Goal: Information Seeking & Learning: Stay updated

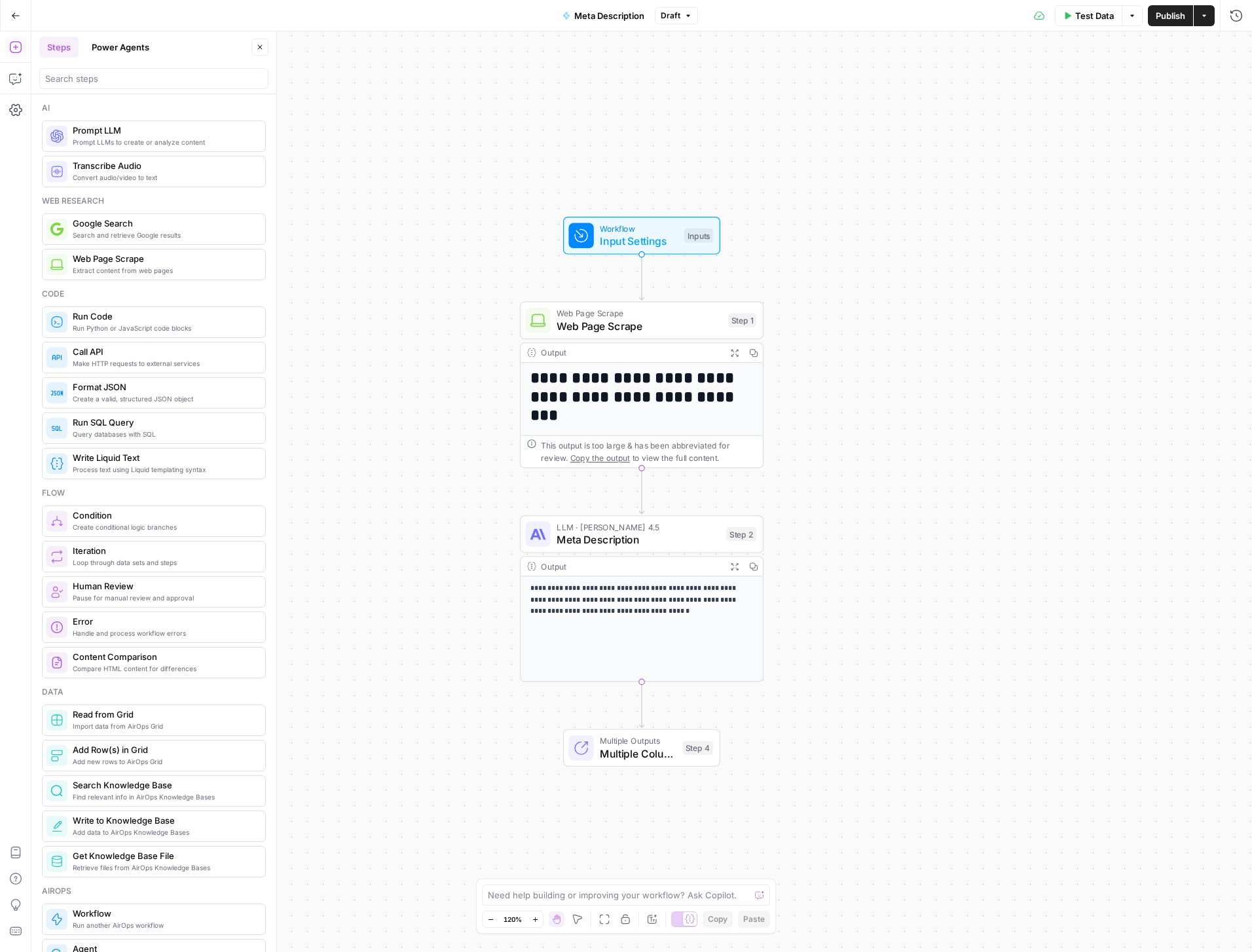
scroll to position [210, 0]
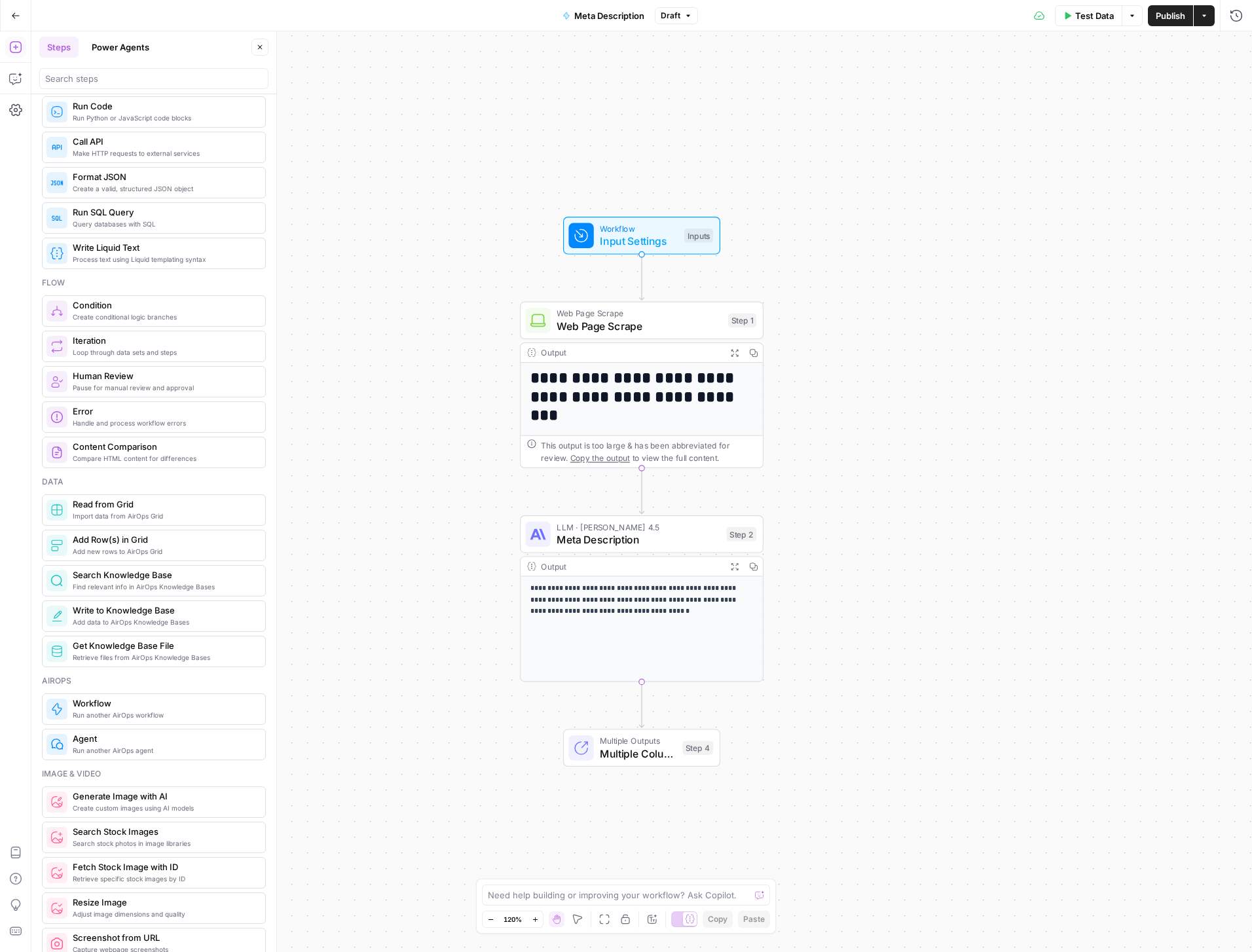
click at [853, 130] on div "**********" at bounding box center [642, 491] width 1221 height 921
click at [8, 16] on button "Go Back" at bounding box center [16, 16] width 24 height 24
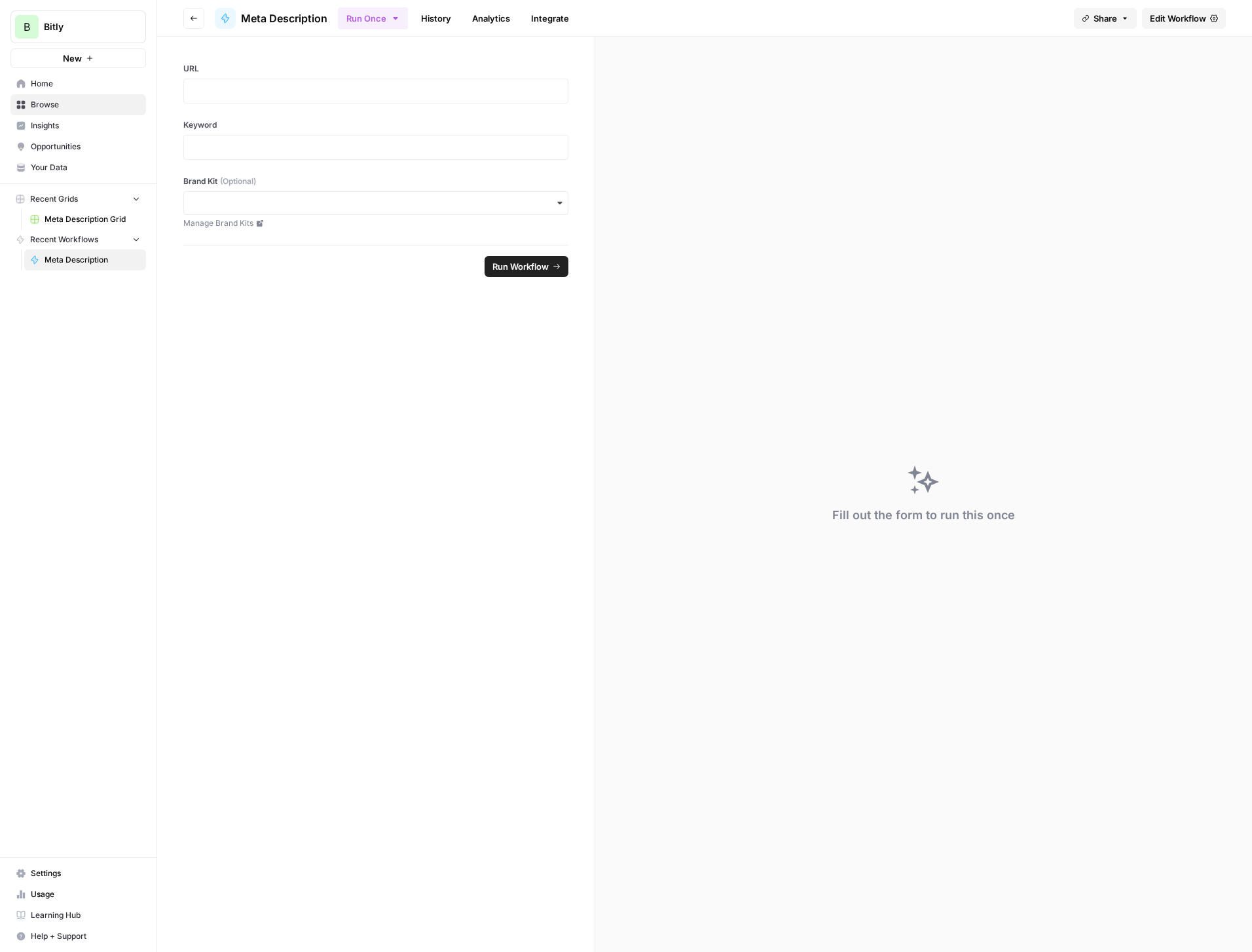
click at [53, 103] on span "Browse" at bounding box center [85, 104] width 109 height 11
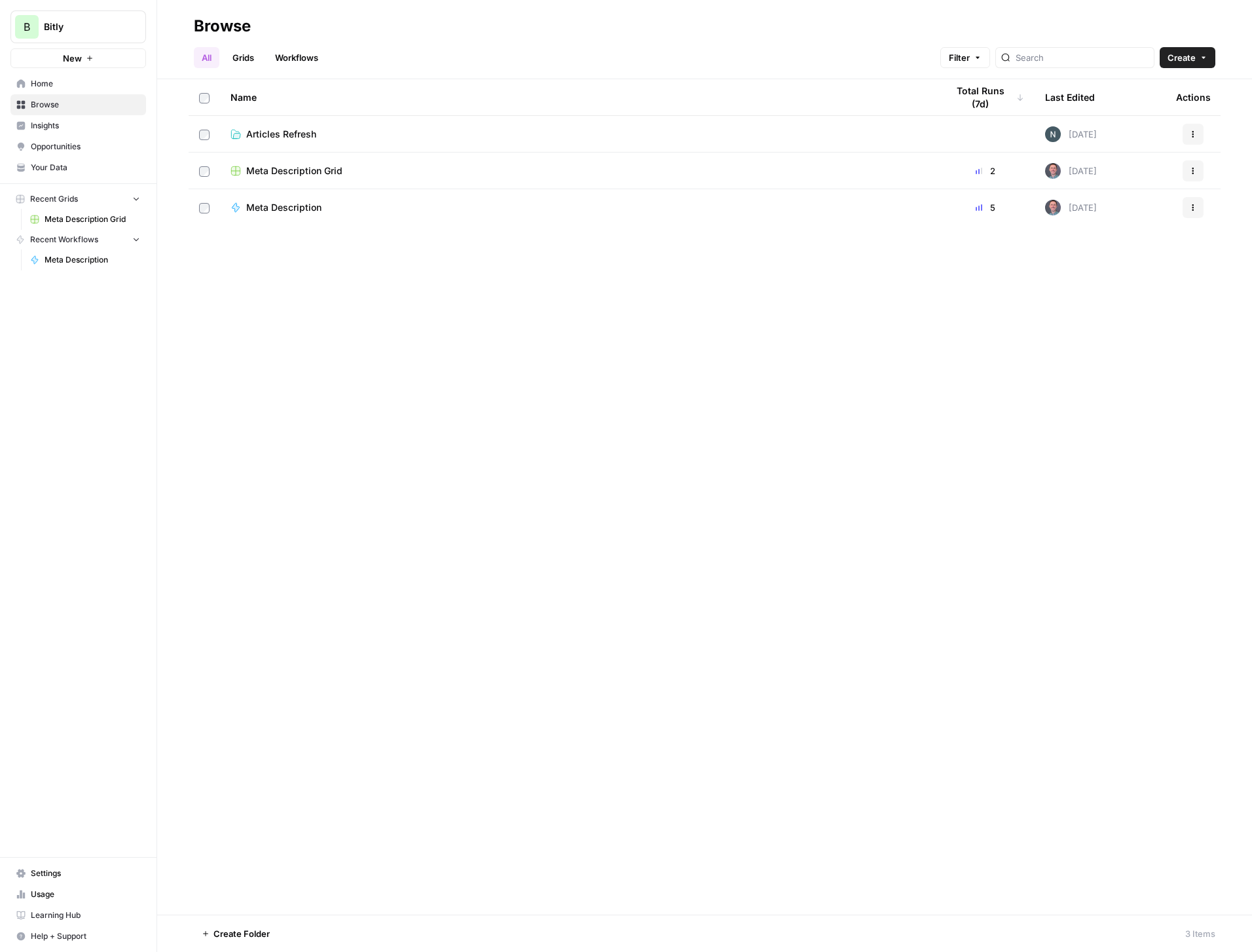
click at [440, 171] on div "Meta Description Grid" at bounding box center [578, 171] width 696 height 13
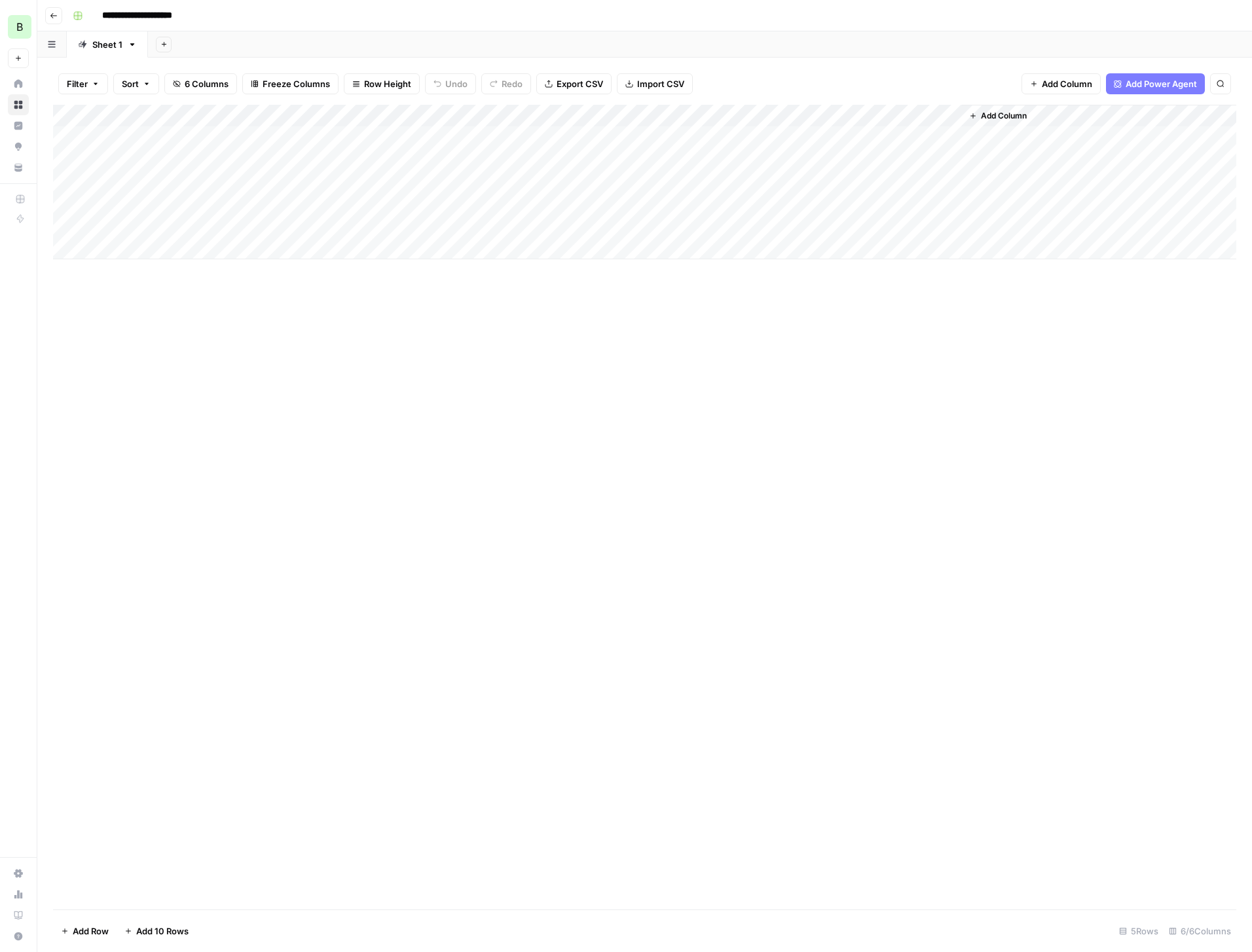
click at [1173, 85] on span "Add Power Agent" at bounding box center [1162, 84] width 71 height 13
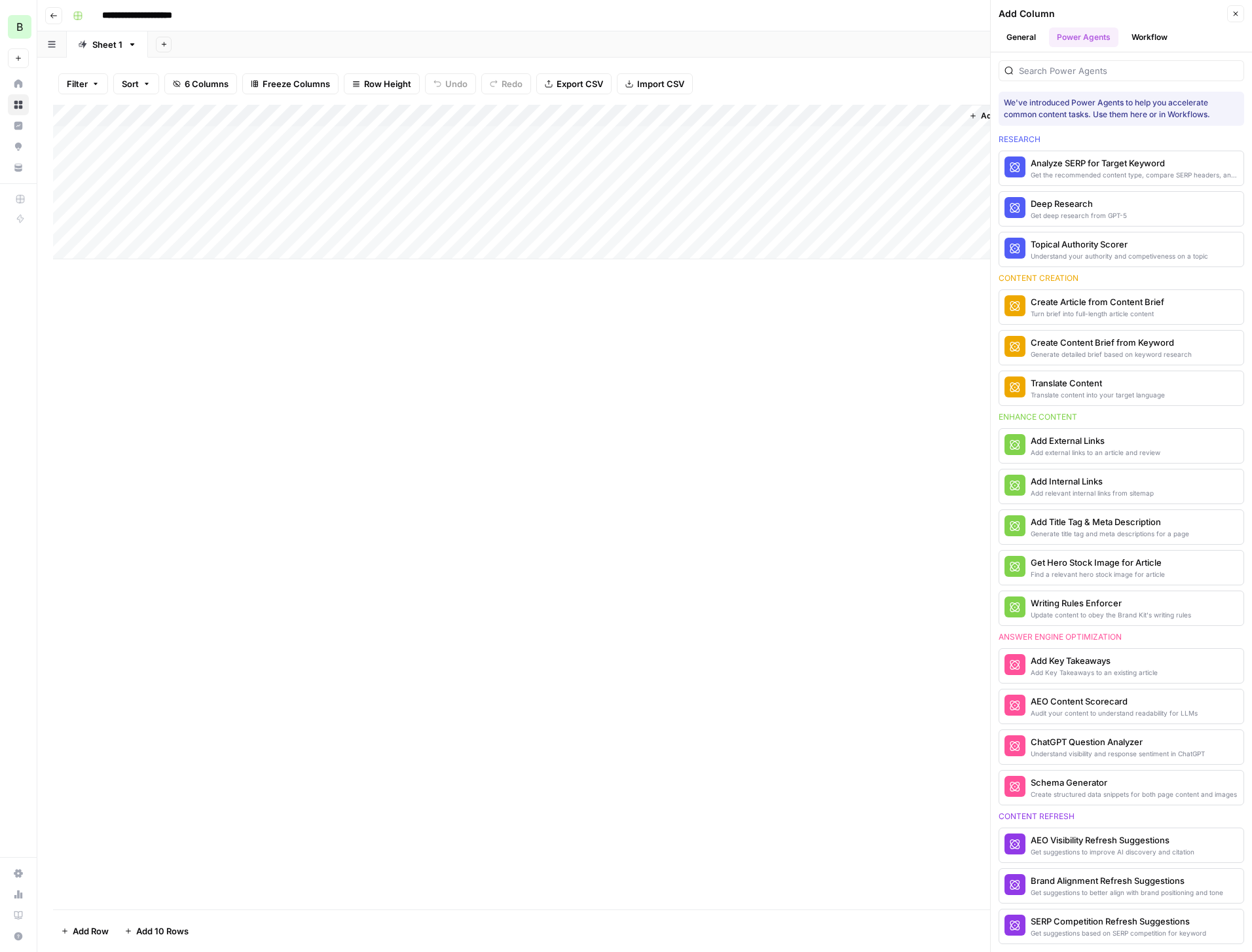
click at [1236, 10] on icon "button" at bounding box center [1236, 14] width 8 height 8
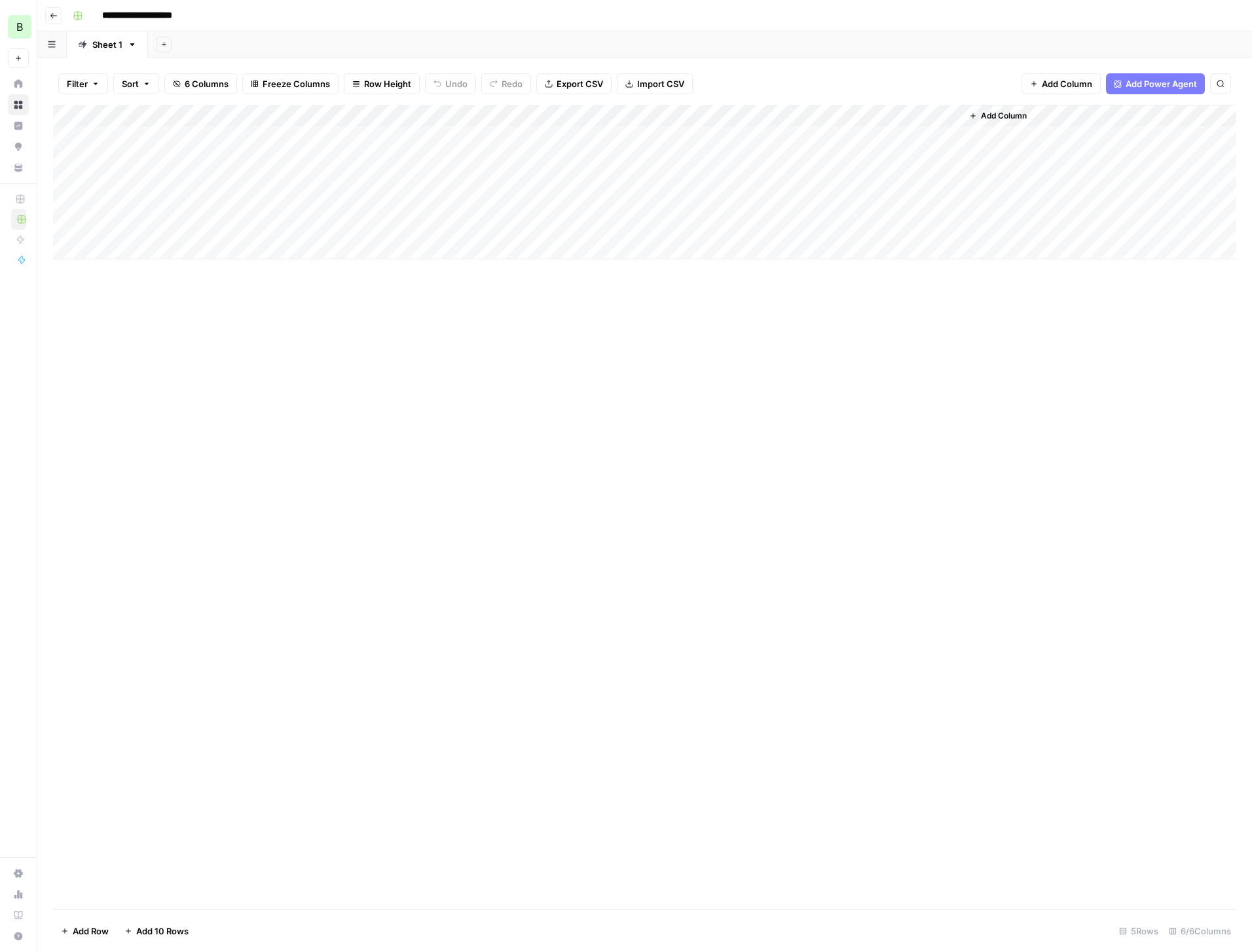
click at [25, 83] on link "Home" at bounding box center [19, 84] width 21 height 21
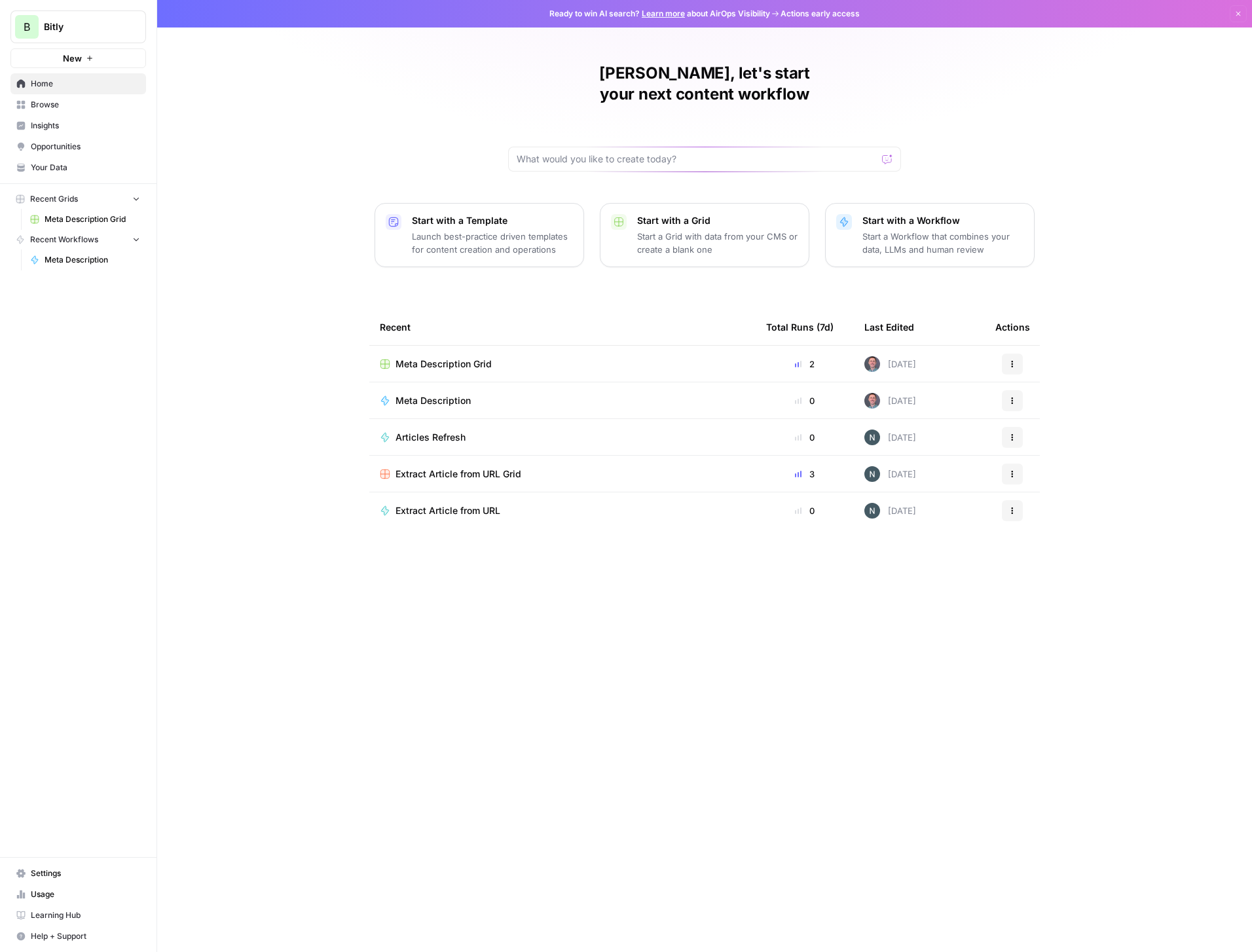
click at [448, 383] on td "Meta Description" at bounding box center [563, 401] width 386 height 36
click at [444, 394] on span "Meta Description" at bounding box center [434, 401] width 76 height 13
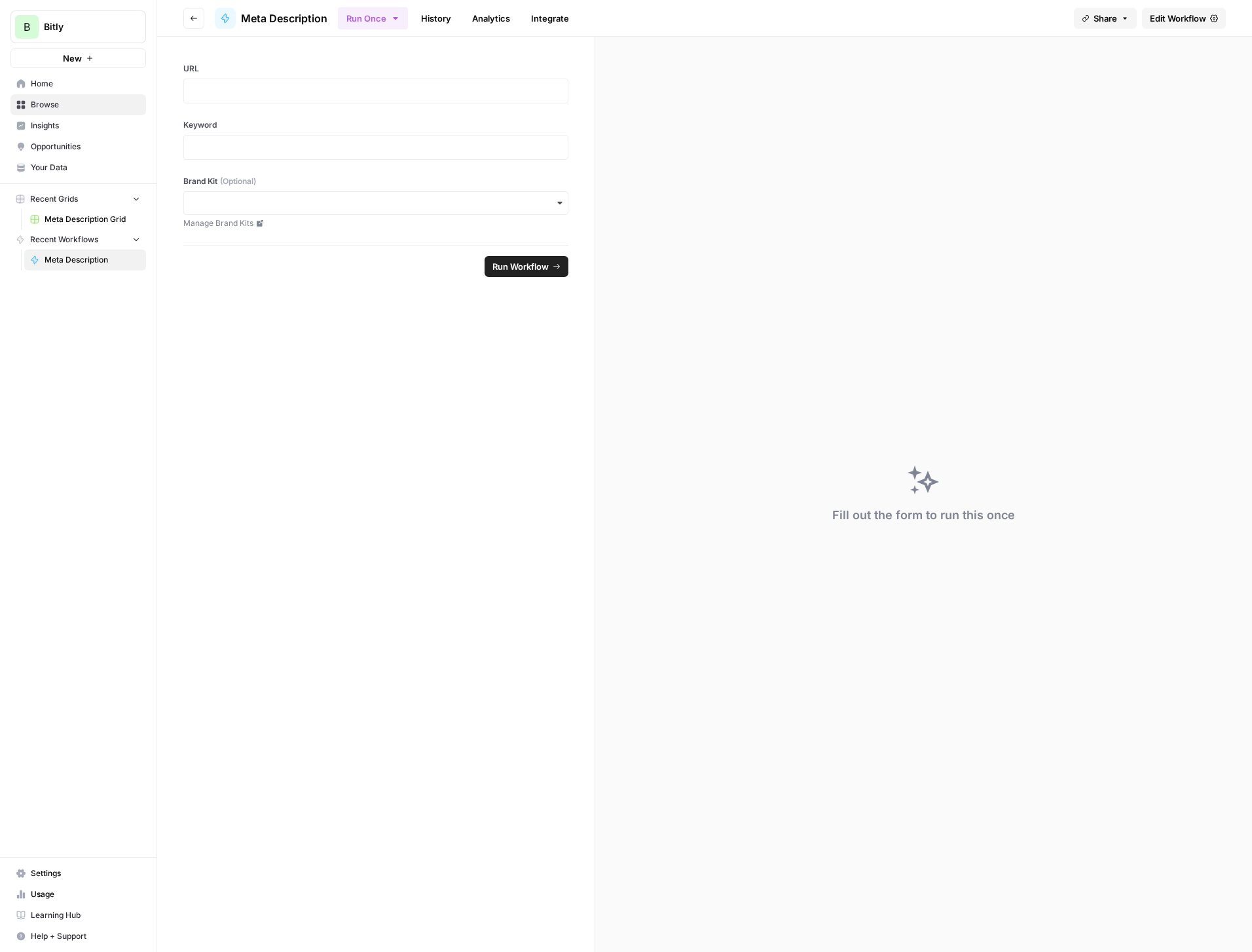
click at [1167, 22] on span "Edit Workflow" at bounding box center [1178, 18] width 57 height 13
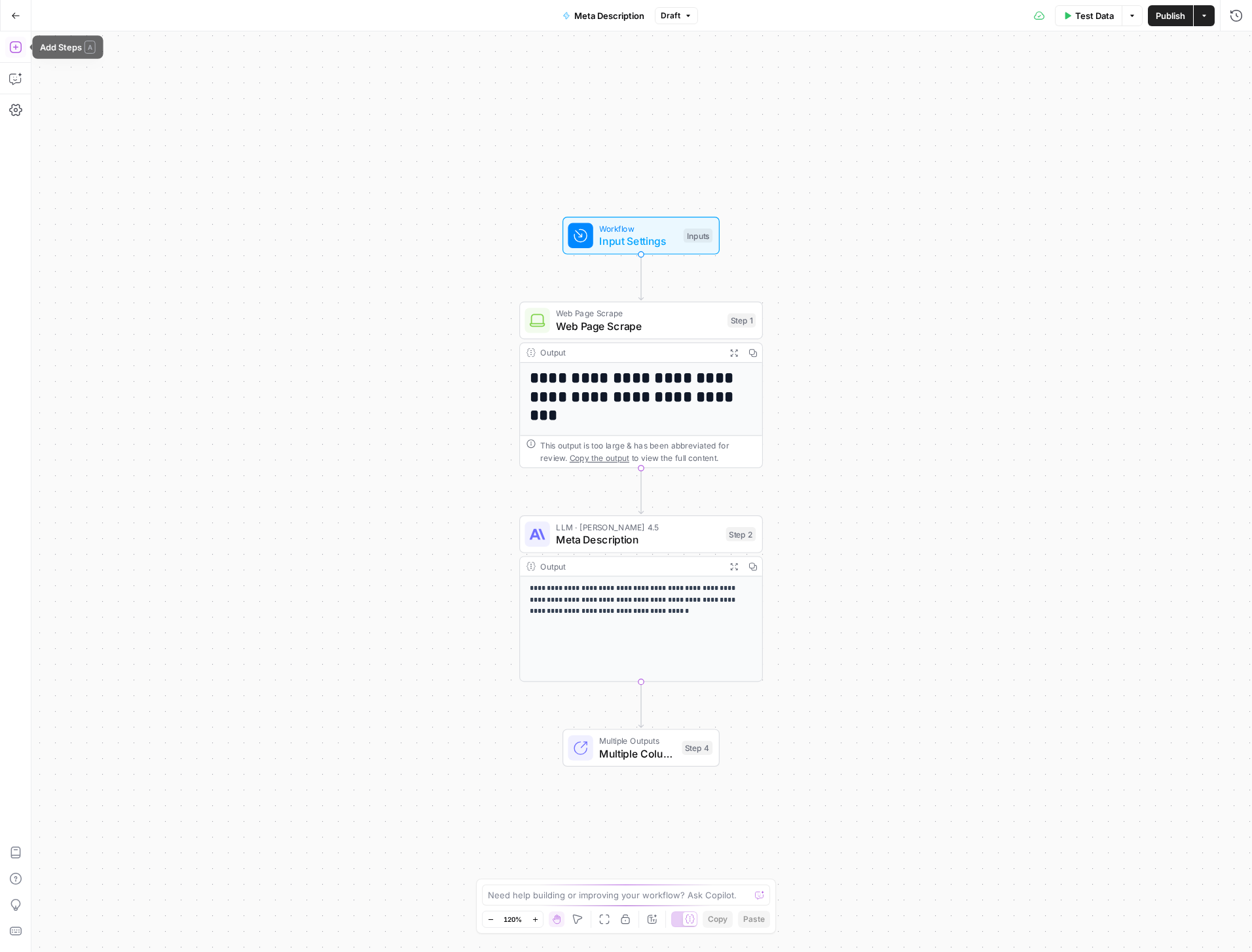
click at [20, 52] on icon "button" at bounding box center [15, 47] width 12 height 11
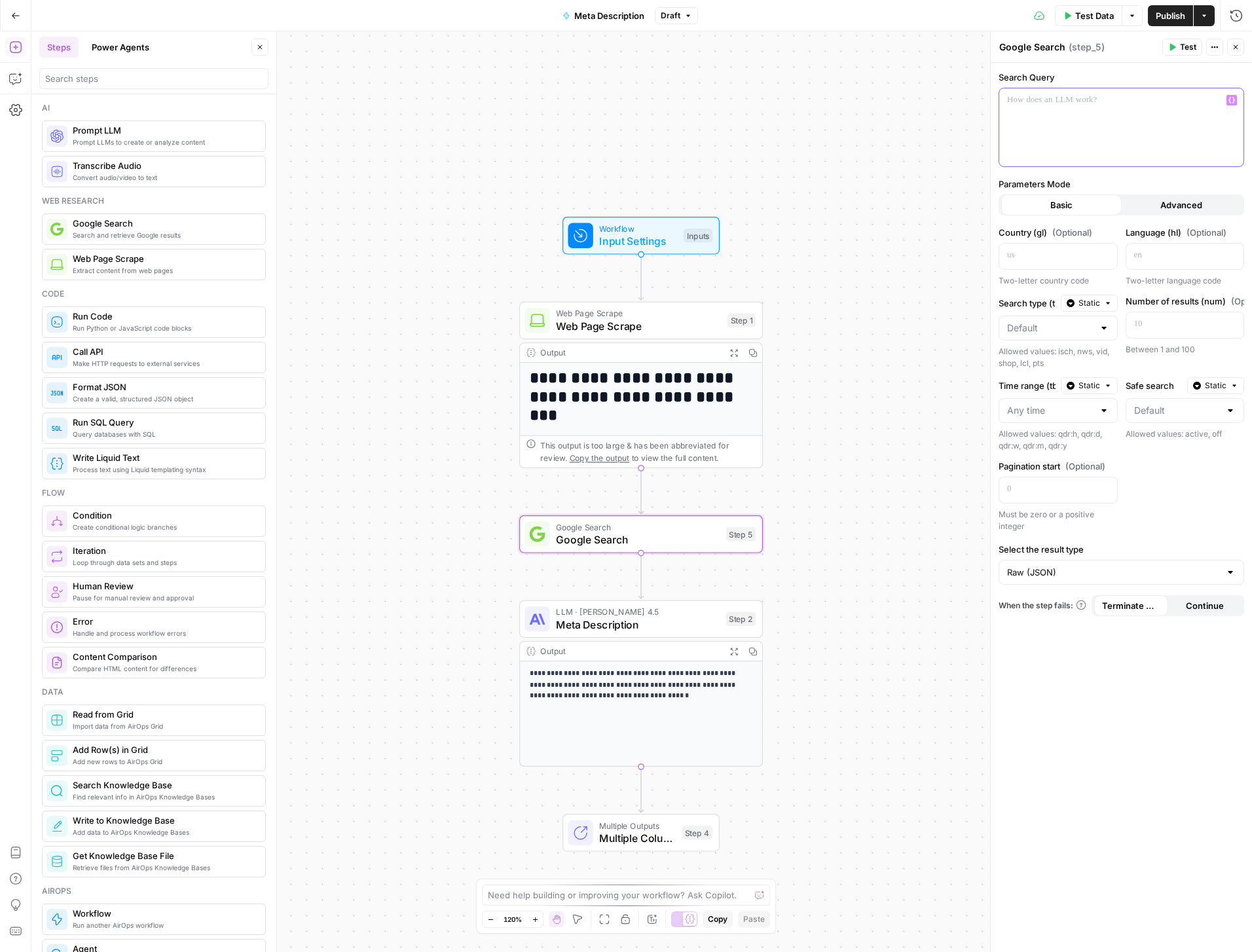
click at [1049, 112] on div at bounding box center [1121, 127] width 244 height 78
click at [1233, 99] on icon "button" at bounding box center [1232, 100] width 7 height 7
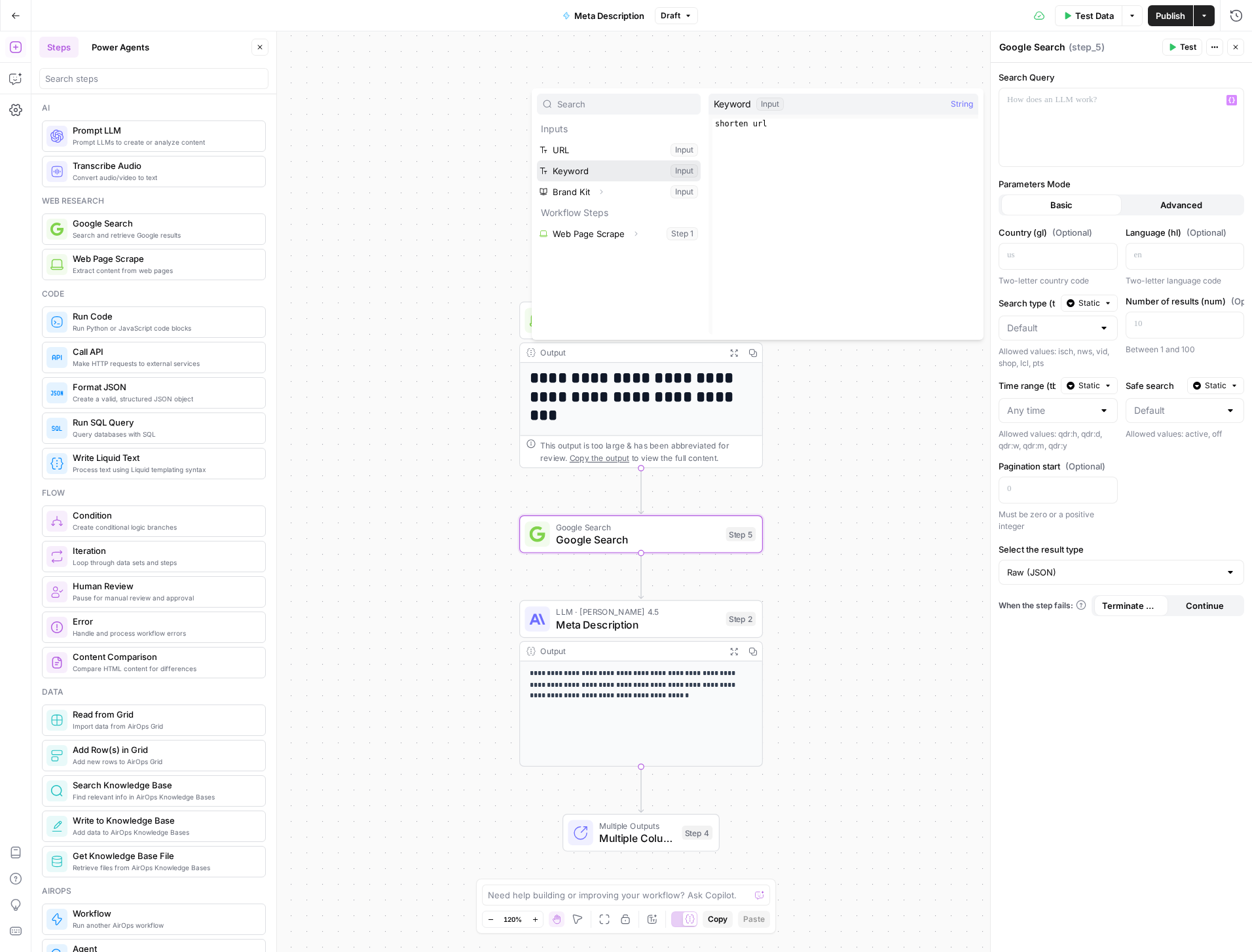
click at [598, 170] on button "Select variable Keyword" at bounding box center [619, 171] width 163 height 21
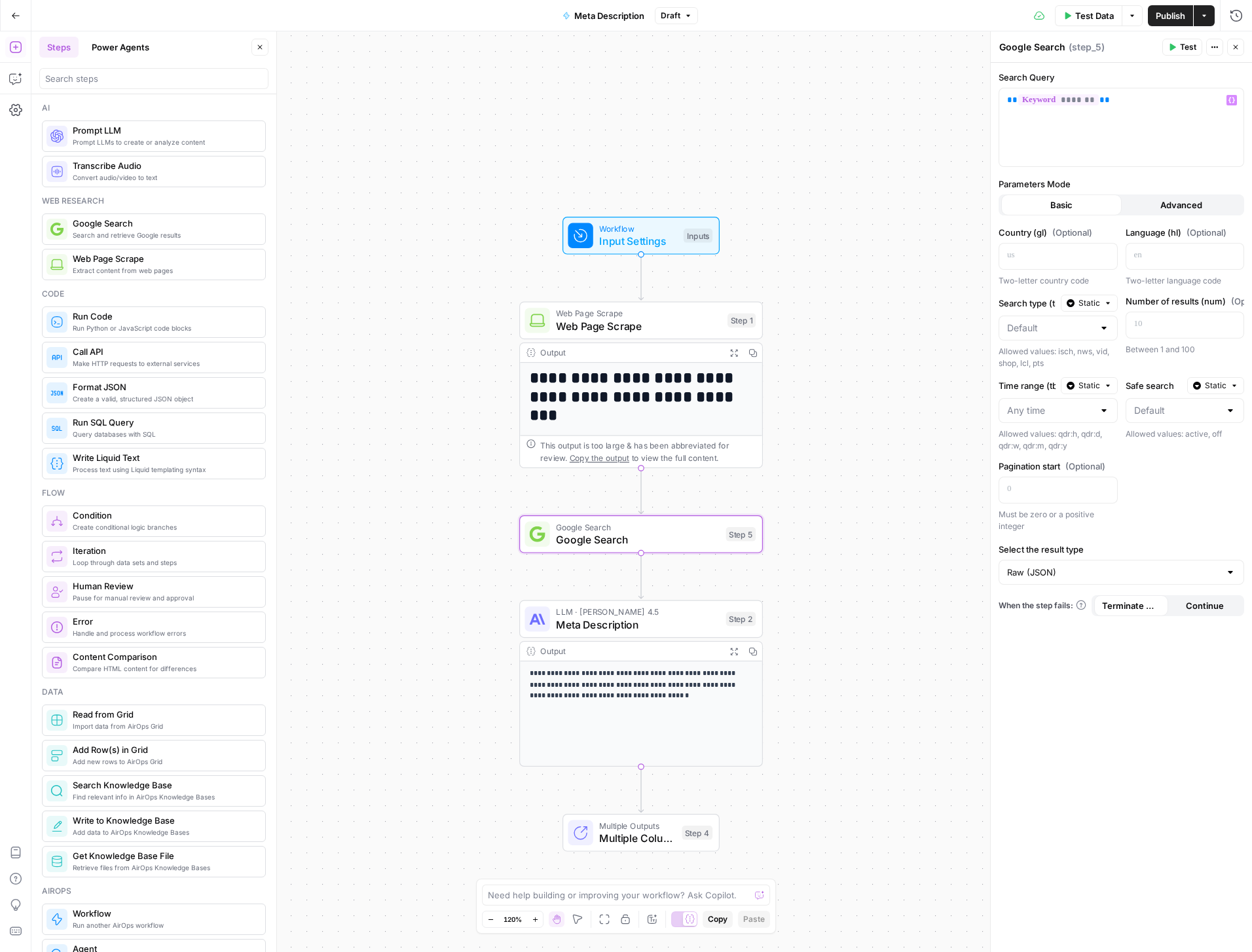
click at [1178, 47] on button "Test" at bounding box center [1182, 47] width 40 height 17
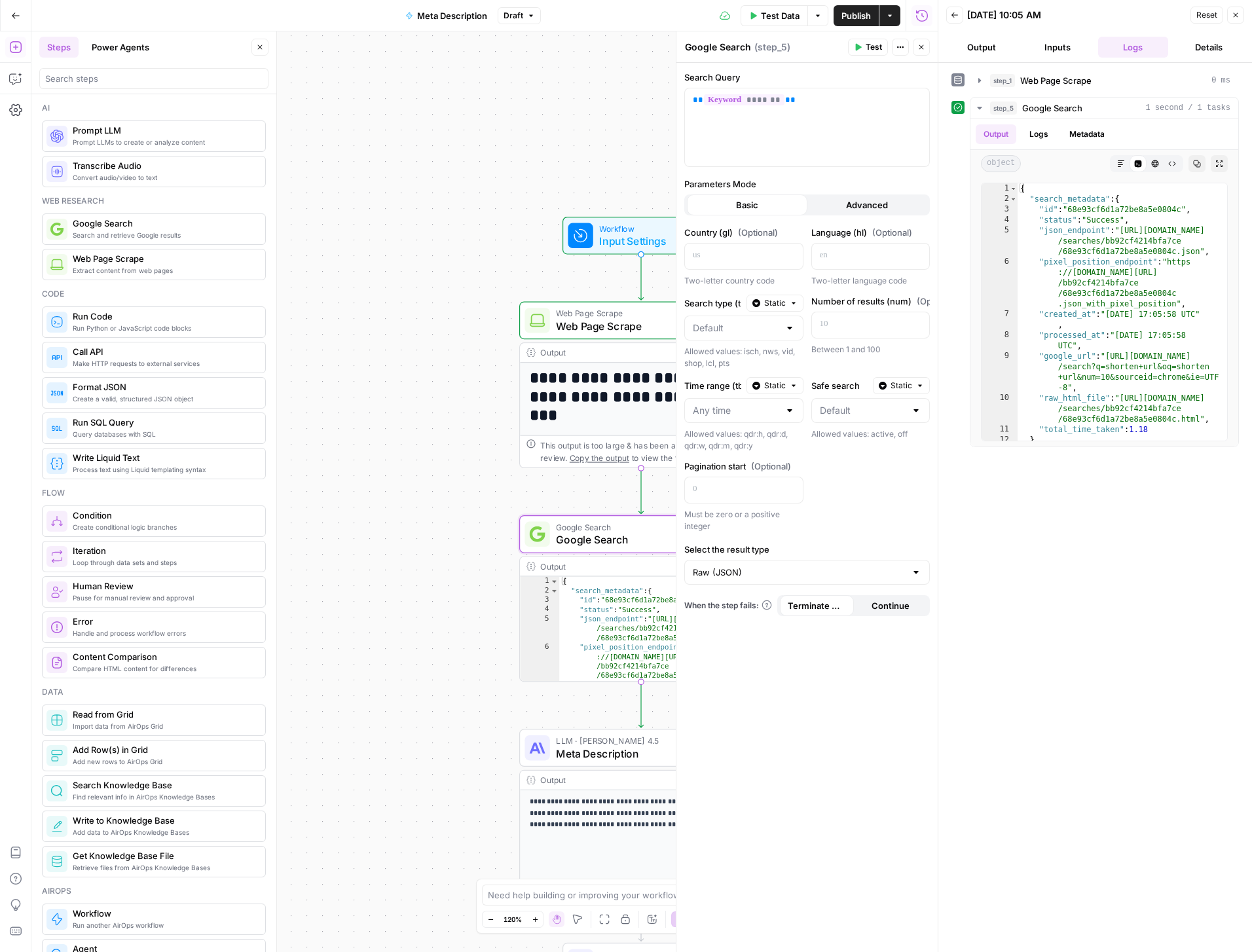
click at [992, 44] on button "Output" at bounding box center [982, 48] width 71 height 21
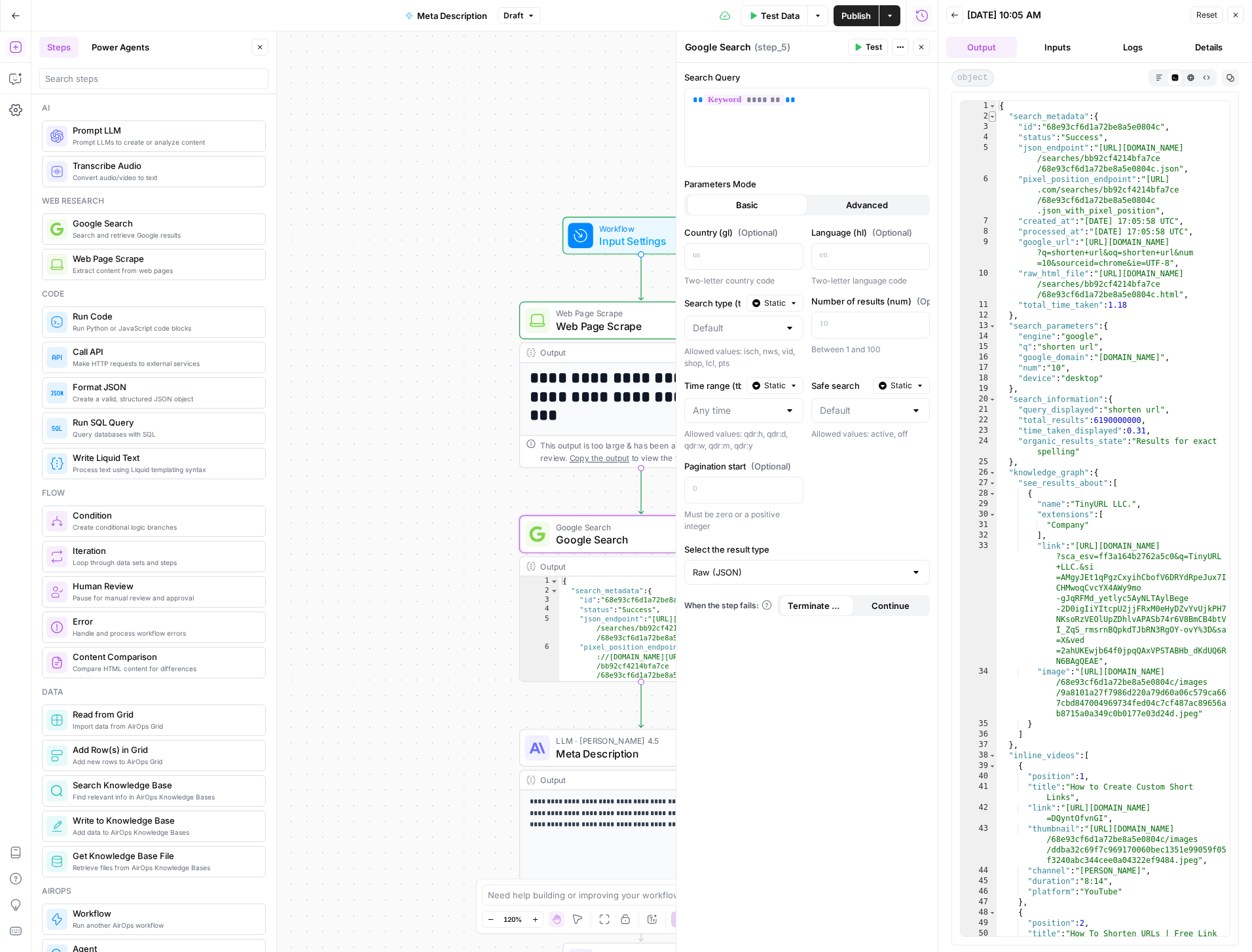
type textarea "*"
click at [991, 118] on span "Toggle code folding, rows 2 through 12" at bounding box center [992, 117] width 7 height 11
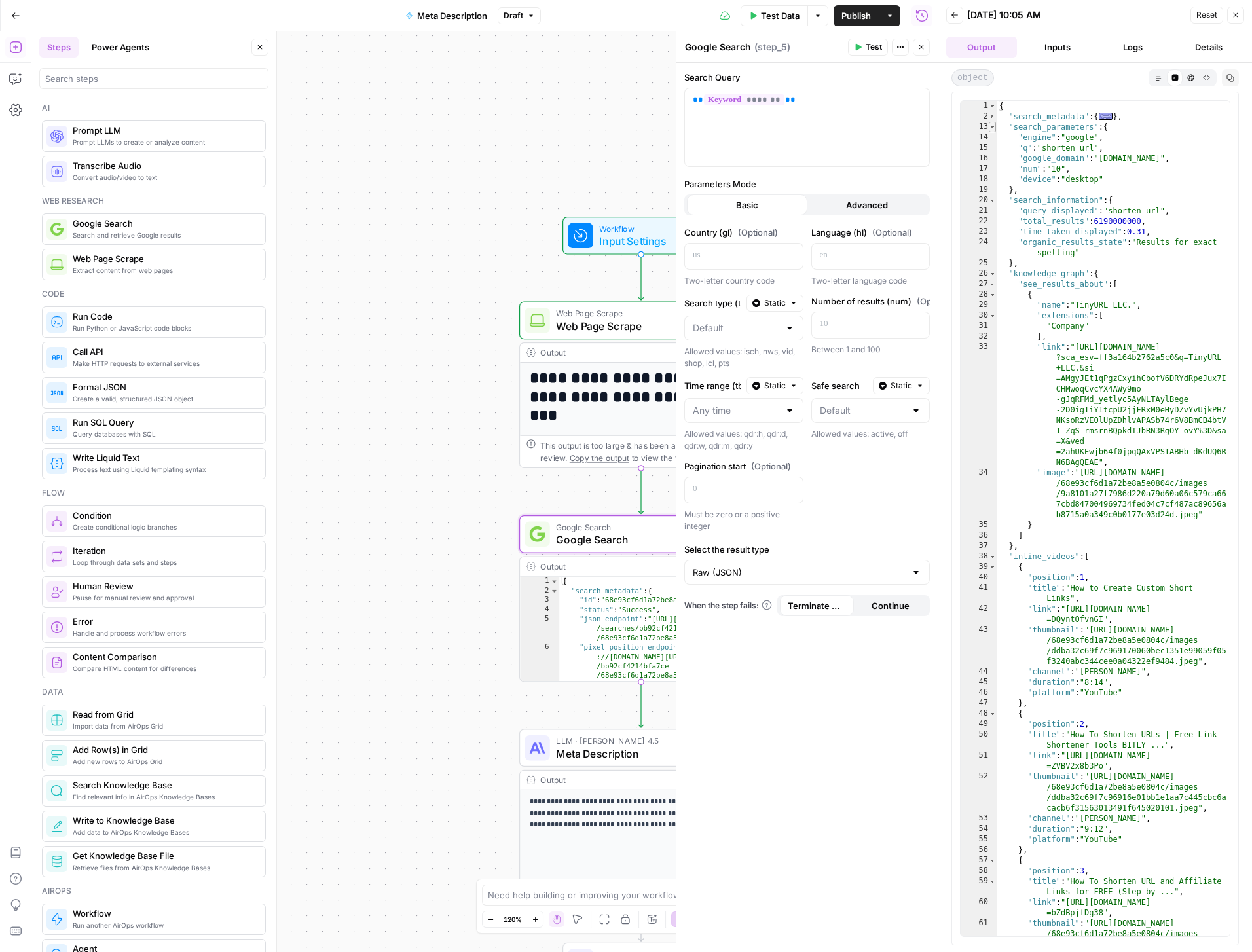
click at [992, 127] on span "Toggle code folding, rows 13 through 19" at bounding box center [992, 126] width 7 height 11
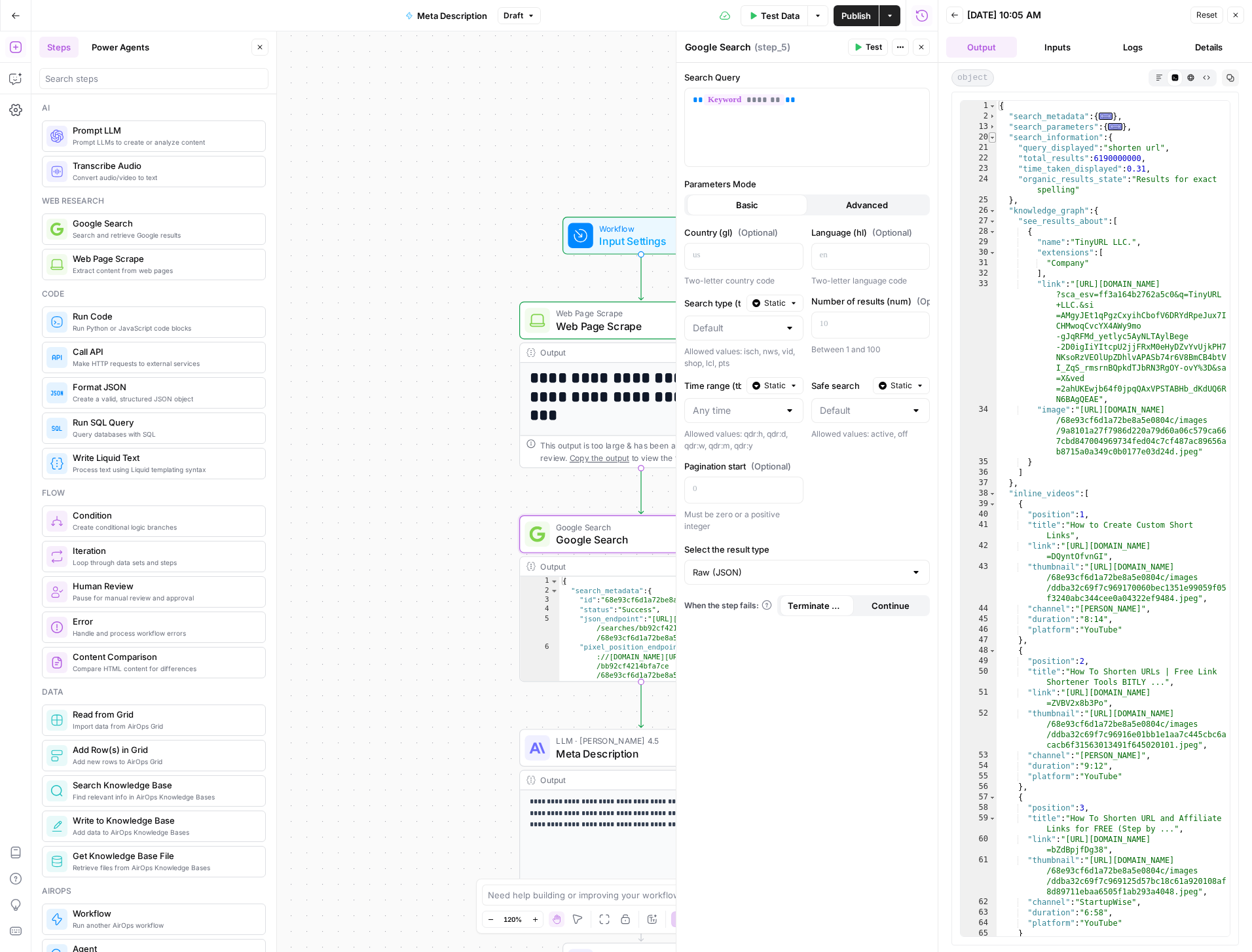
click at [992, 136] on span "Toggle code folding, rows 20 through 25" at bounding box center [992, 137] width 7 height 11
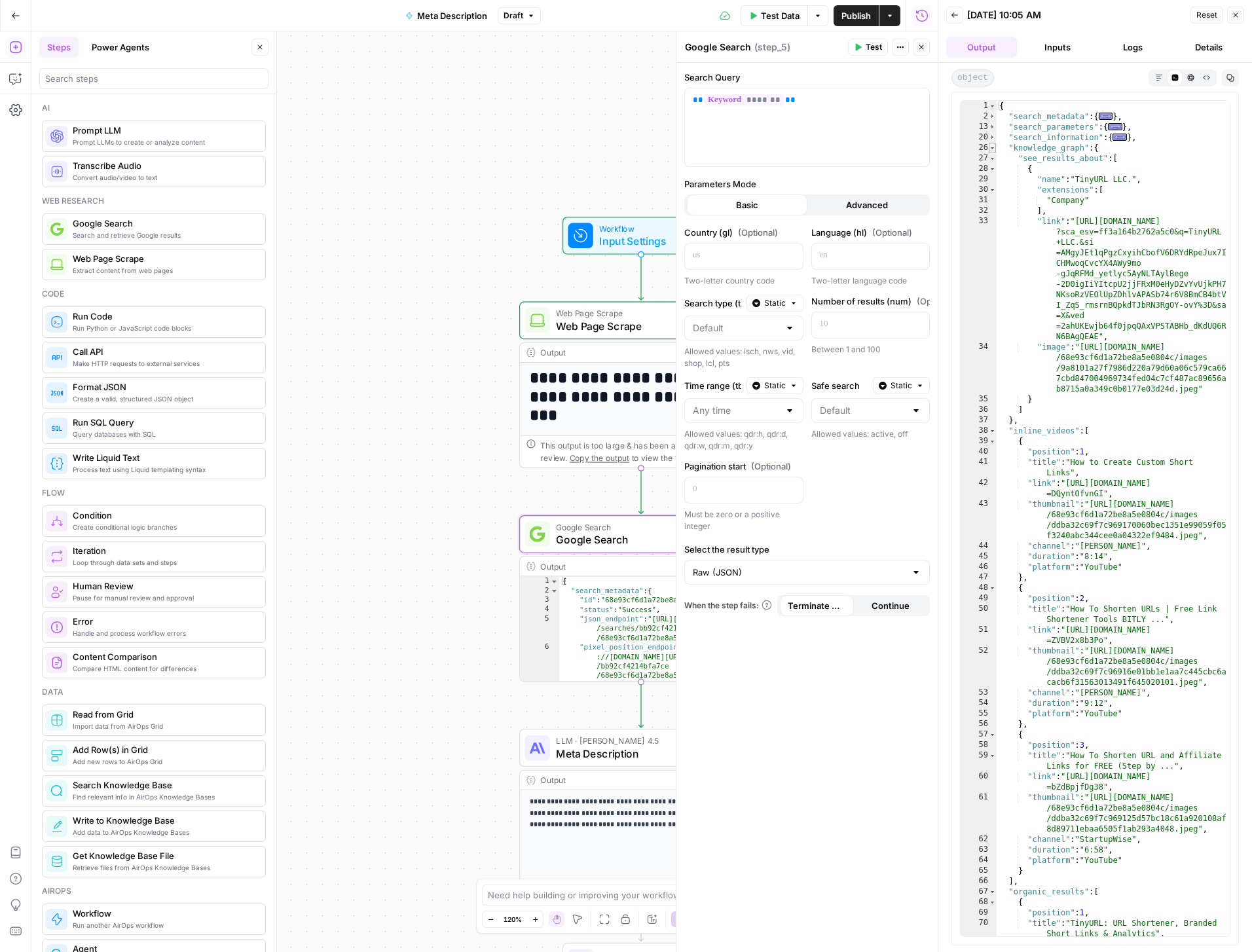
click at [993, 148] on span "Toggle code folding, rows 26 through 37" at bounding box center [992, 148] width 7 height 11
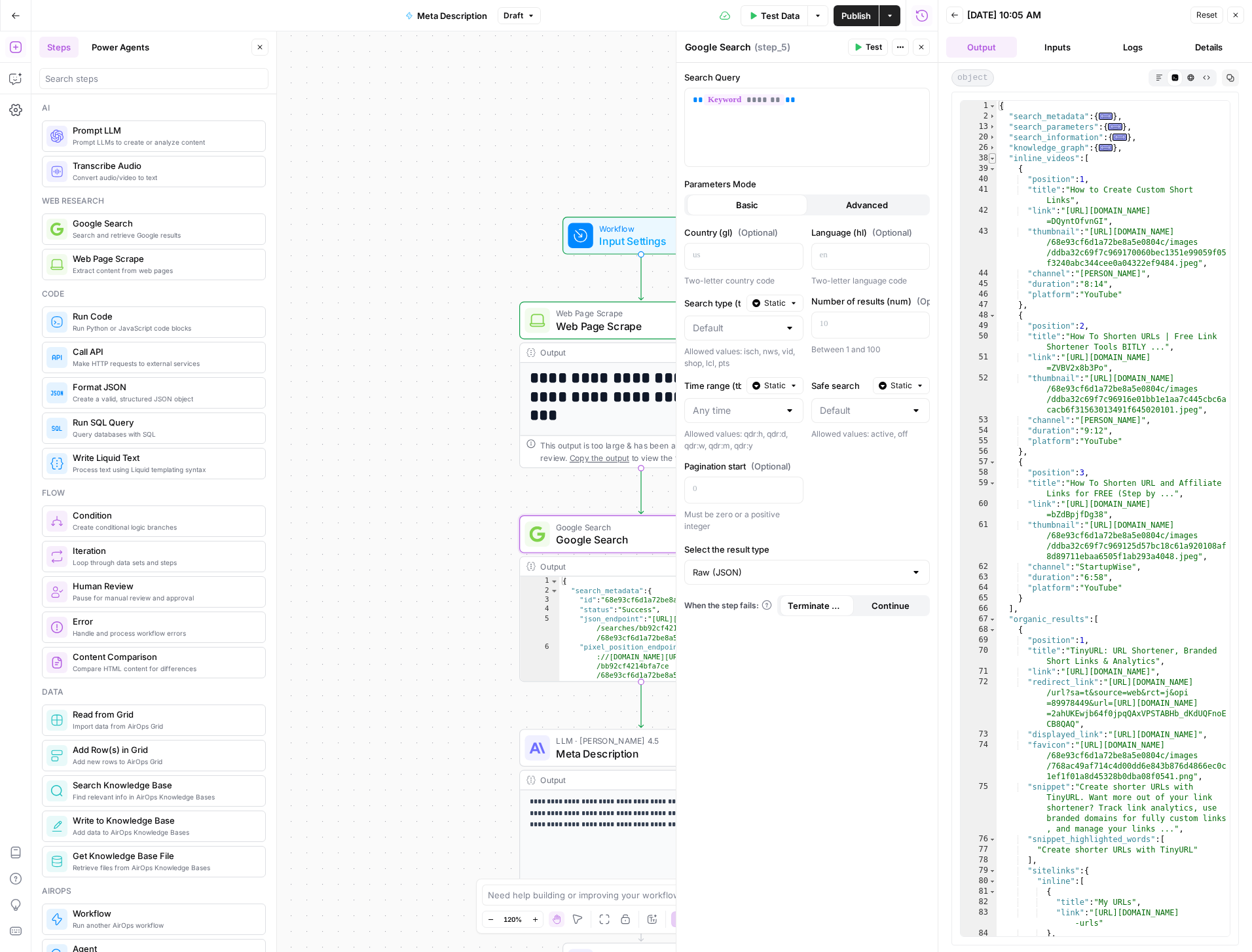
click at [993, 157] on span "Toggle code folding, rows 38 through 66" at bounding box center [992, 159] width 7 height 11
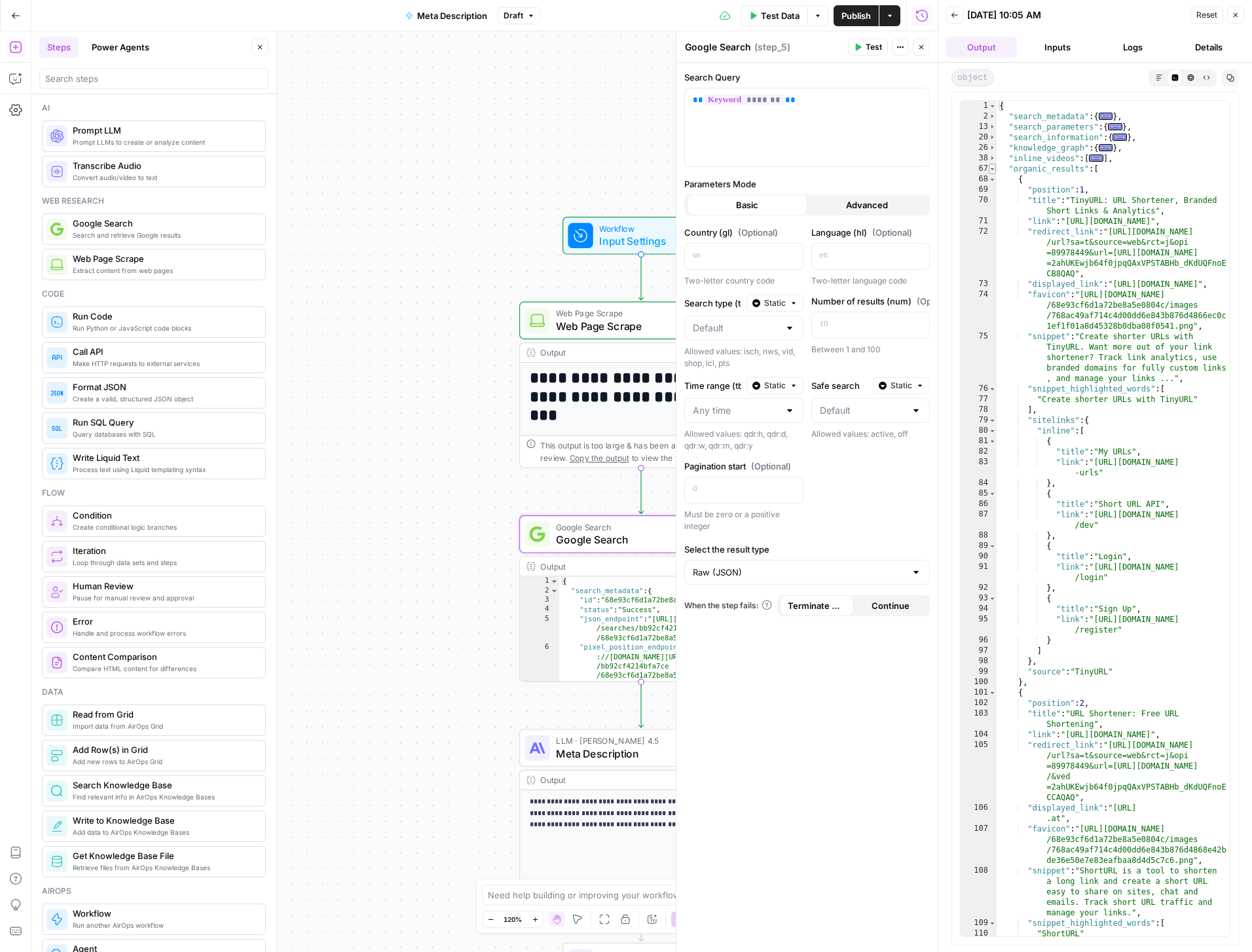
click at [994, 170] on span "Toggle code folding, rows 67 through 247" at bounding box center [992, 168] width 7 height 11
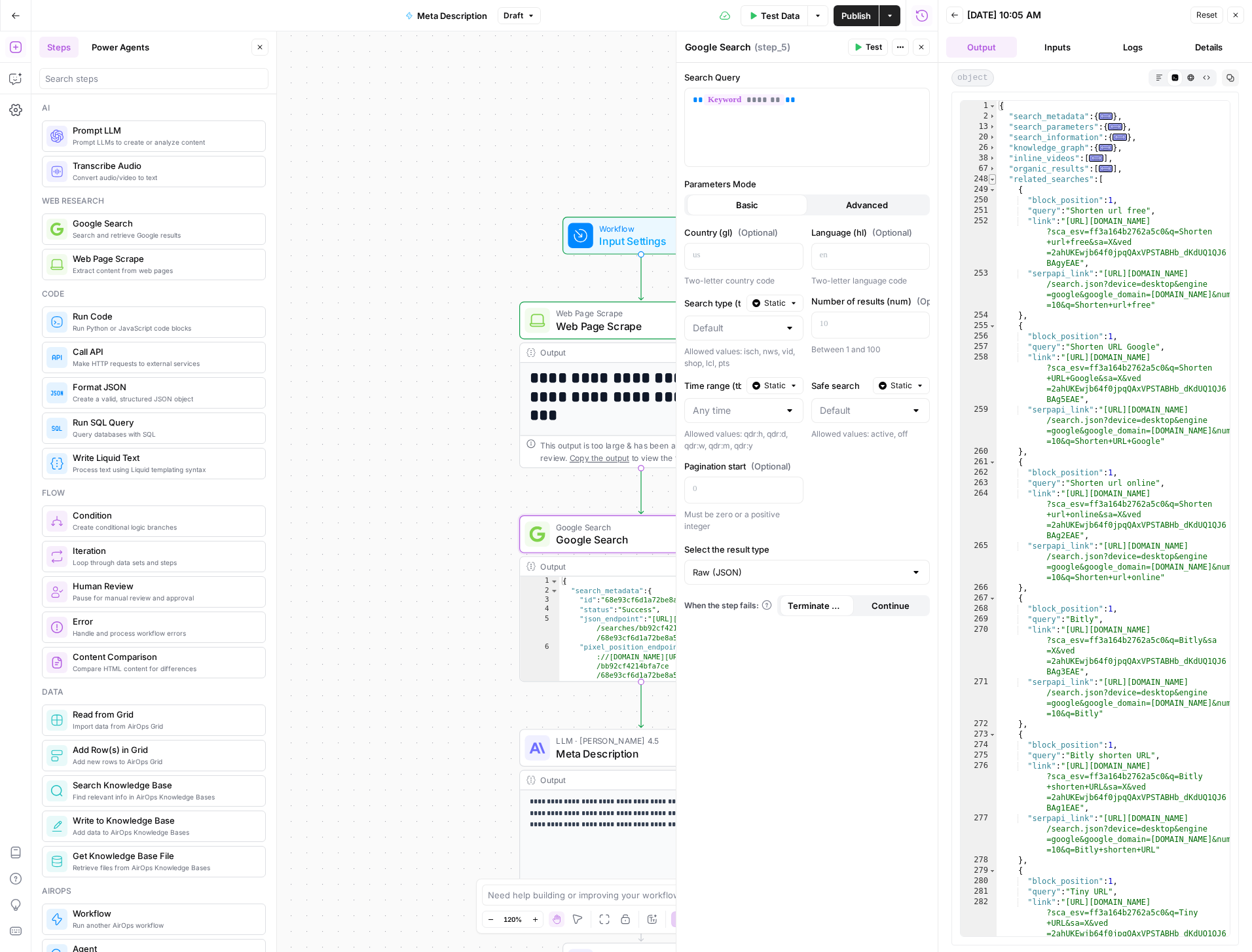
click at [992, 179] on span "Toggle code folding, rows 248 through 297" at bounding box center [992, 179] width 7 height 11
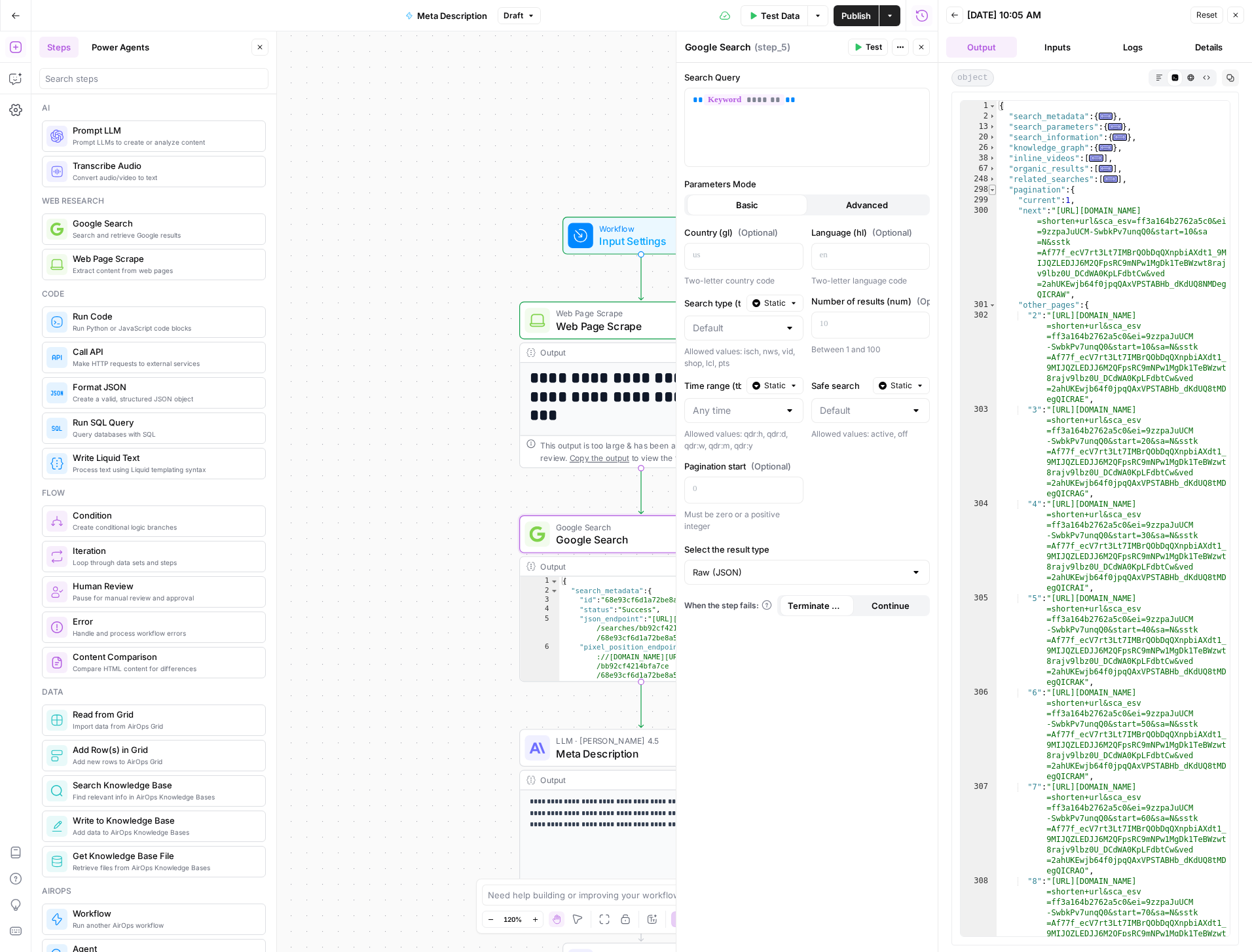
click at [992, 191] on span "Toggle code folding, rows 298 through 312" at bounding box center [992, 190] width 7 height 11
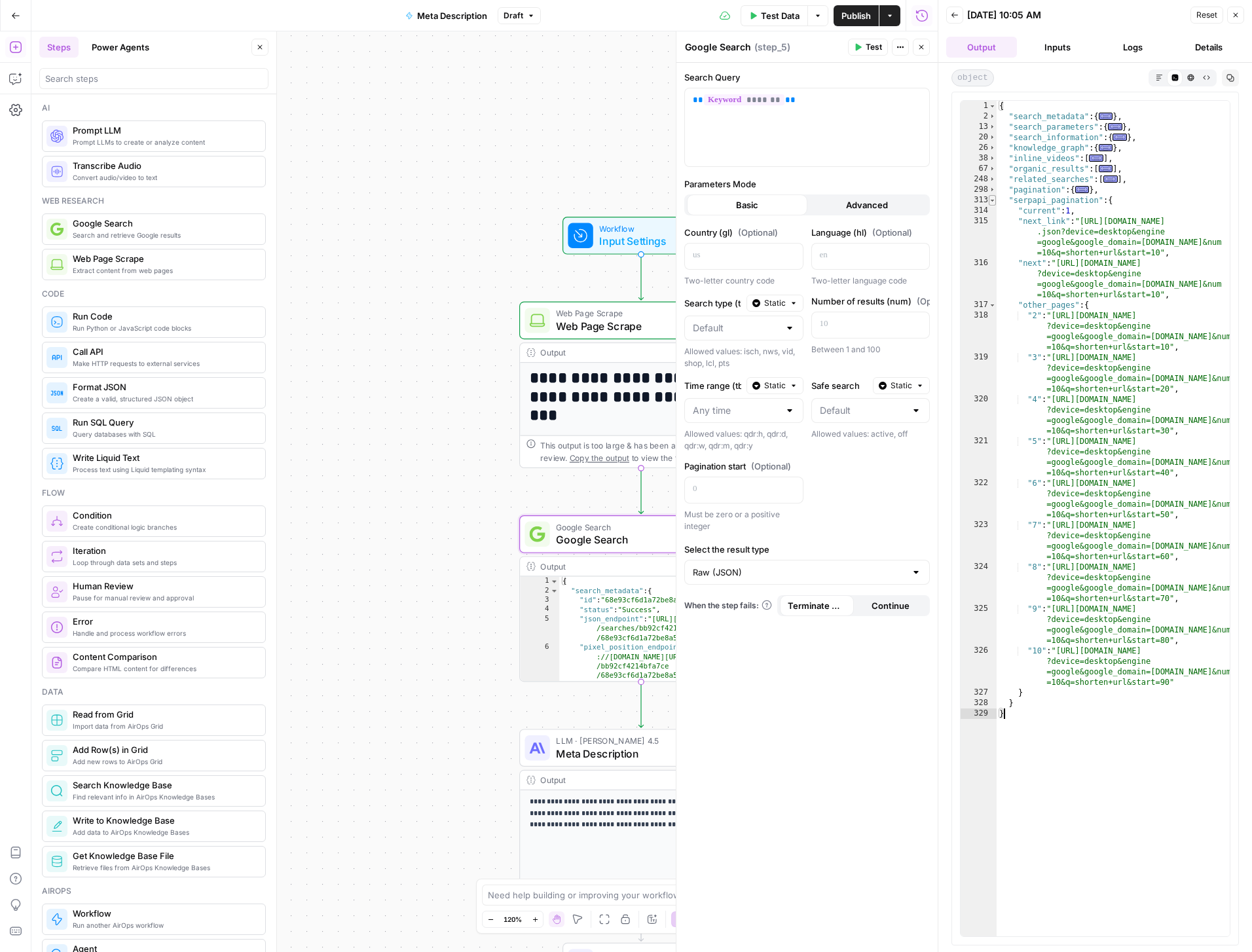
click at [993, 202] on span "Toggle code folding, rows 313 through 328" at bounding box center [992, 200] width 7 height 11
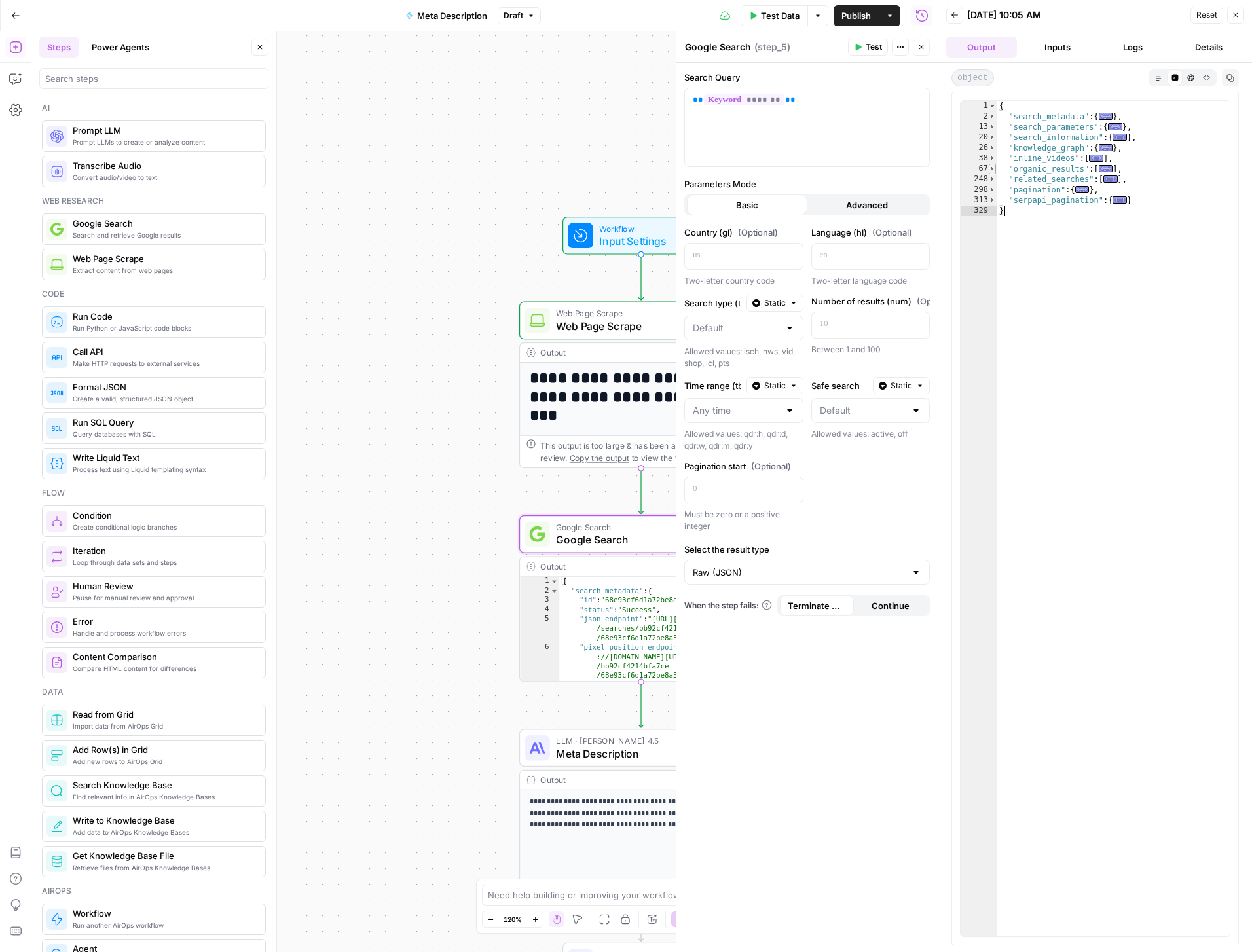
click at [989, 167] on span "Toggle code folding, rows 67 through 247" at bounding box center [992, 168] width 7 height 11
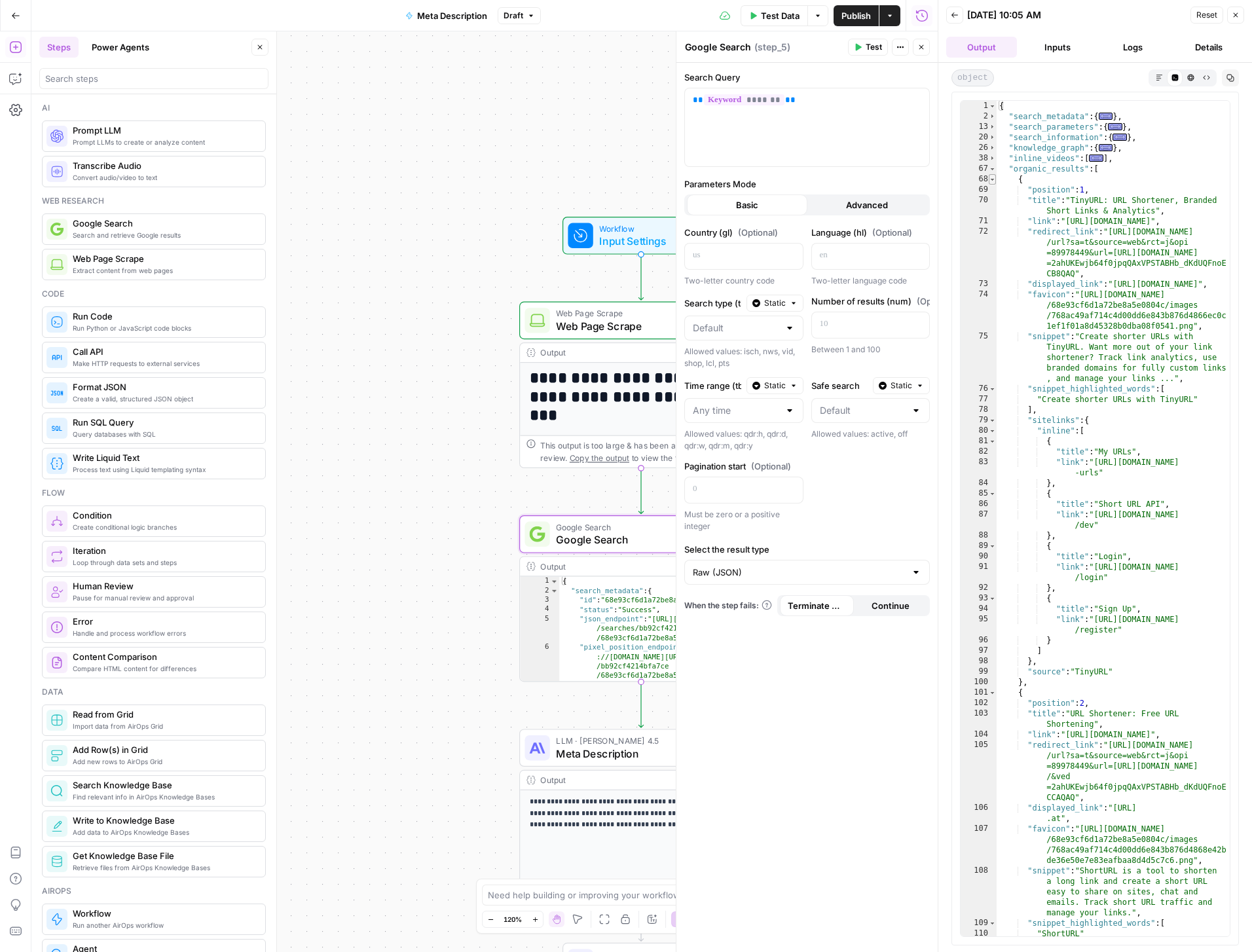
click at [992, 179] on span "Toggle code folding, rows 68 through 100" at bounding box center [992, 179] width 7 height 11
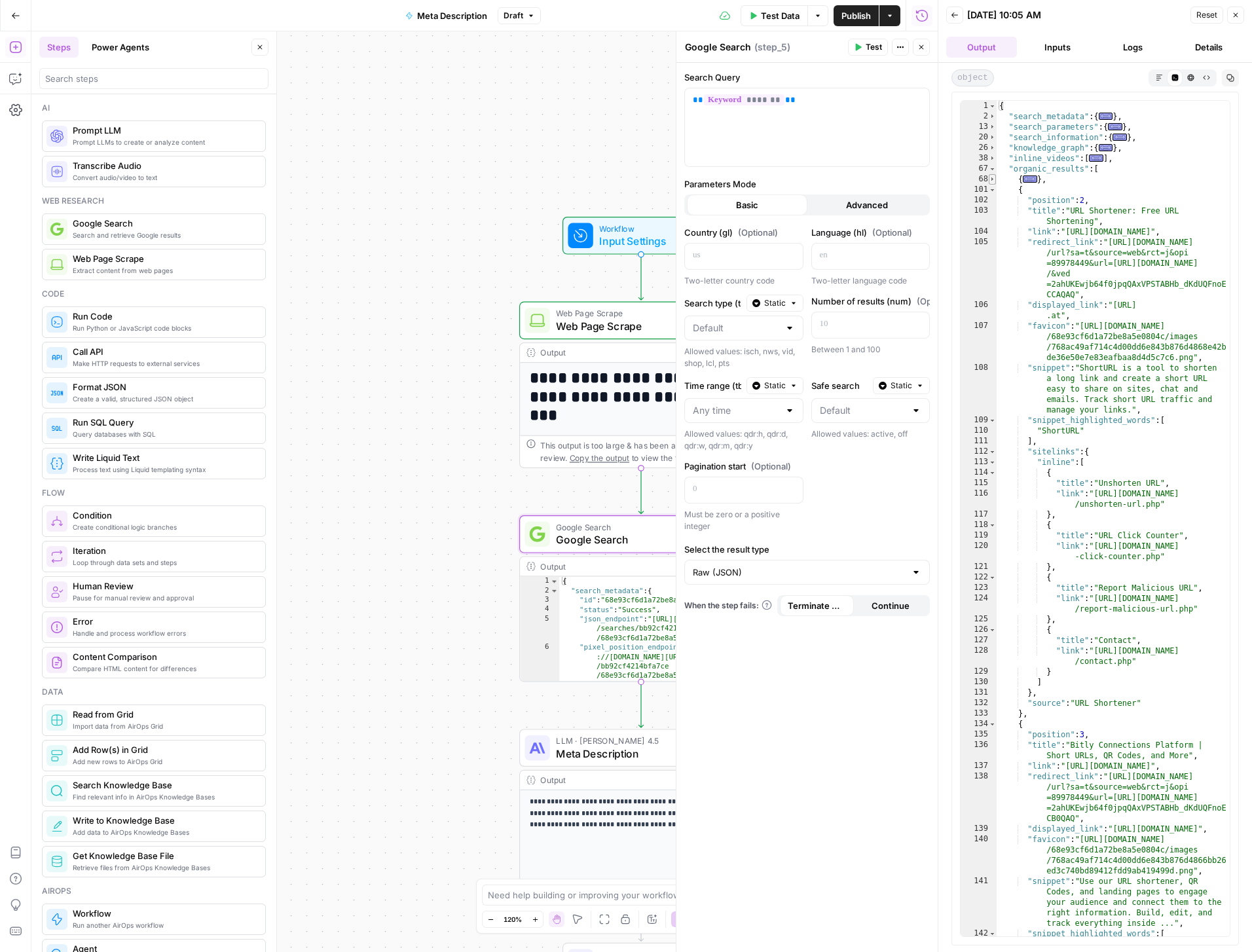
click at [992, 179] on span "Toggle code folding, rows 68 through 100" at bounding box center [992, 179] width 7 height 11
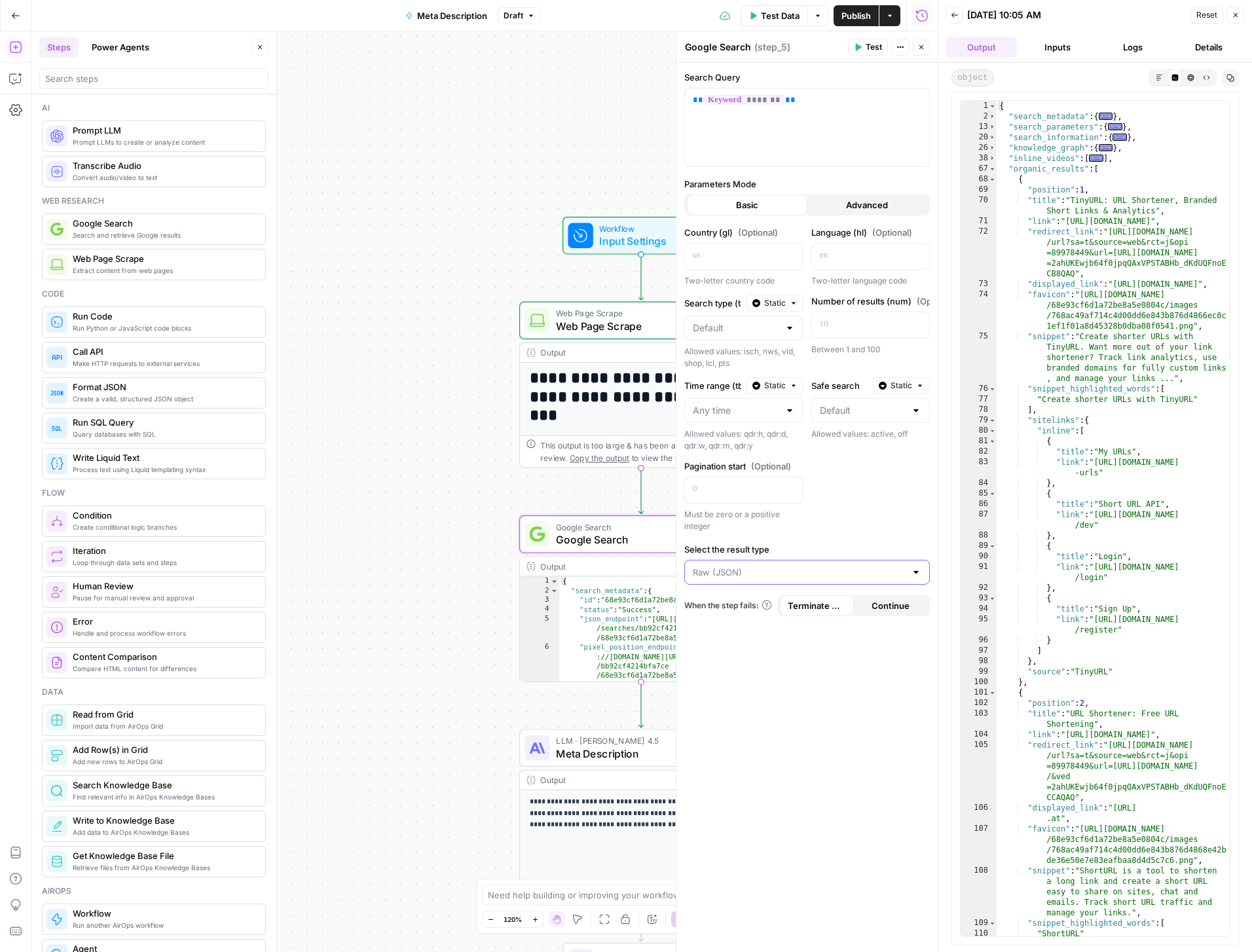
click at [822, 573] on input "Select the result type" at bounding box center [799, 573] width 213 height 13
click at [763, 628] on span "Title, Snippet, Links (Markdown)" at bounding box center [805, 623] width 219 height 13
type input "Title, Snippet, Links (Markdown)"
click at [874, 44] on span "Test" at bounding box center [874, 47] width 16 height 11
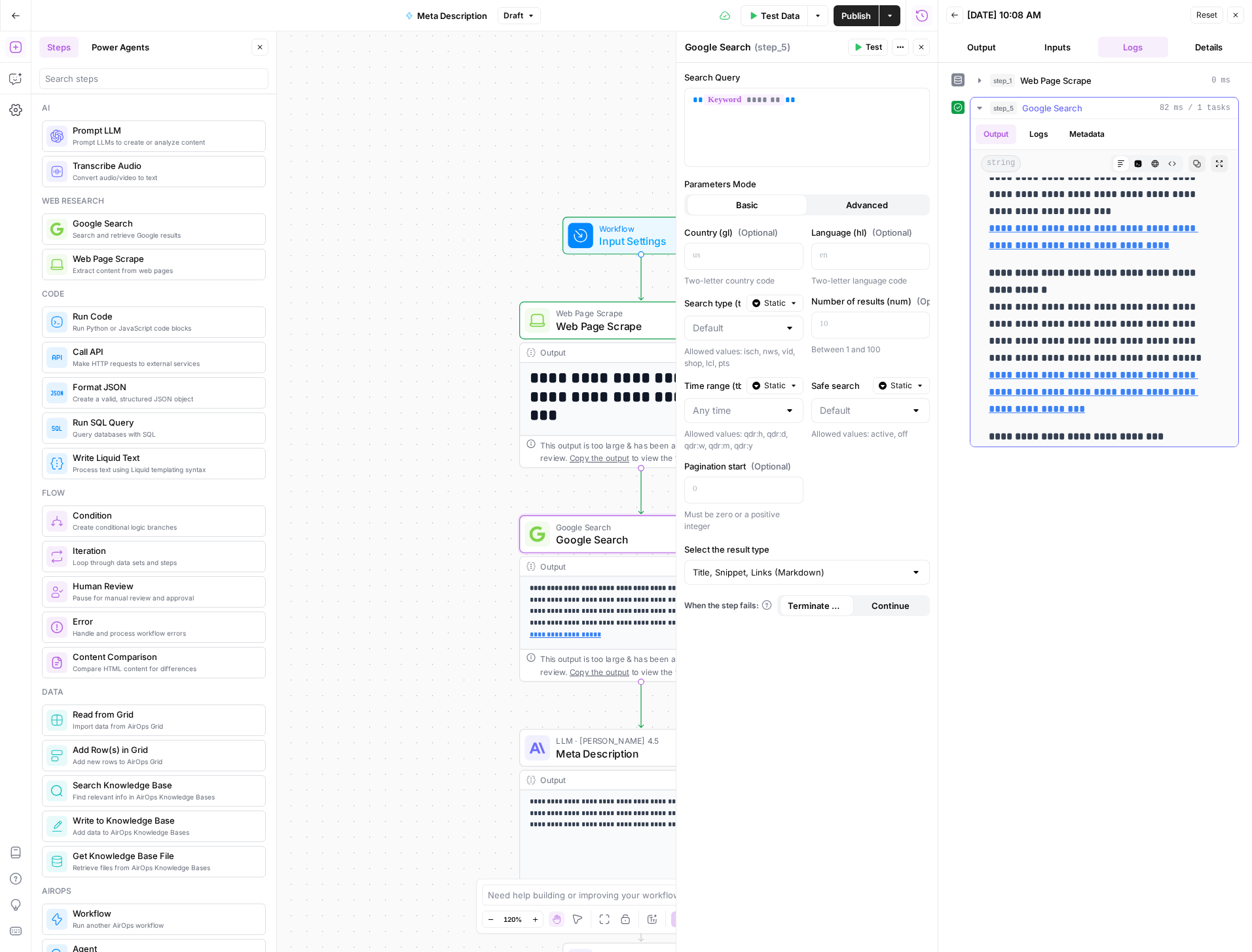
scroll to position [874, 0]
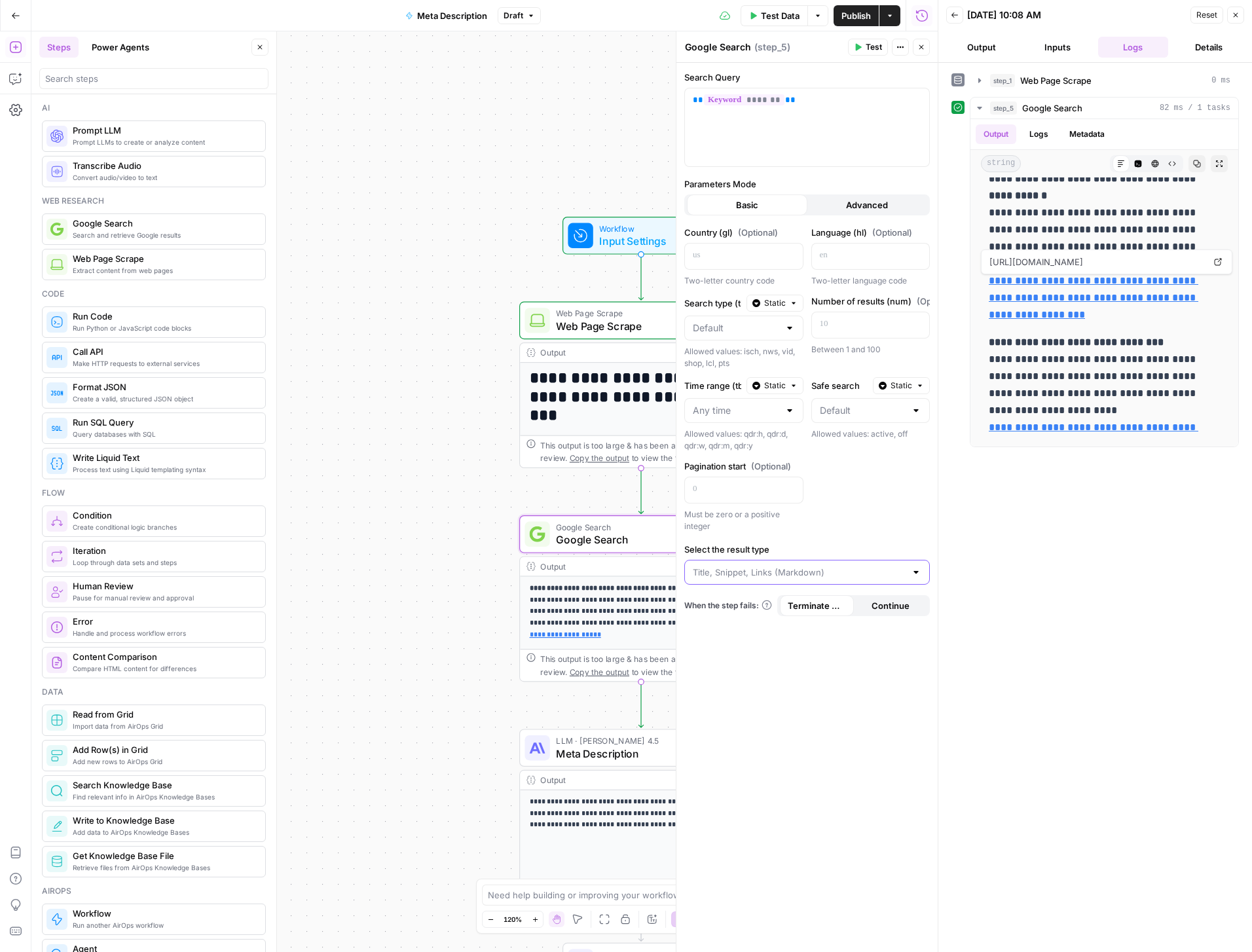
click at [834, 576] on input "Select the result type" at bounding box center [799, 573] width 213 height 13
click at [809, 784] on div "Search Query ** ******* ** Parameters Mode Basic Advanced Country (gl) (Optiona…" at bounding box center [808, 508] width 261 height 890
click at [916, 47] on button "Close" at bounding box center [921, 47] width 17 height 17
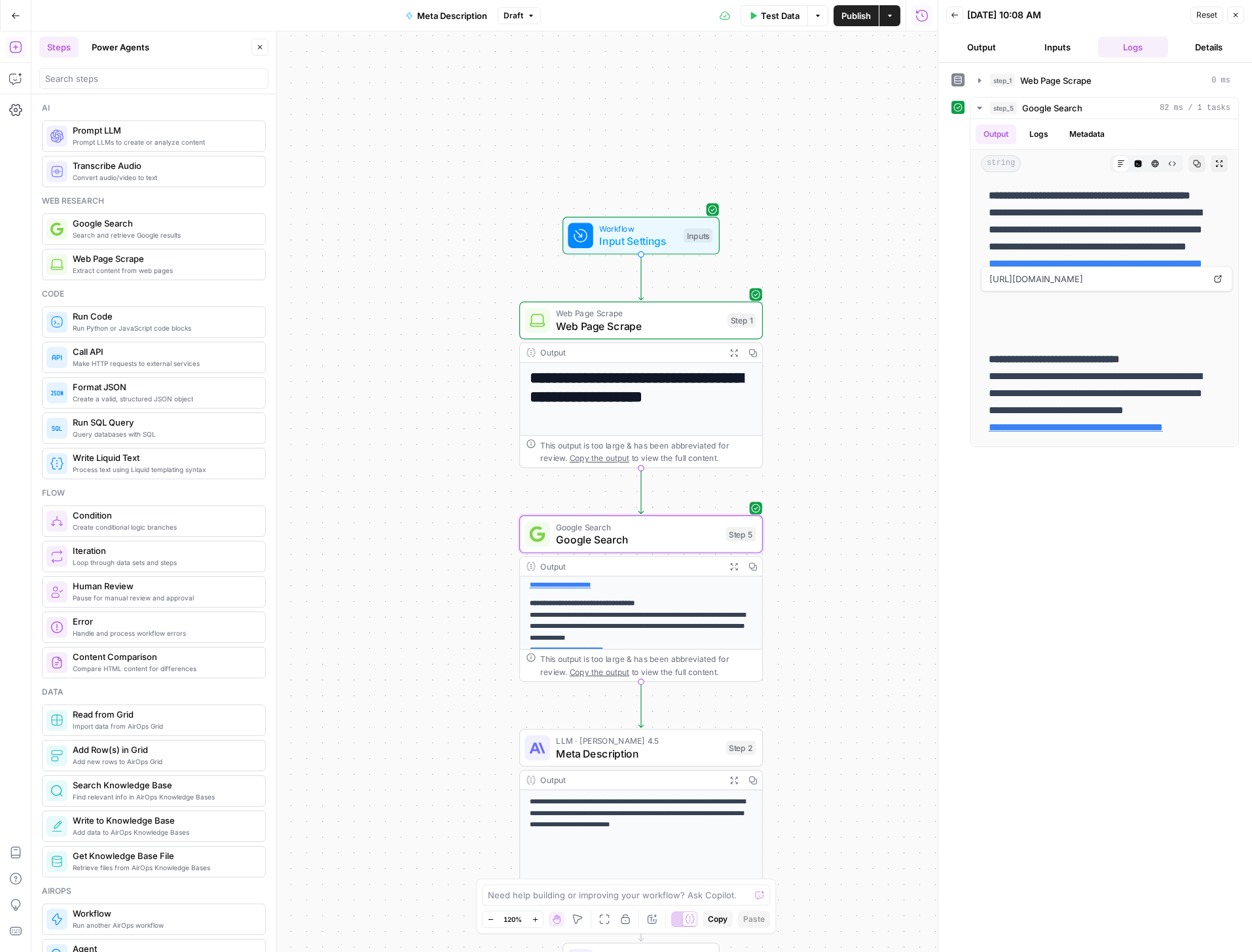
scroll to position [0, 0]
click at [407, 632] on div "**********" at bounding box center [484, 491] width 906 height 921
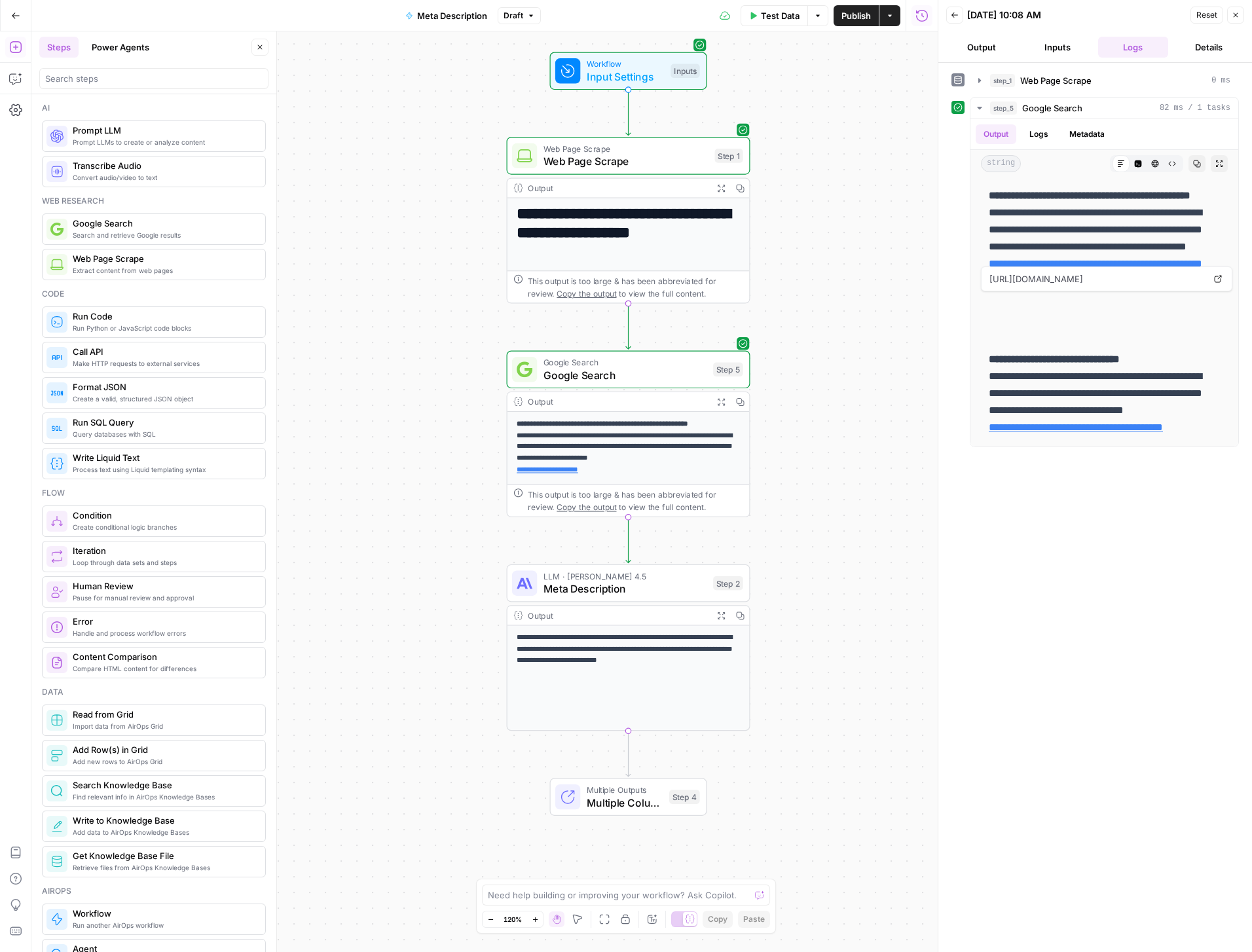
drag, startPoint x: 407, startPoint y: 632, endPoint x: 392, endPoint y: 473, distance: 159.7
click at [392, 473] on div "**********" at bounding box center [484, 491] width 906 height 921
click at [670, 581] on span "Meta Description" at bounding box center [626, 586] width 163 height 16
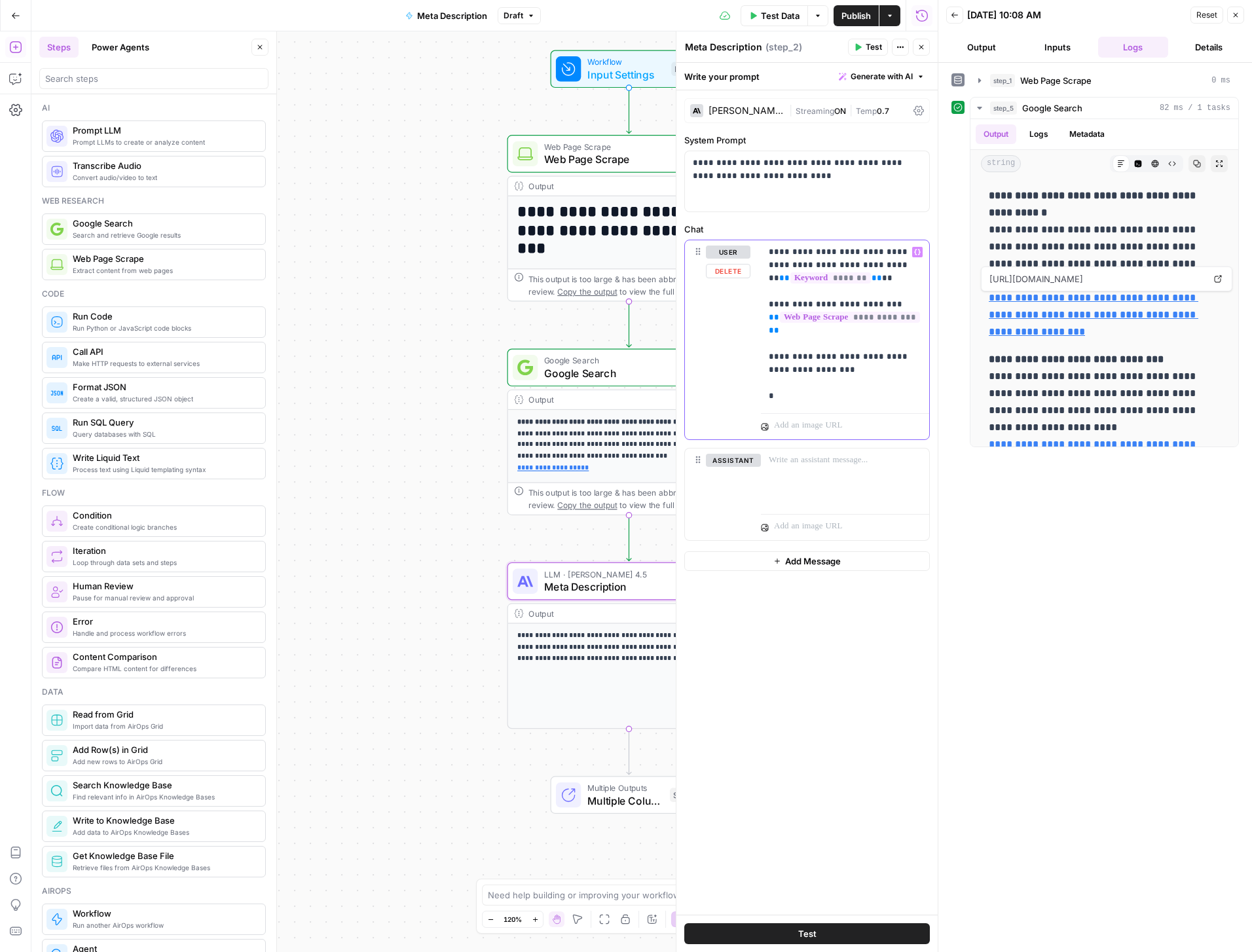
click at [812, 401] on p "**********" at bounding box center [845, 324] width 153 height 157
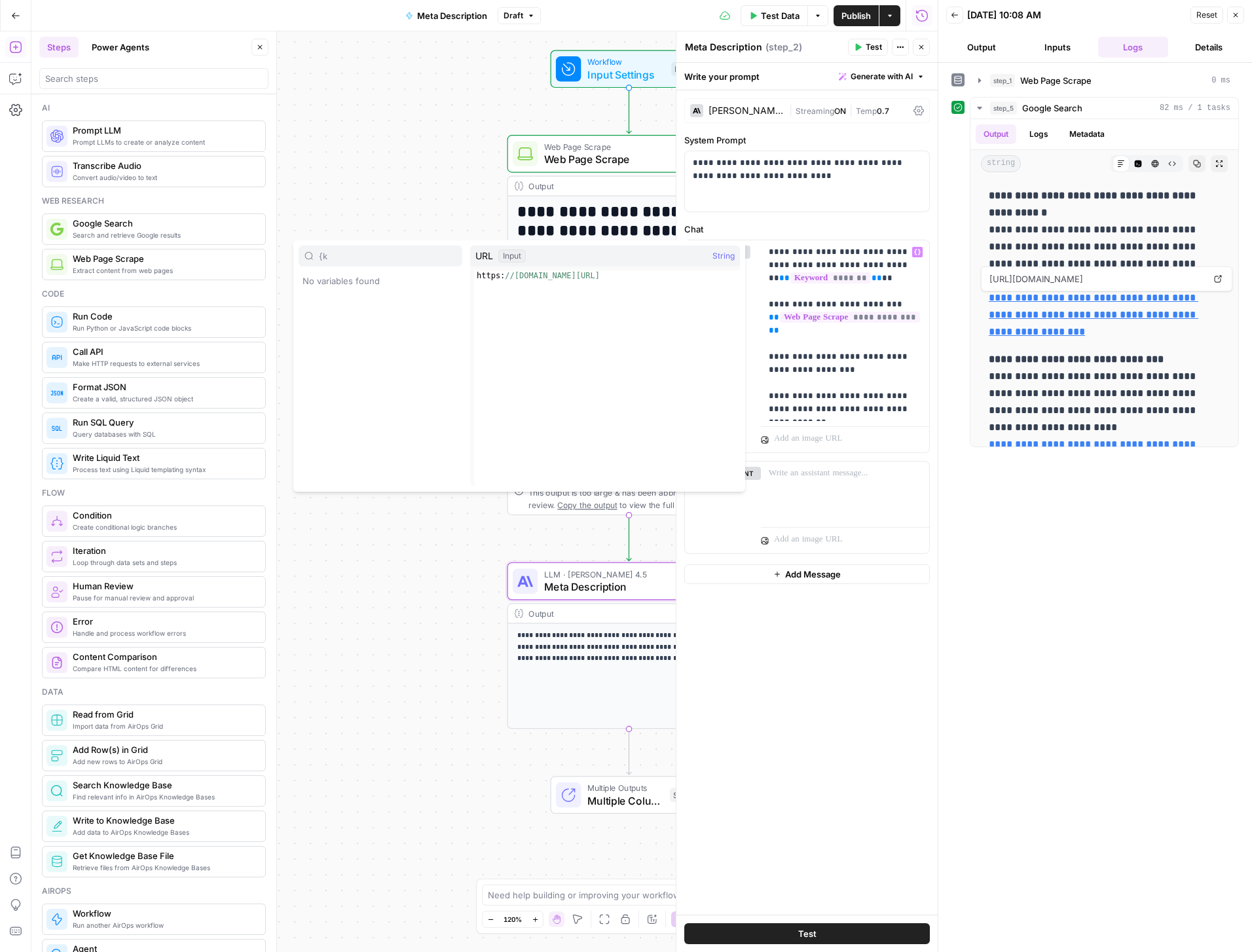
type input "{"
type input "key"
click at [348, 301] on button "Select variable Keyword" at bounding box center [380, 302] width 163 height 21
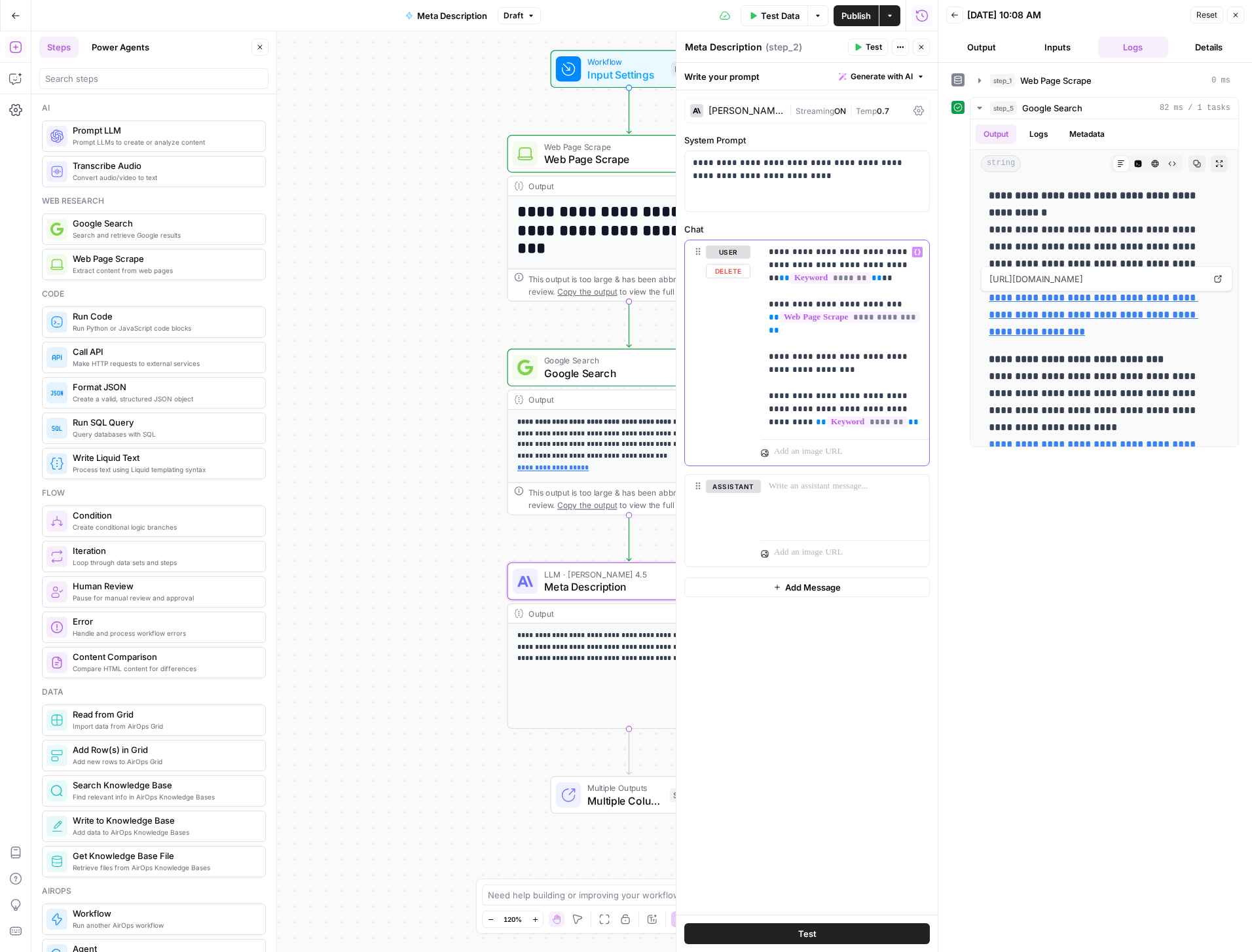
click at [882, 406] on p "**********" at bounding box center [845, 337] width 153 height 183
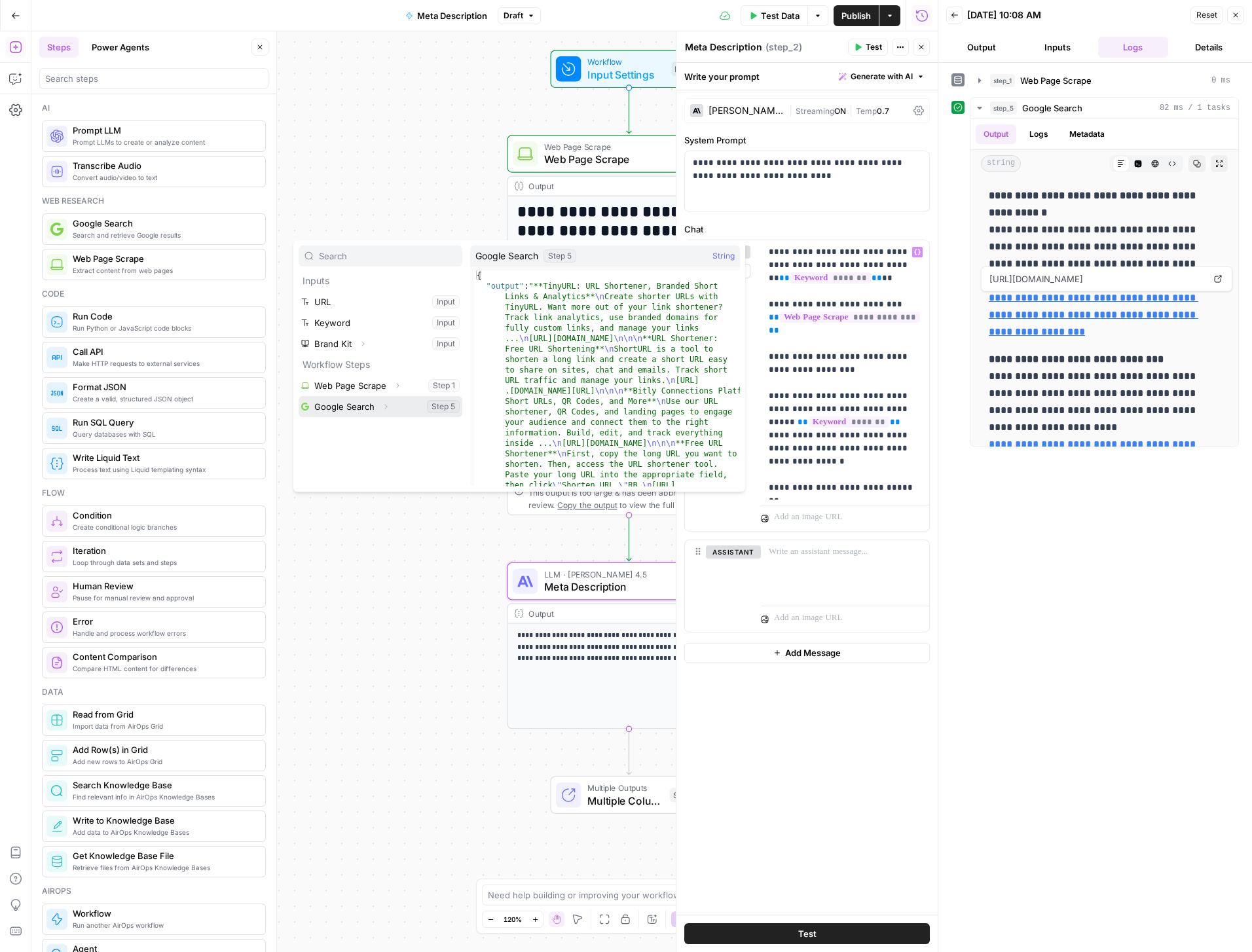
click at [357, 406] on button "Select variable Google Search" at bounding box center [380, 407] width 163 height 21
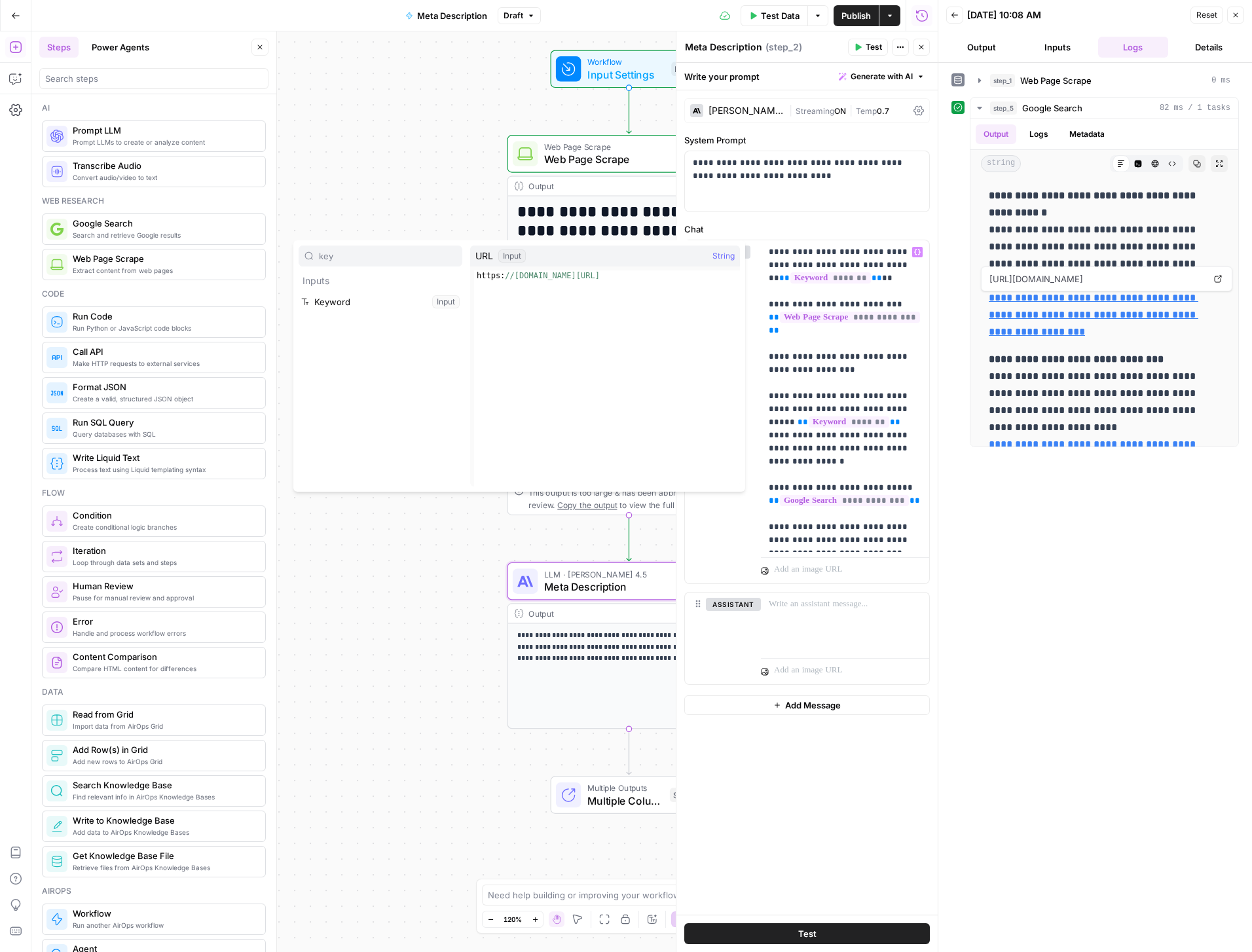
type input "key"
type textarea "**********"
click at [357, 302] on button "Select variable Keyword" at bounding box center [380, 302] width 163 height 21
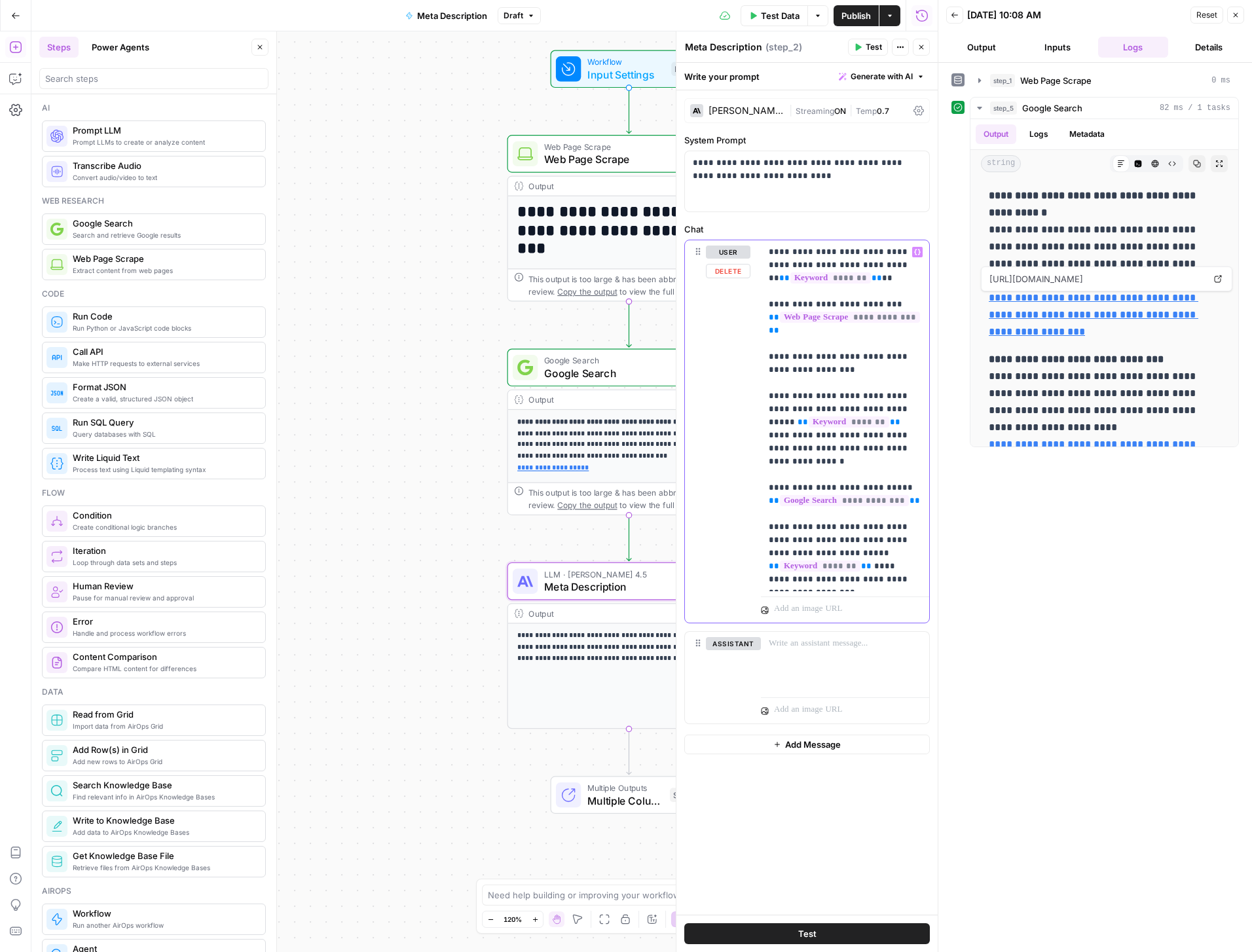
drag, startPoint x: 817, startPoint y: 368, endPoint x: 744, endPoint y: 361, distance: 73.3
click at [744, 361] on div "**********" at bounding box center [807, 432] width 244 height 383
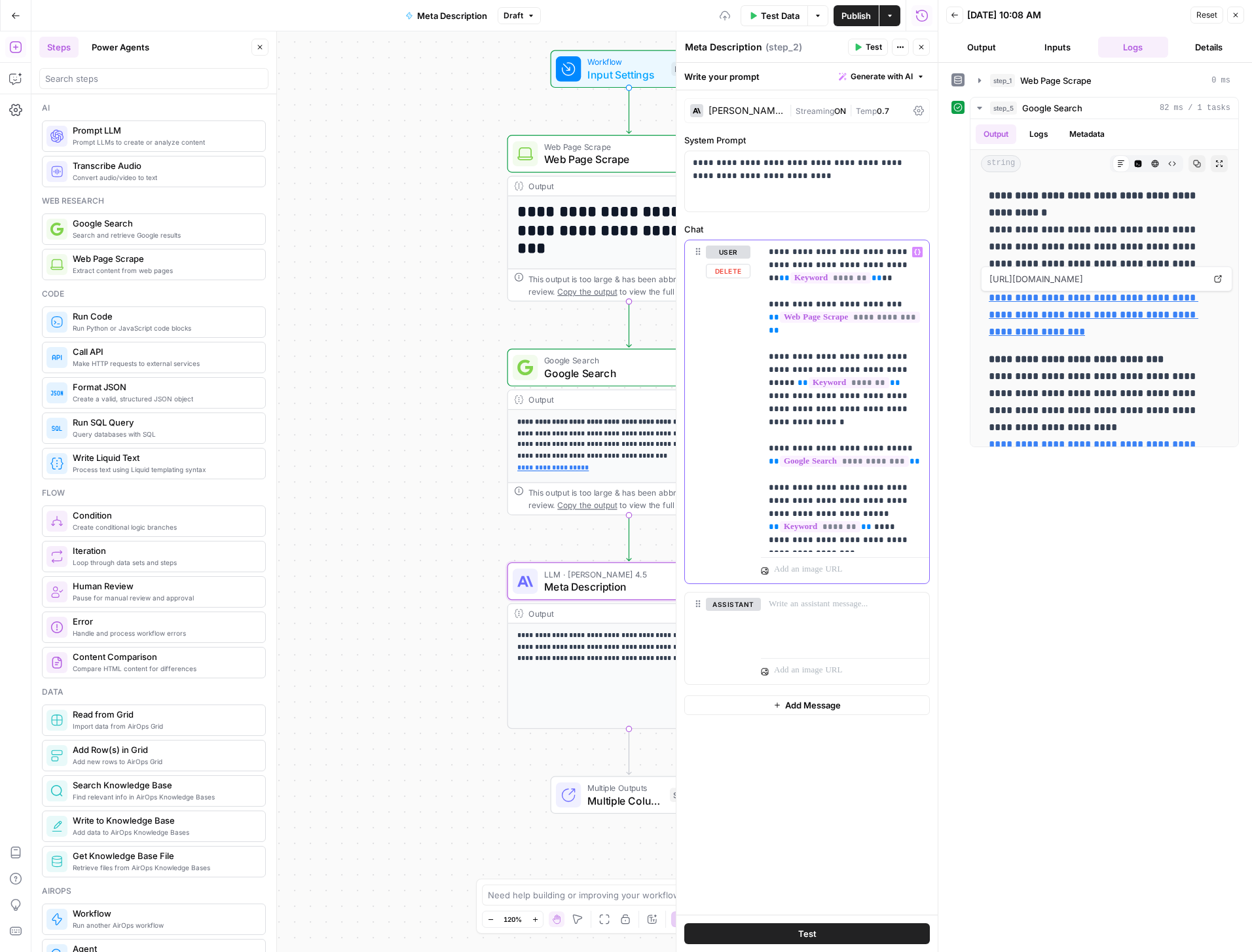
click at [855, 541] on p "**********" at bounding box center [845, 396] width 153 height 301
drag, startPoint x: 840, startPoint y: 581, endPoint x: 852, endPoint y: 544, distance: 38.9
click at [852, 544] on p "**********" at bounding box center [845, 416] width 153 height 341
click at [873, 49] on span "Test" at bounding box center [874, 47] width 16 height 11
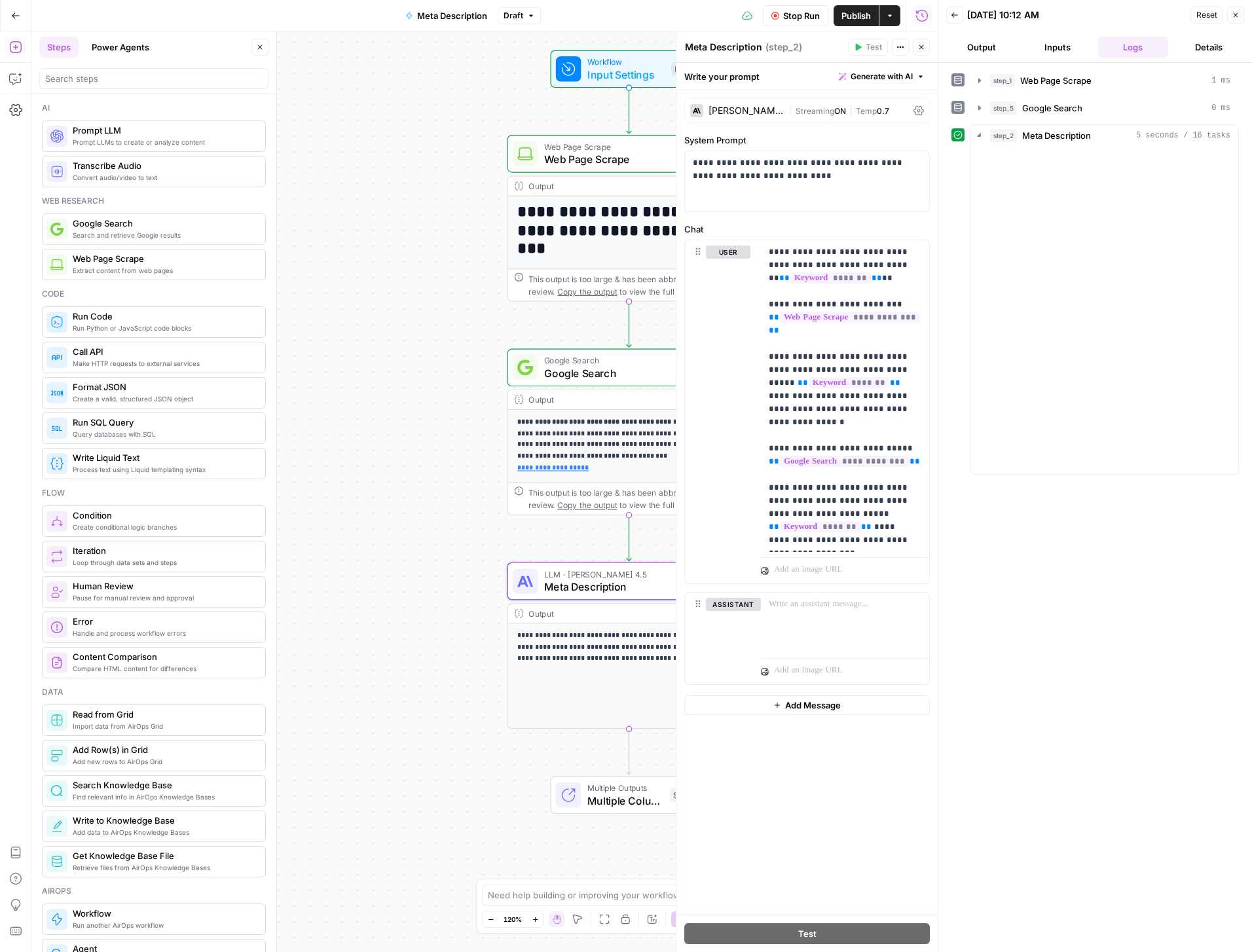
click at [987, 43] on button "Output" at bounding box center [982, 48] width 71 height 21
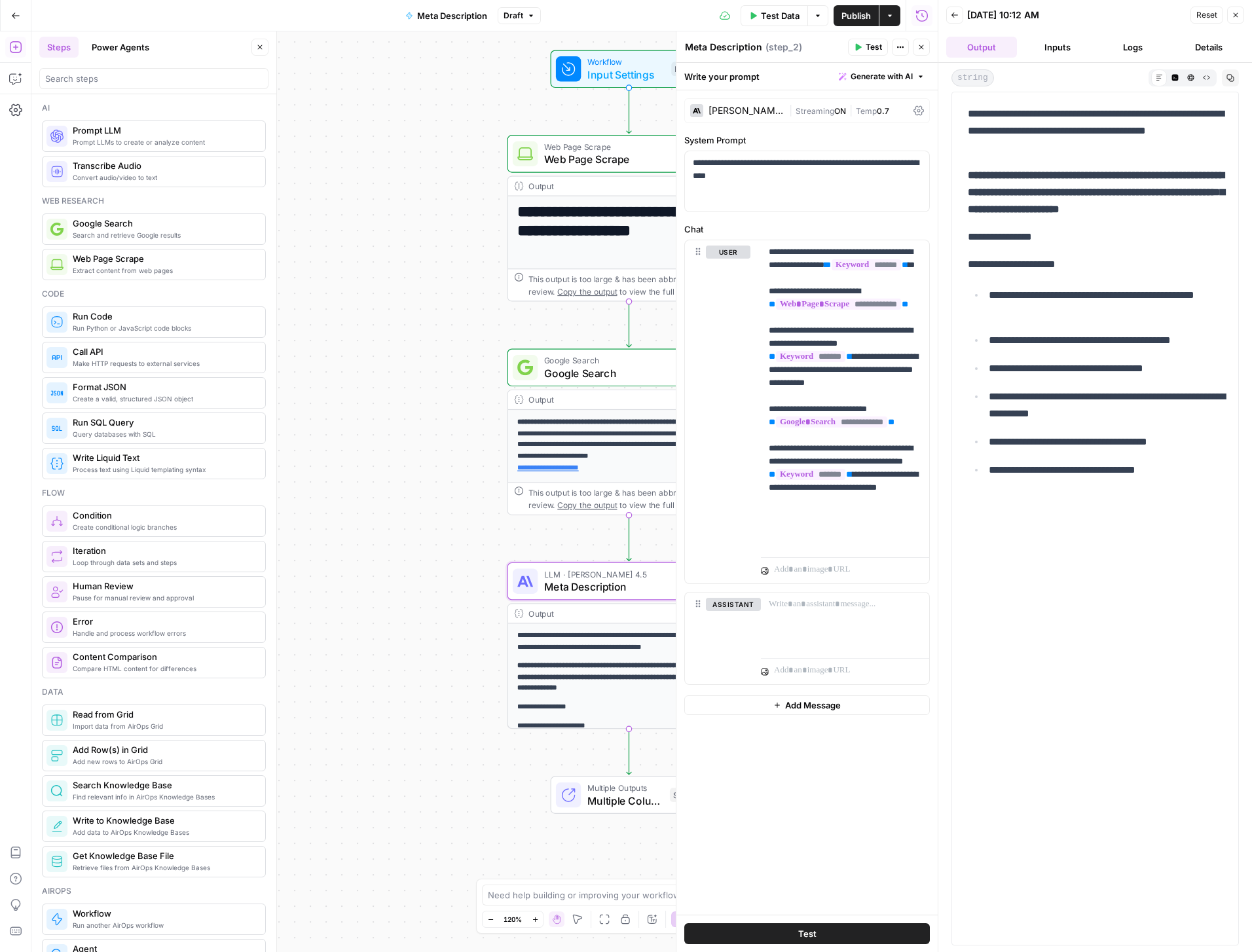
click at [344, 186] on div "**********" at bounding box center [484, 491] width 906 height 921
click at [923, 48] on icon "button" at bounding box center [922, 48] width 8 height 8
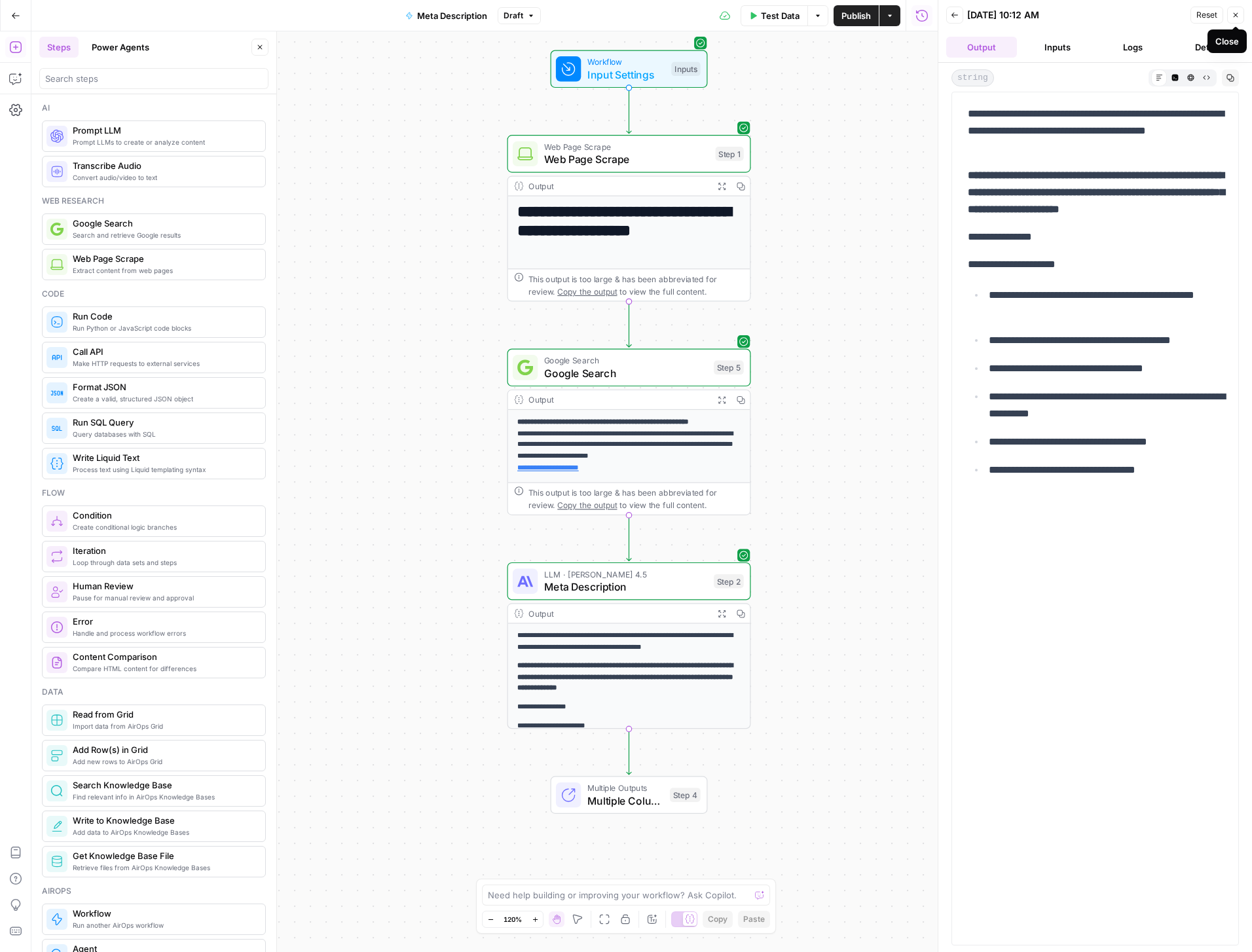
click at [1234, 11] on icon "button" at bounding box center [1236, 16] width 8 height 8
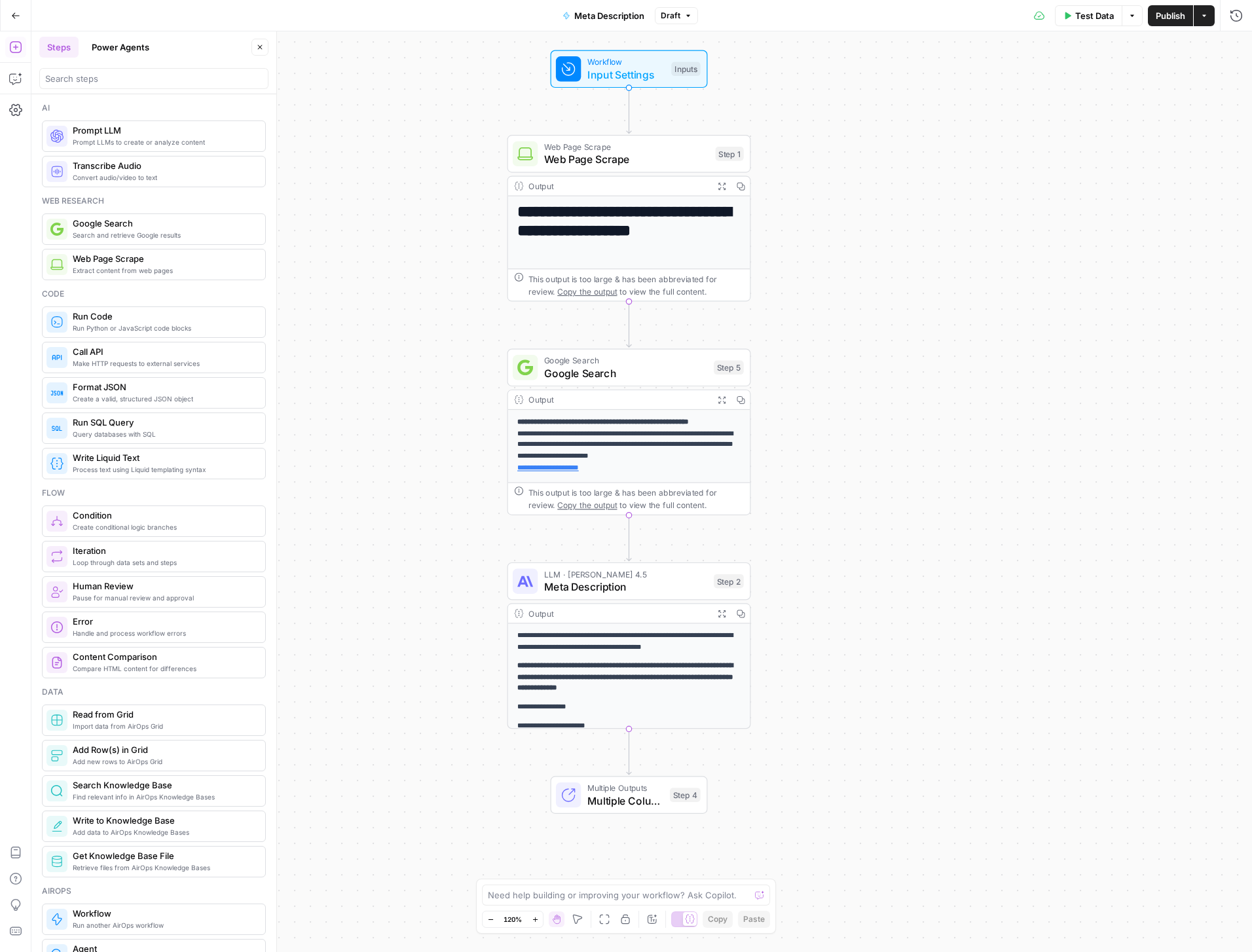
click at [657, 593] on span "Meta Description" at bounding box center [626, 586] width 163 height 16
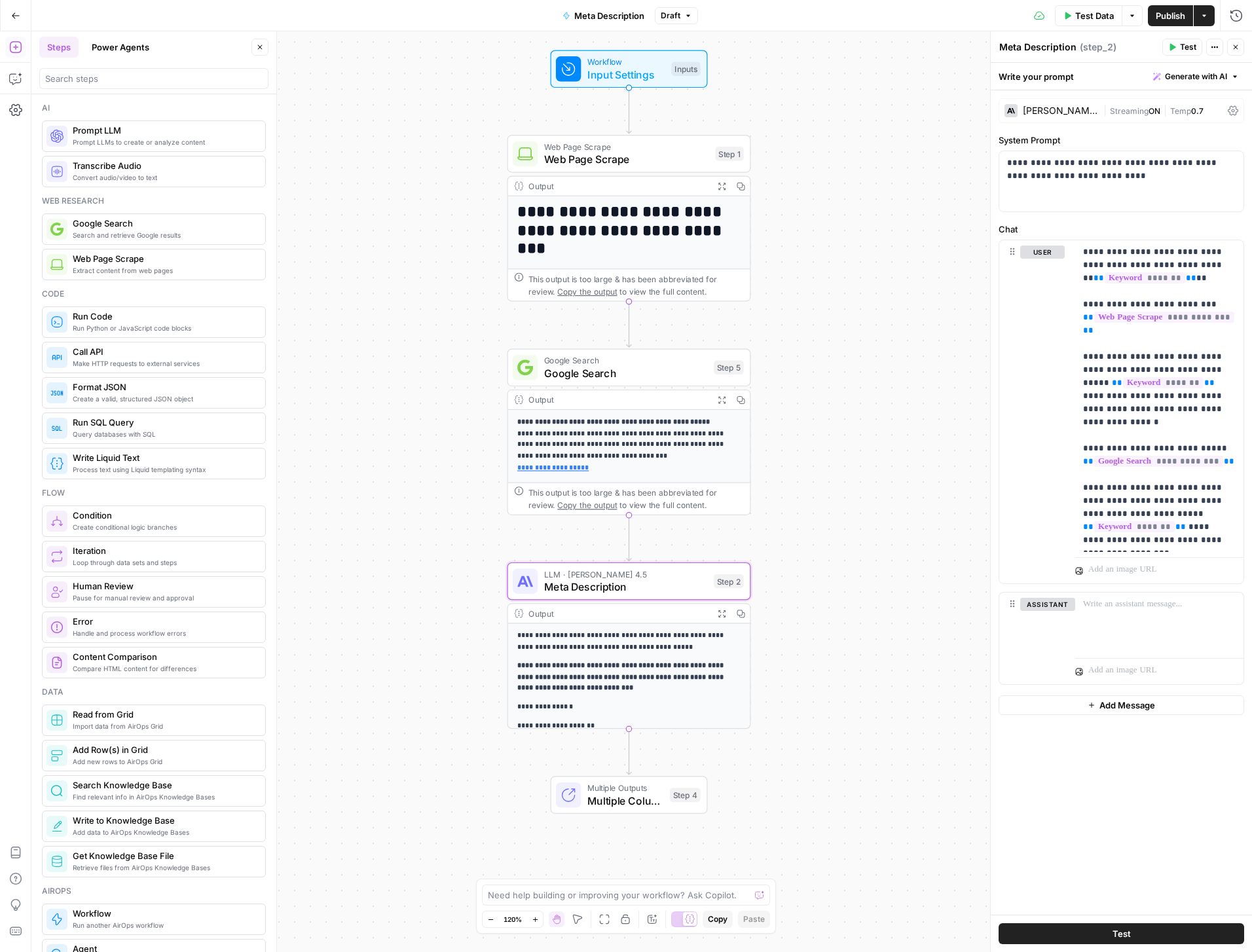
click at [480, 551] on div "**********" at bounding box center [642, 491] width 1221 height 921
click at [1185, 48] on span "Test" at bounding box center [1189, 47] width 16 height 11
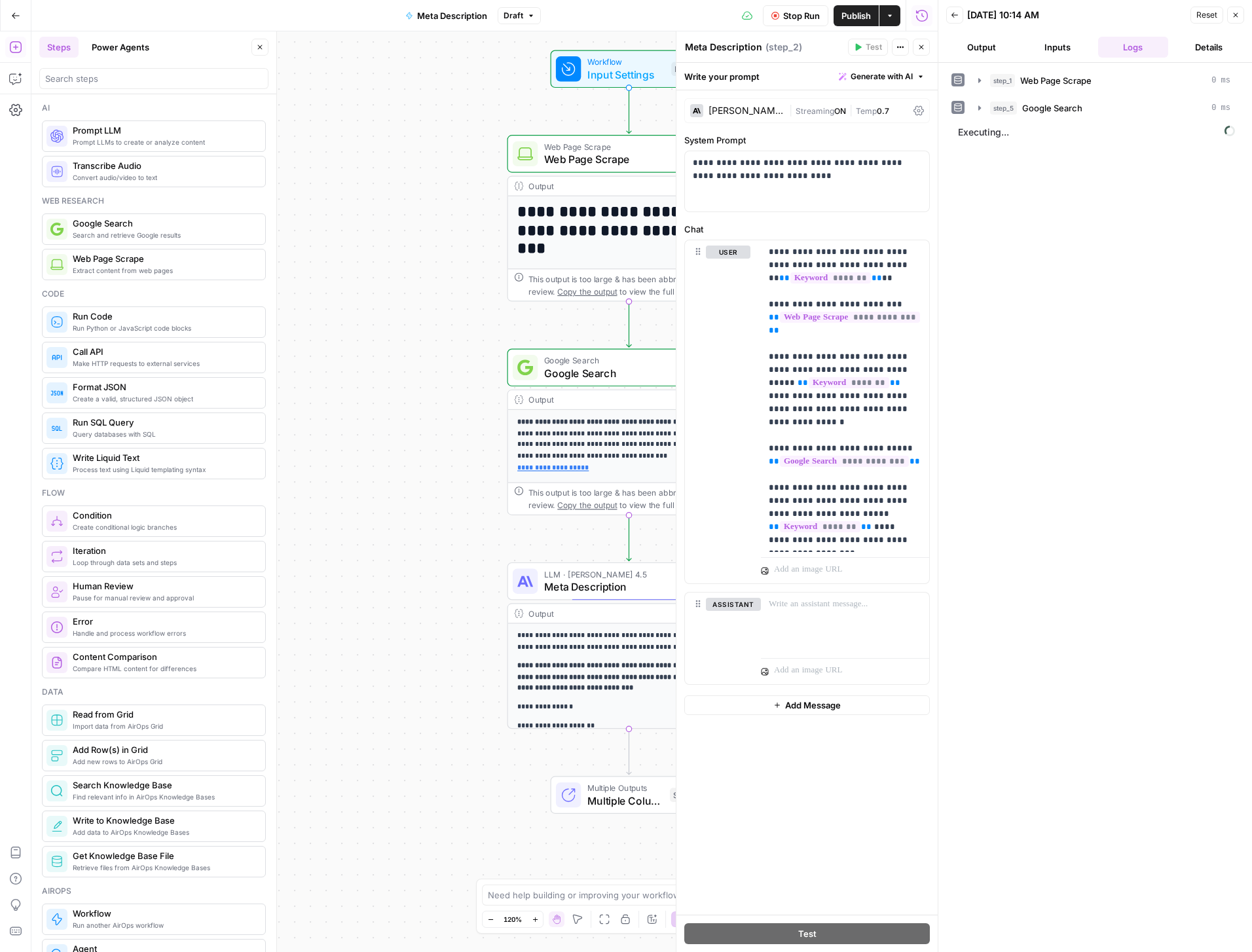
click at [977, 44] on button "Output" at bounding box center [982, 48] width 71 height 21
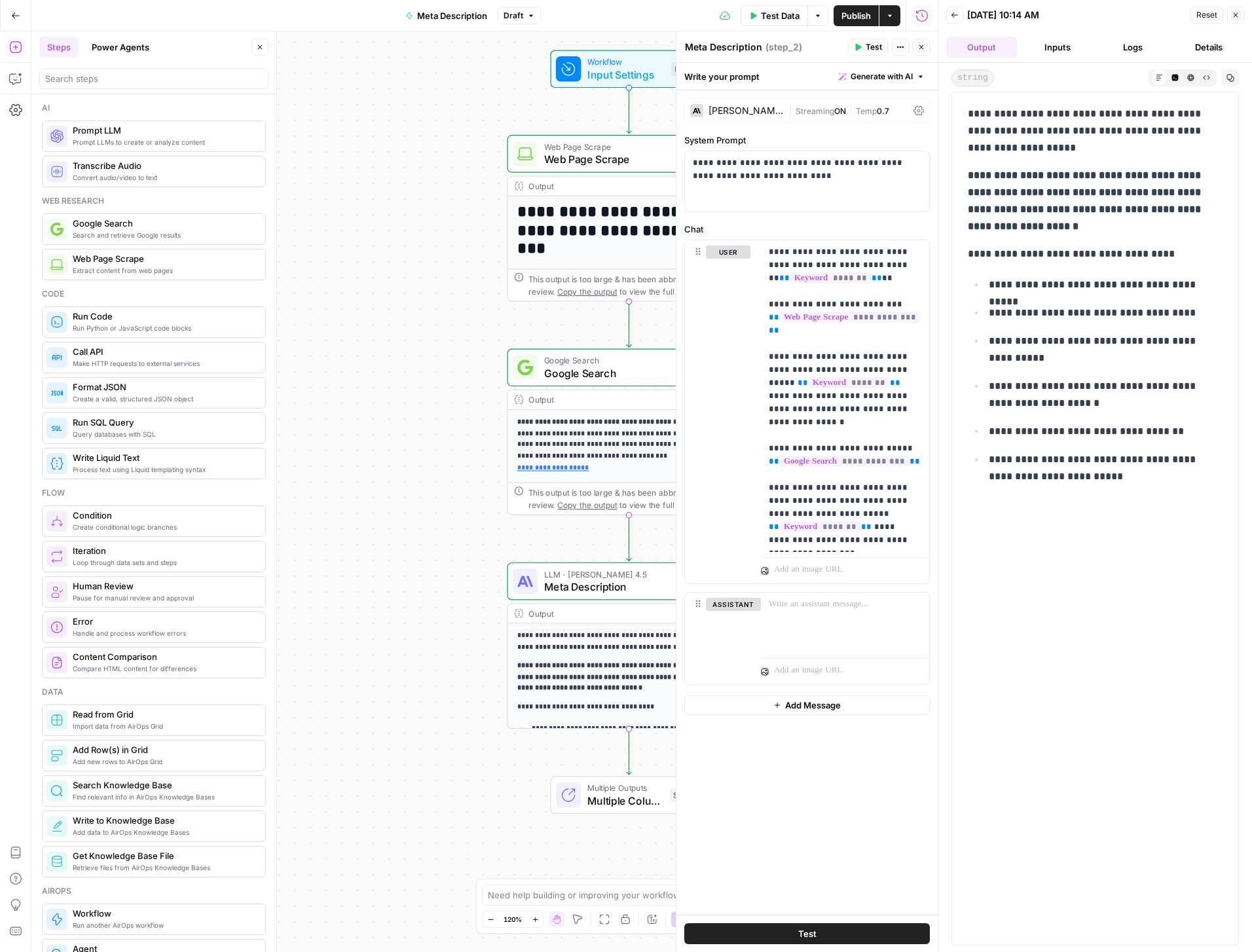
click at [1233, 14] on icon "button" at bounding box center [1236, 16] width 8 height 8
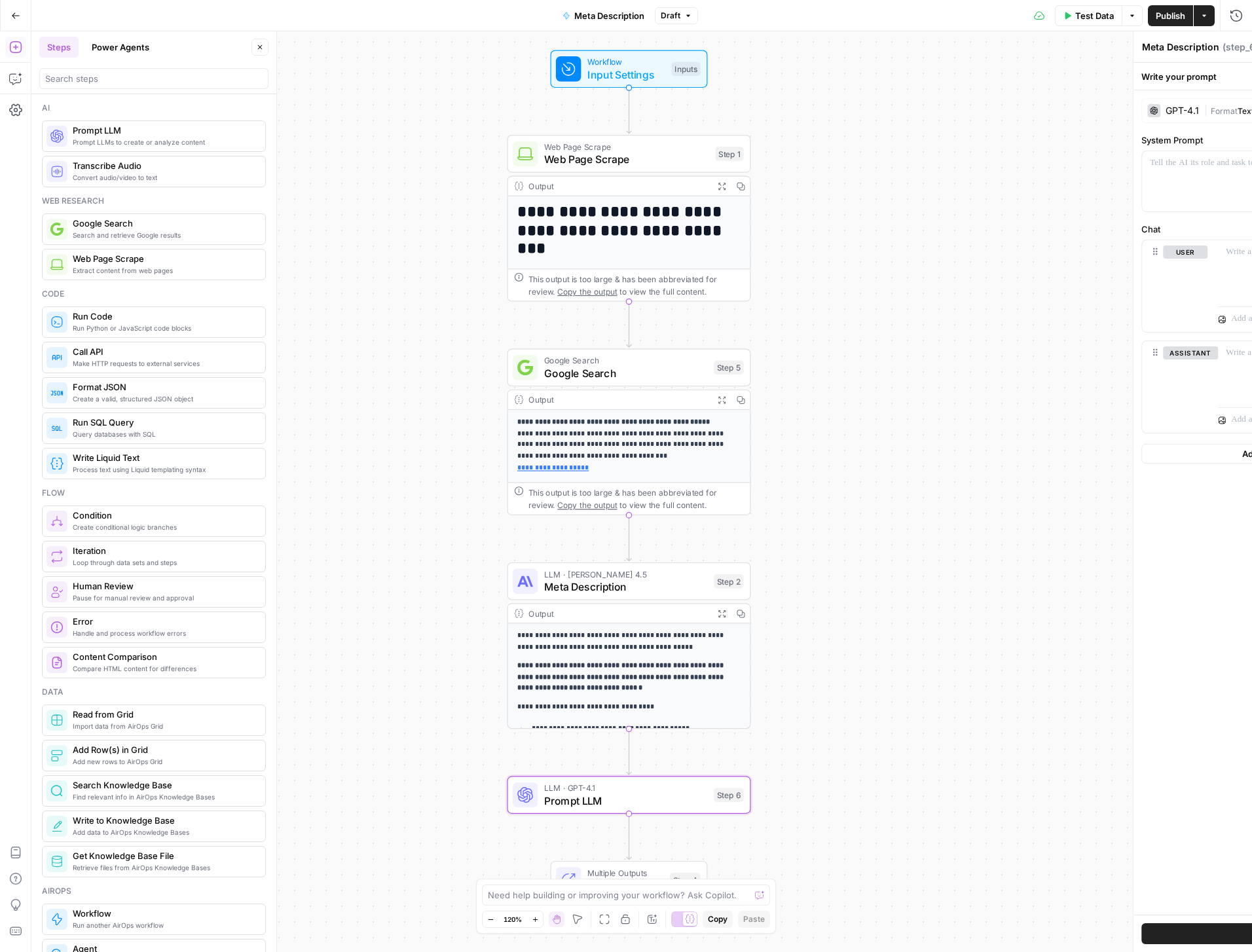
type textarea "Prompt LLM"
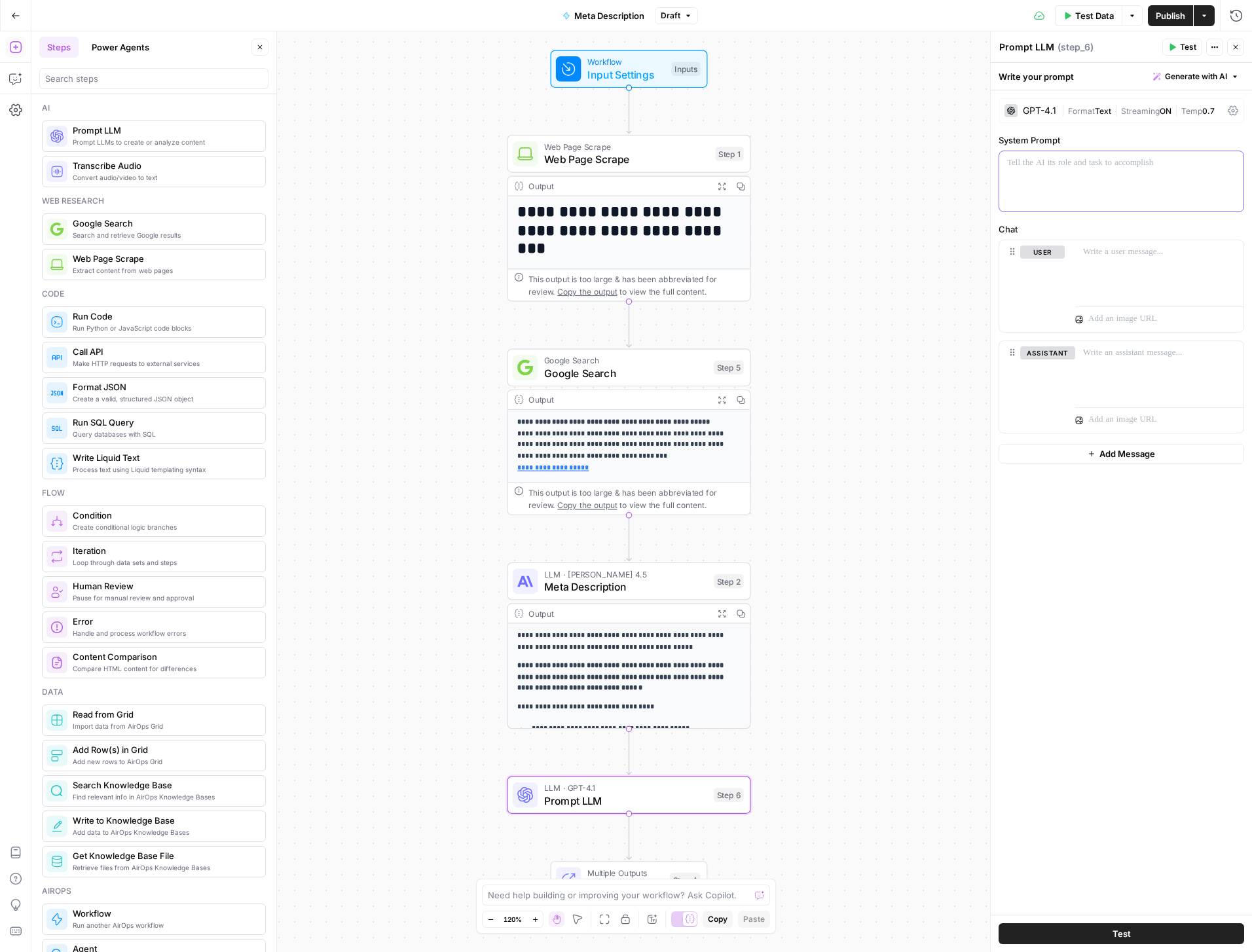
click at [1081, 195] on div at bounding box center [1121, 181] width 244 height 60
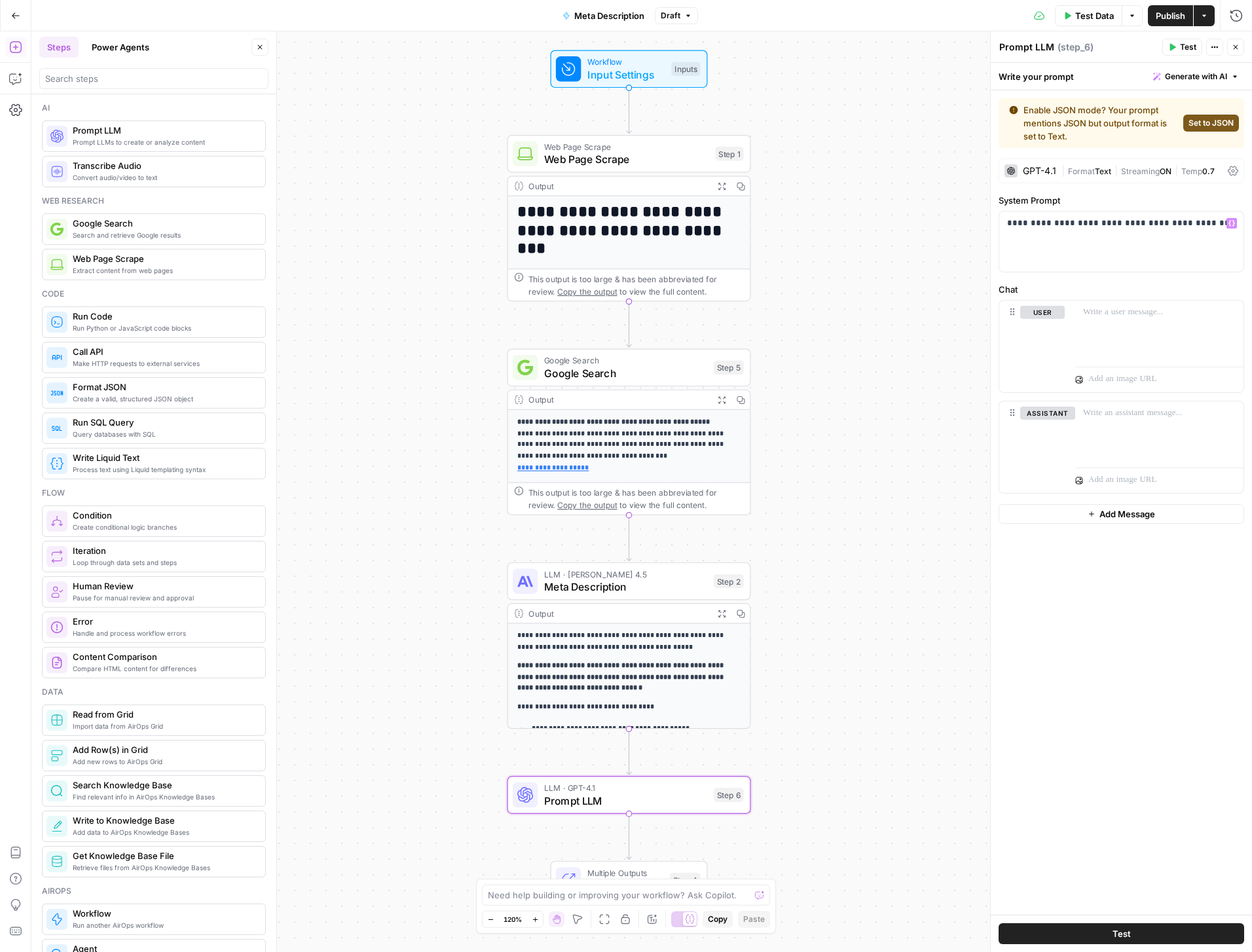
click at [1222, 118] on span "Set to JSON" at bounding box center [1211, 123] width 45 height 11
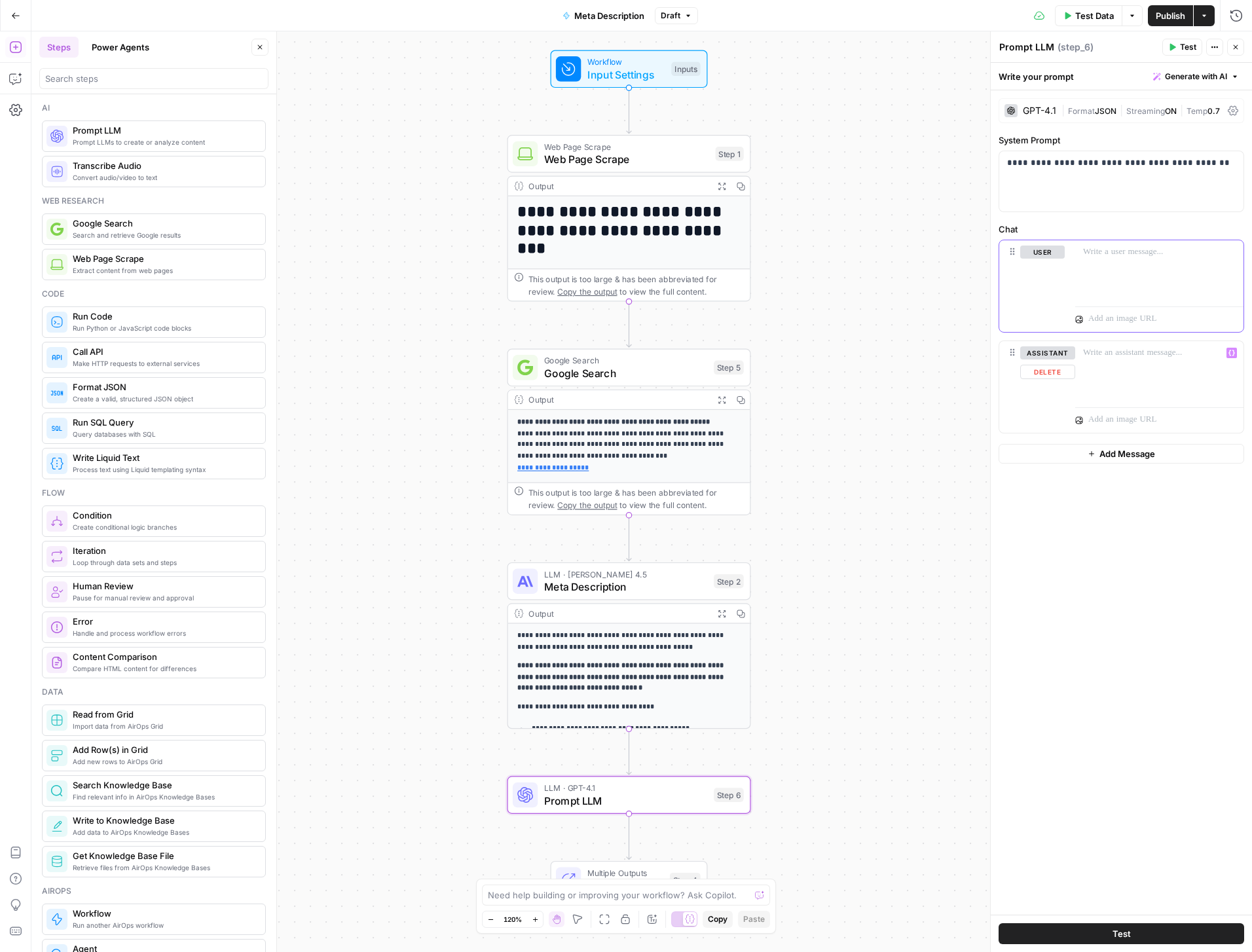
click at [1115, 257] on p at bounding box center [1160, 252] width 153 height 13
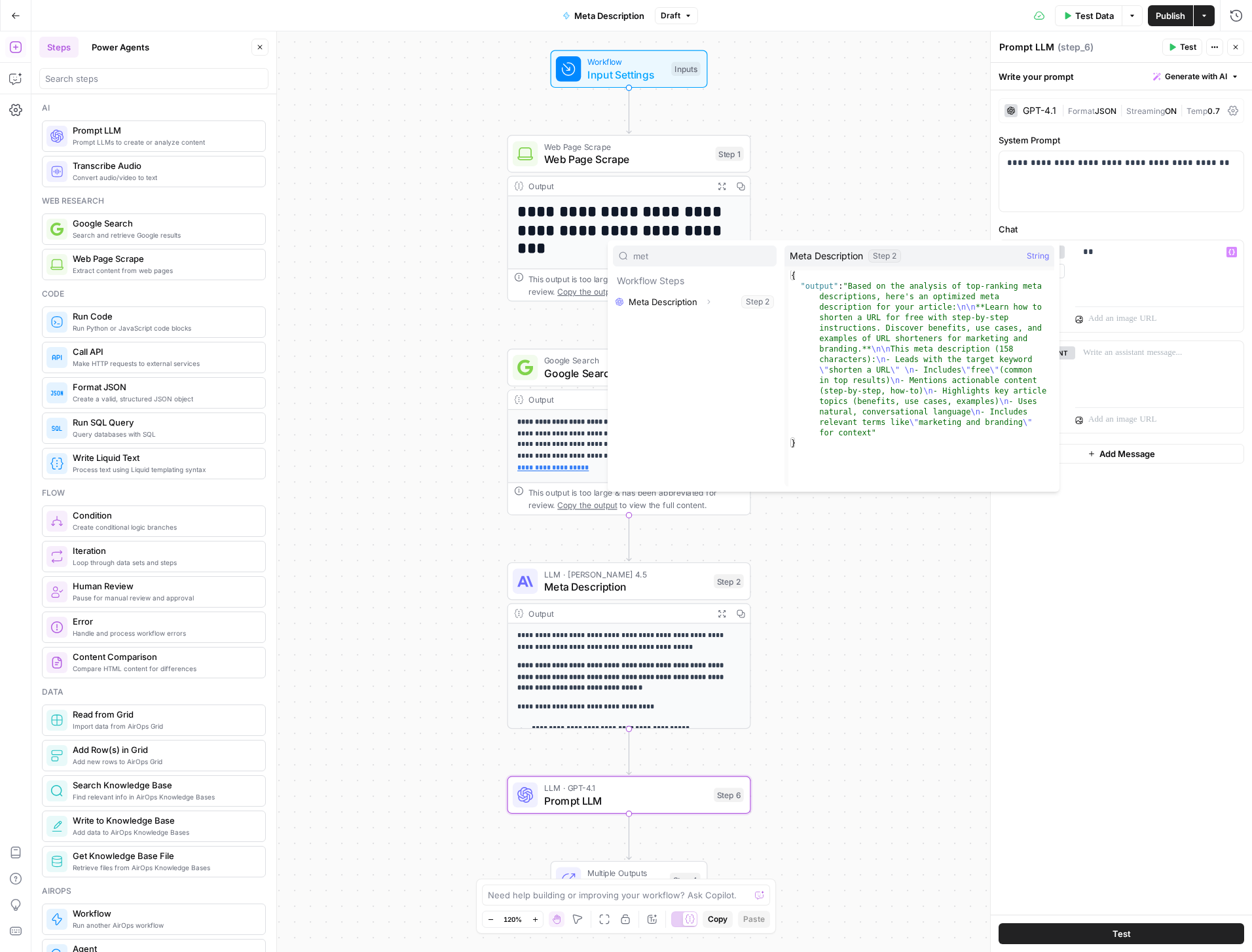
type input "met"
click at [658, 302] on button "Select variable Meta Description" at bounding box center [694, 302] width 163 height 21
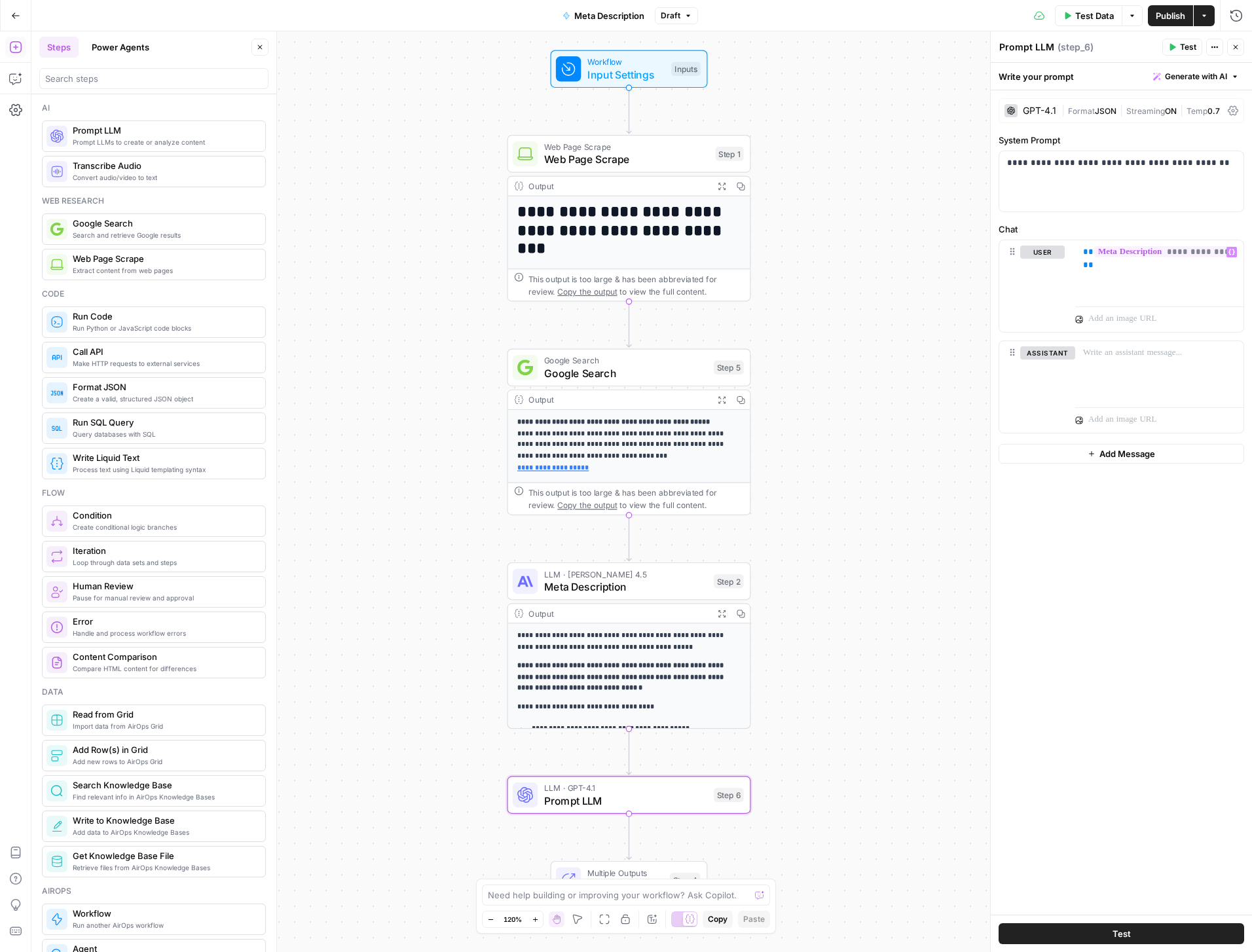
click at [1176, 47] on button "Test" at bounding box center [1182, 47] width 40 height 17
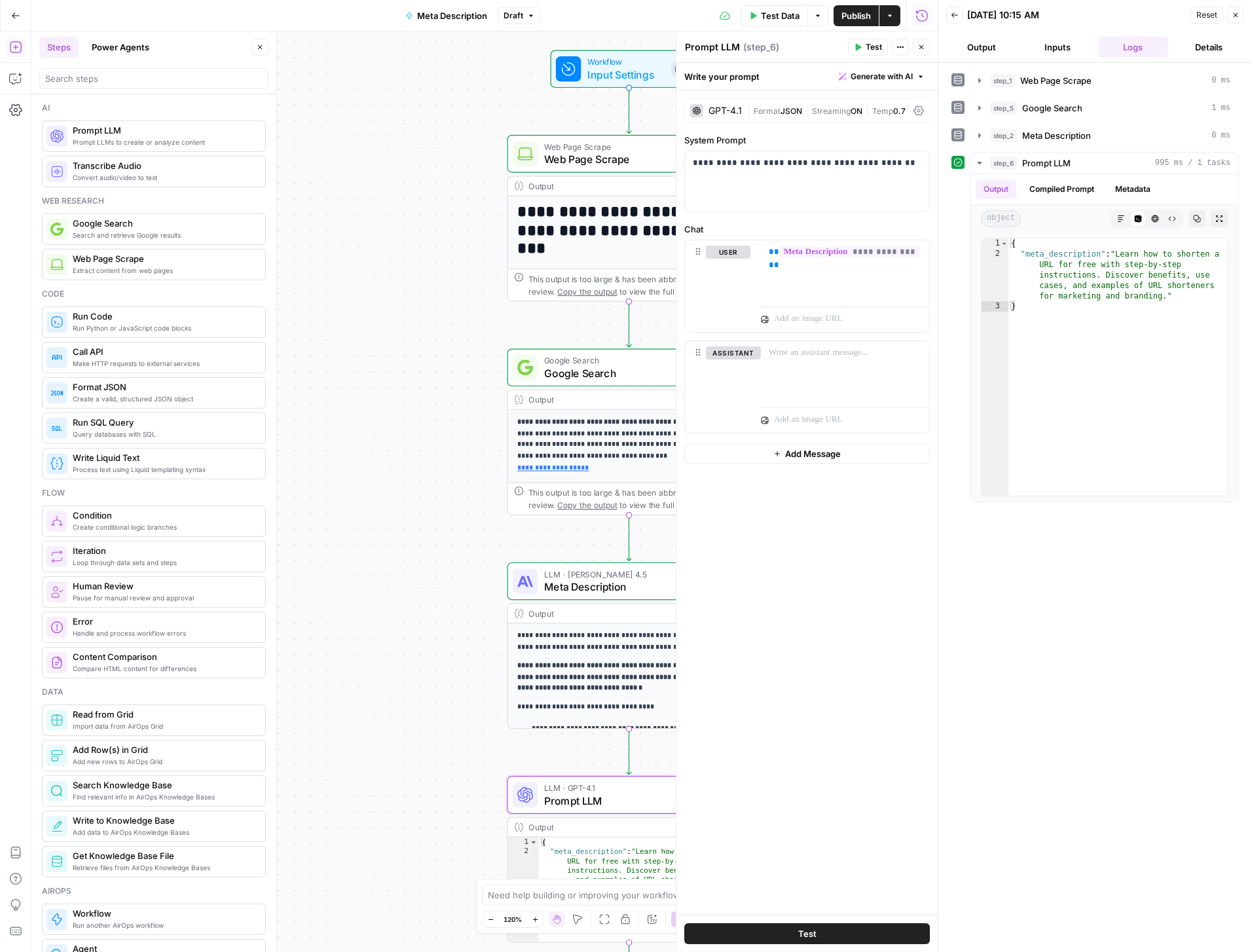
click at [987, 55] on button "Output" at bounding box center [982, 48] width 71 height 21
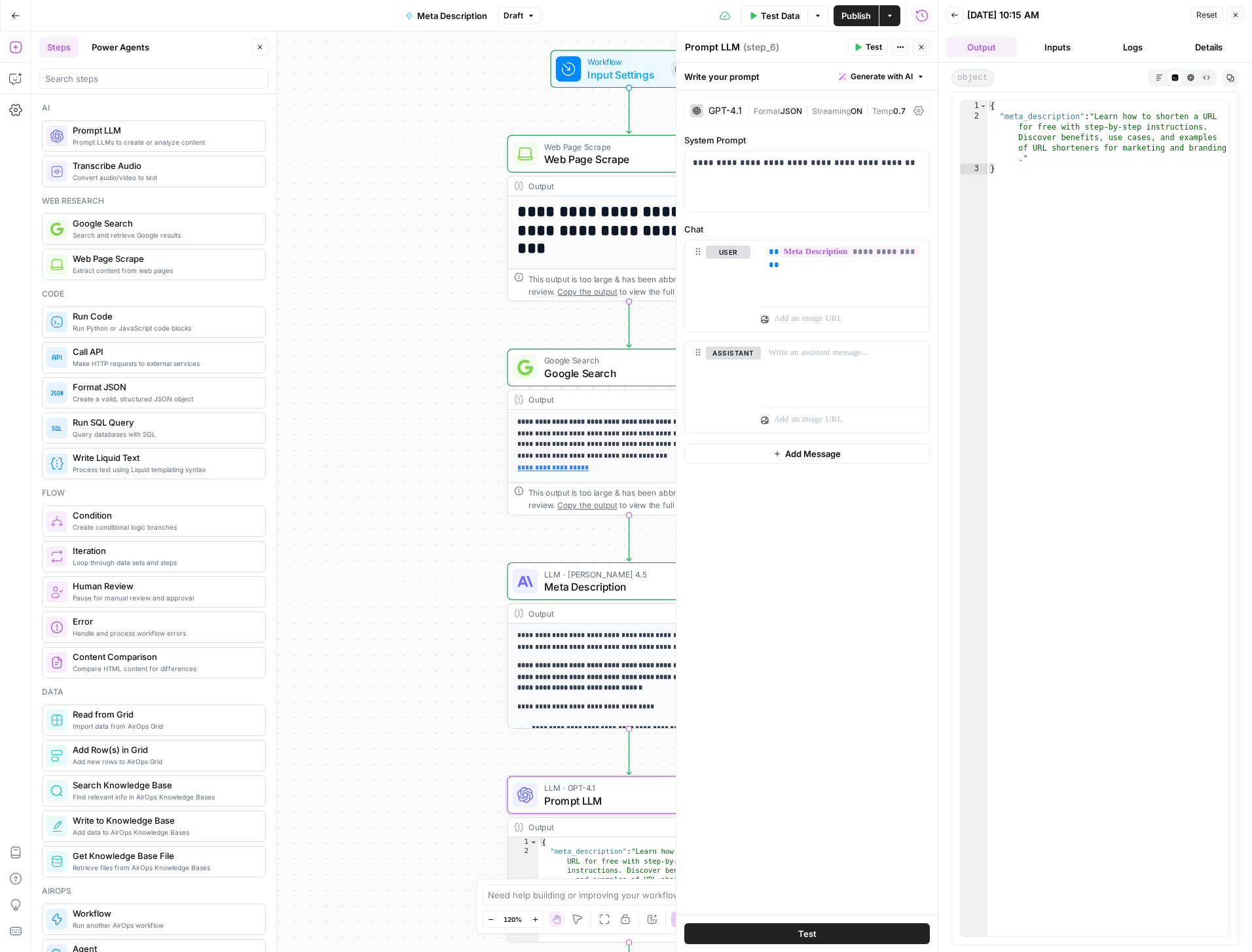
click at [1133, 46] on button "Logs" at bounding box center [1134, 48] width 71 height 21
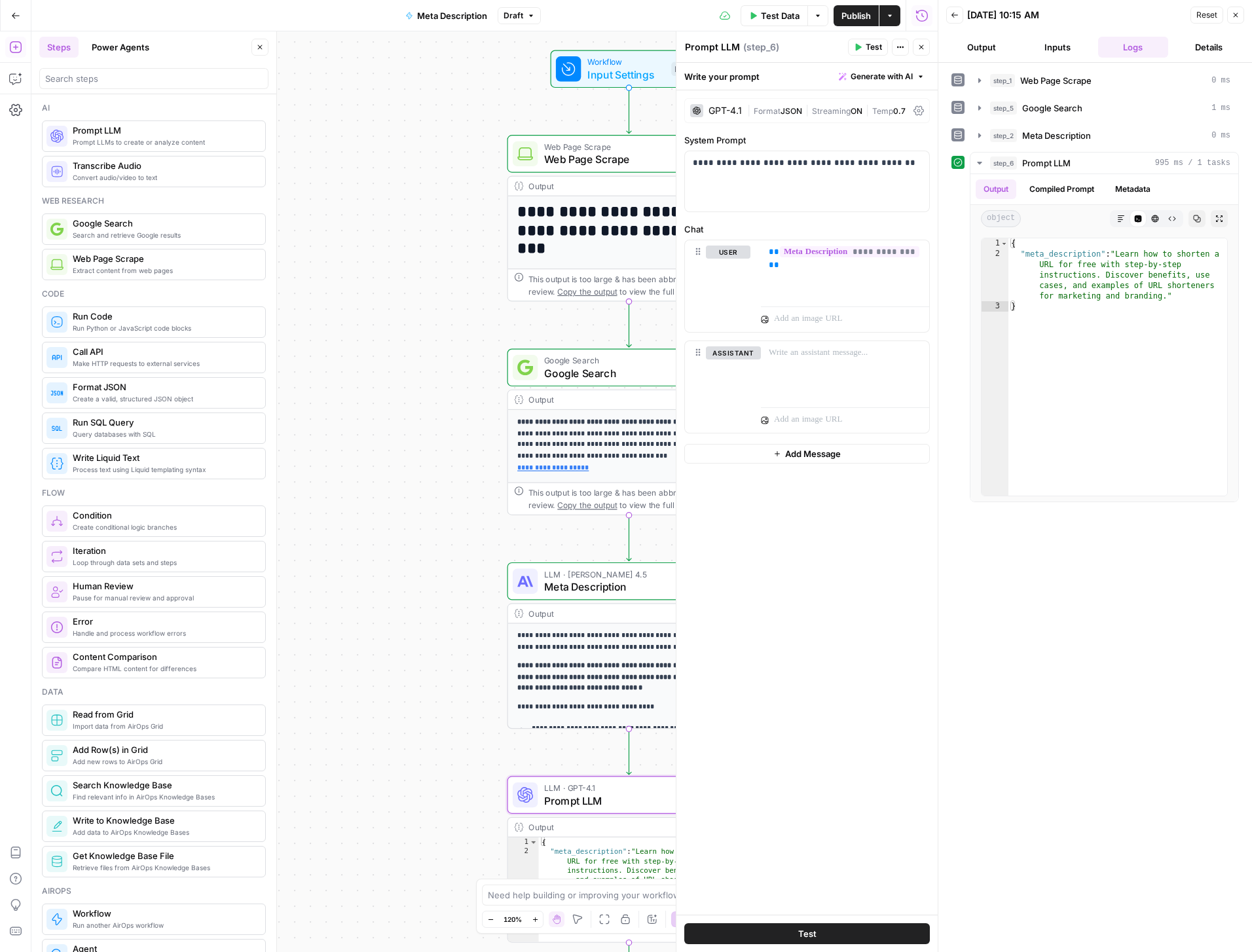
click at [984, 50] on button "Output" at bounding box center [982, 48] width 71 height 21
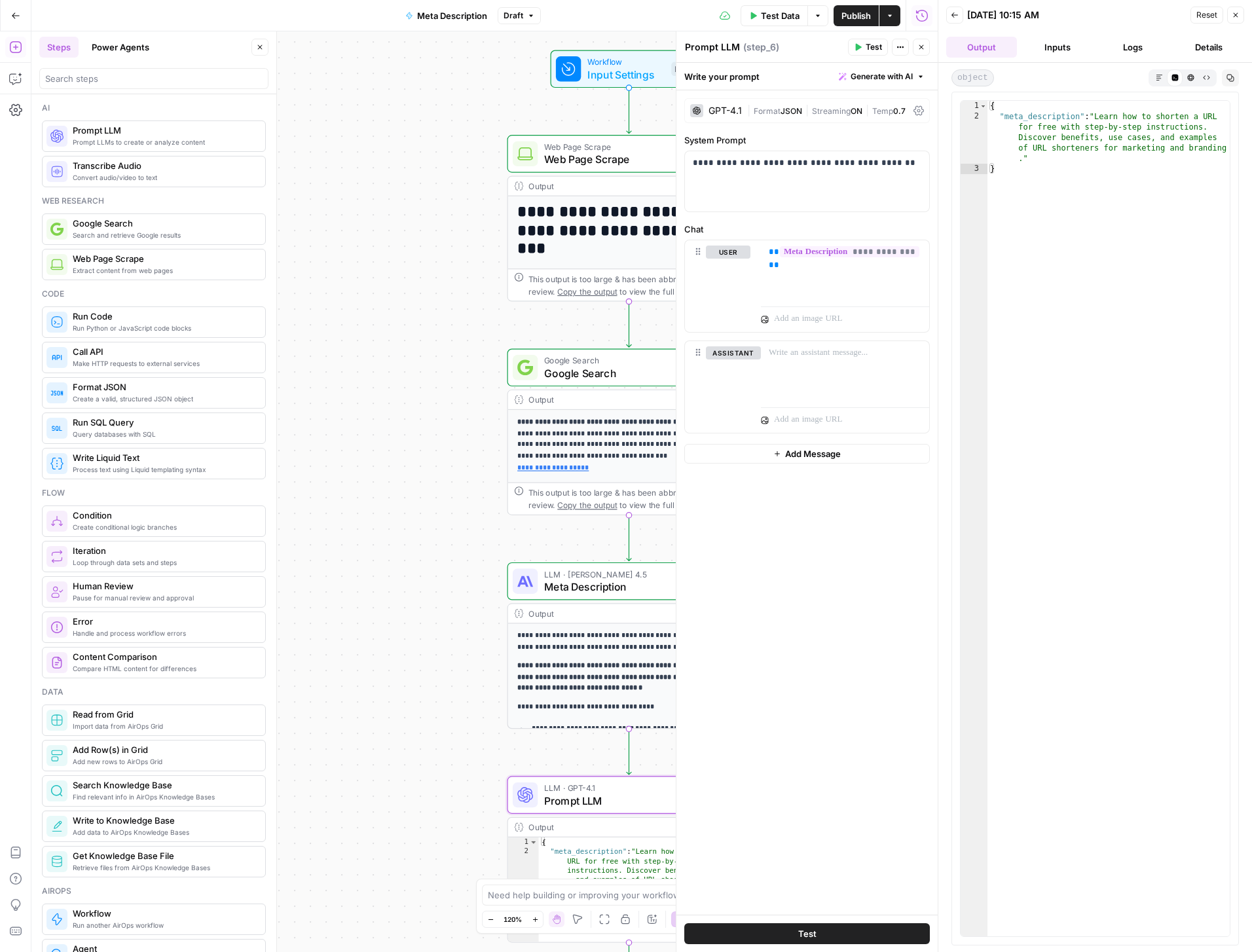
scroll to position [103, 0]
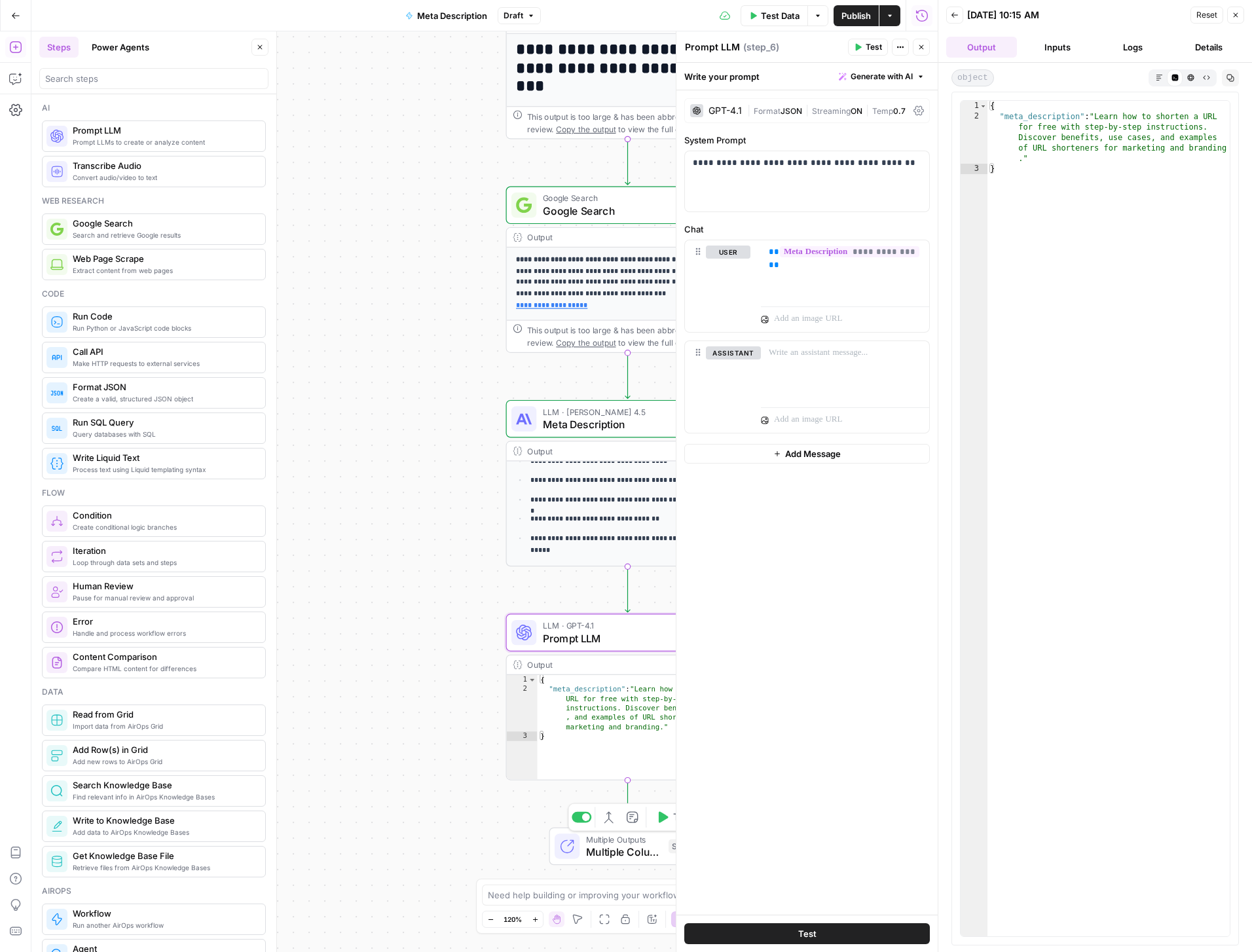
click at [610, 845] on span "Multiple Columns" at bounding box center [624, 852] width 76 height 16
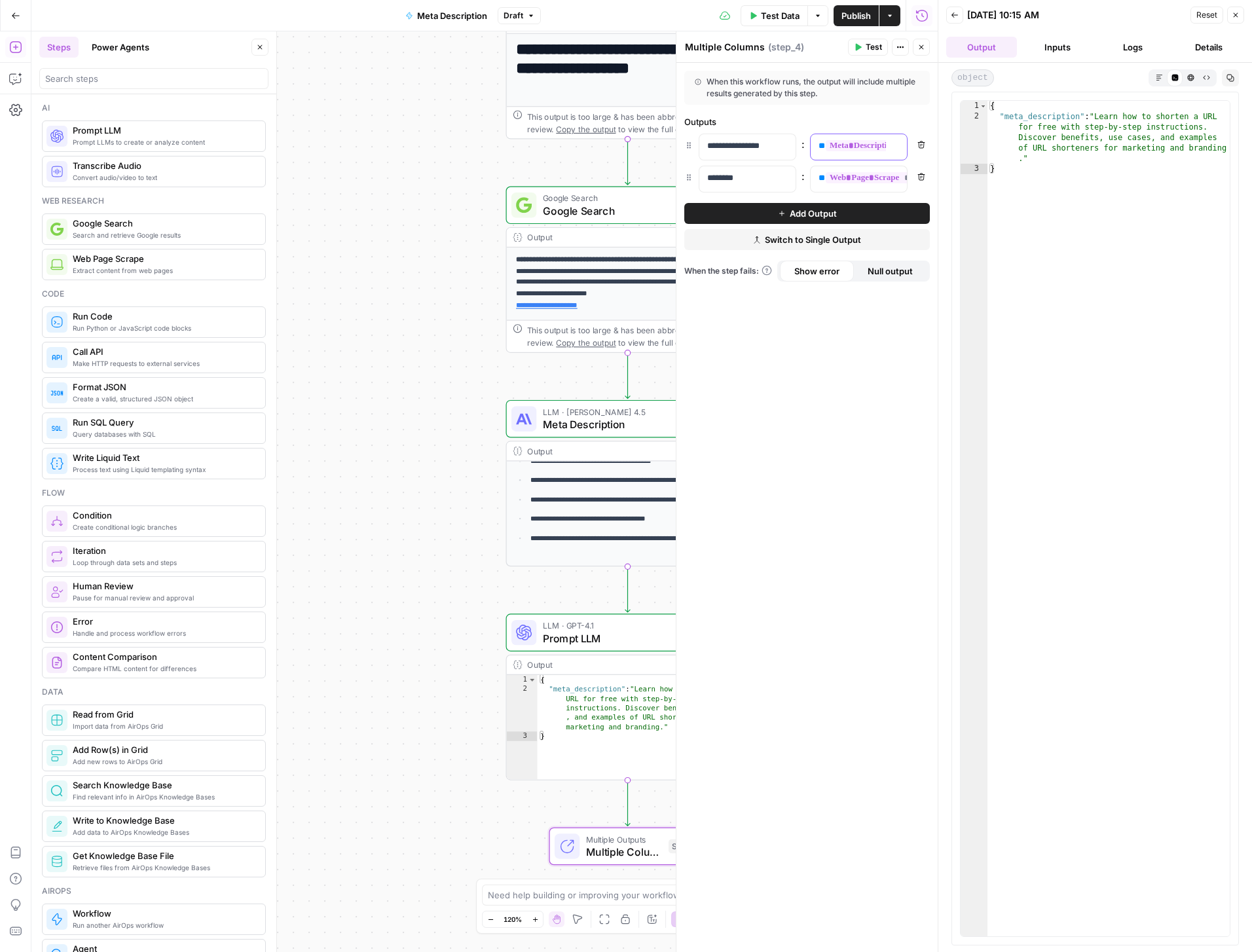
click at [861, 145] on span "**********" at bounding box center [886, 146] width 122 height 11
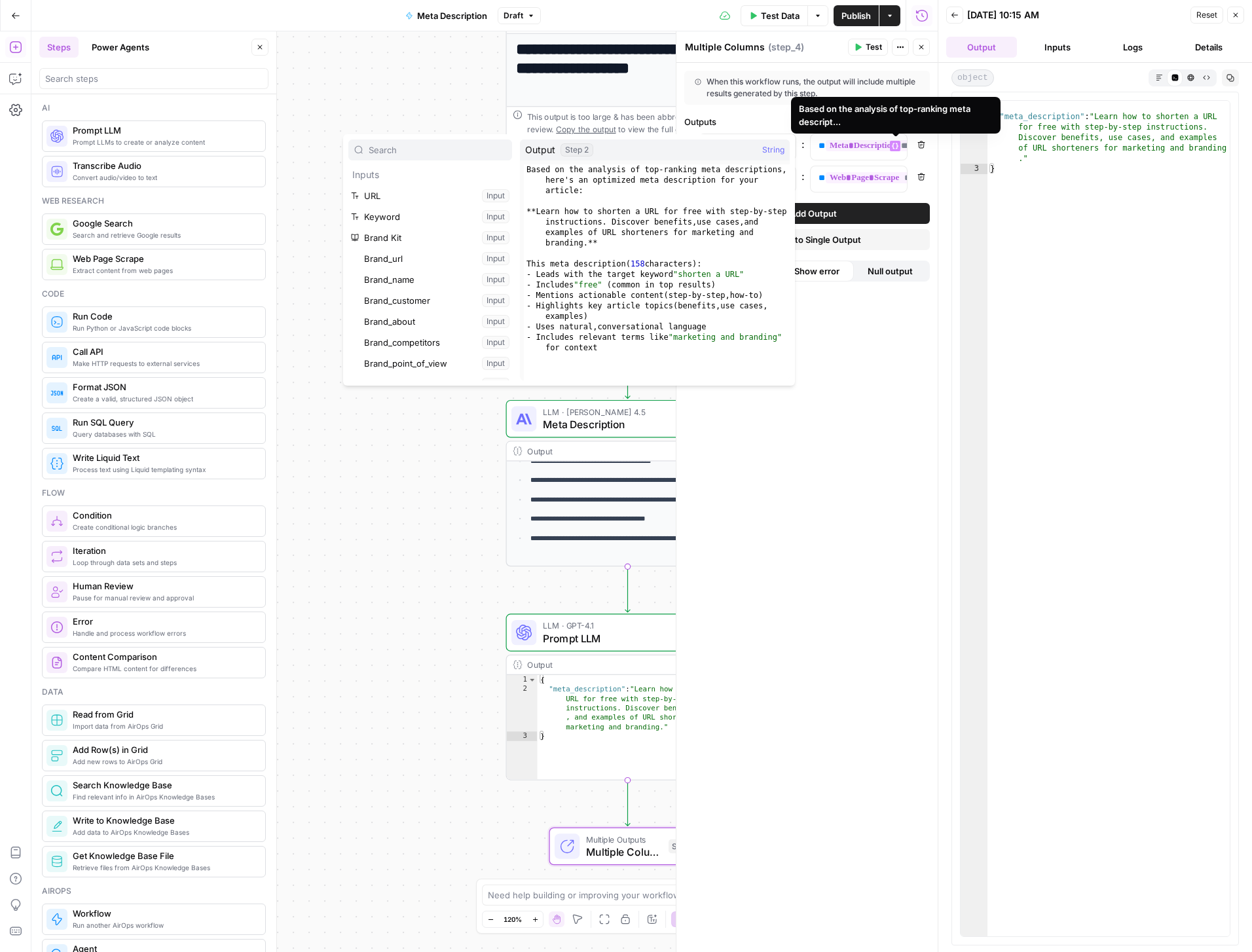
scroll to position [434, 0]
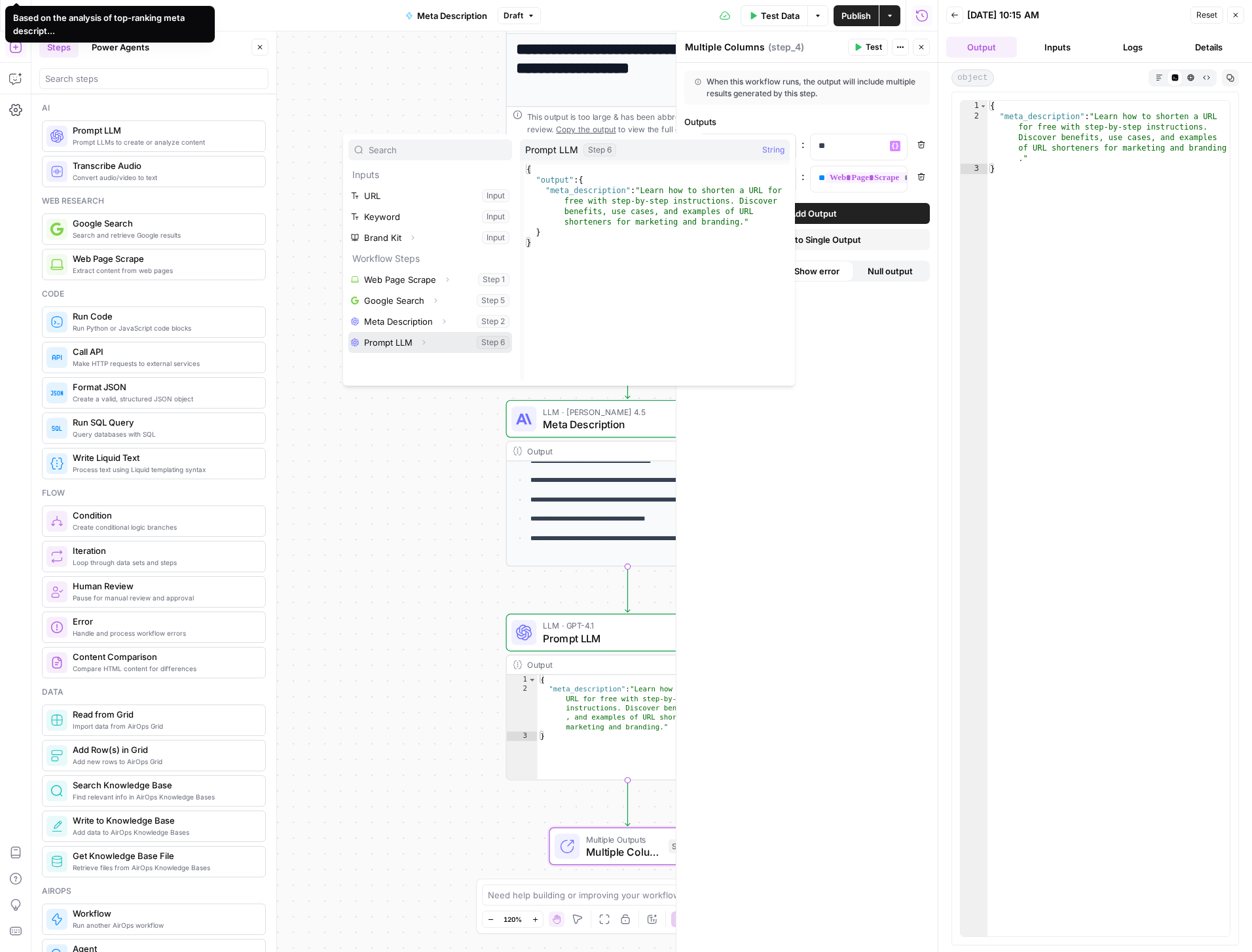
click at [403, 339] on button "Select variable Prompt LLM" at bounding box center [430, 343] width 163 height 21
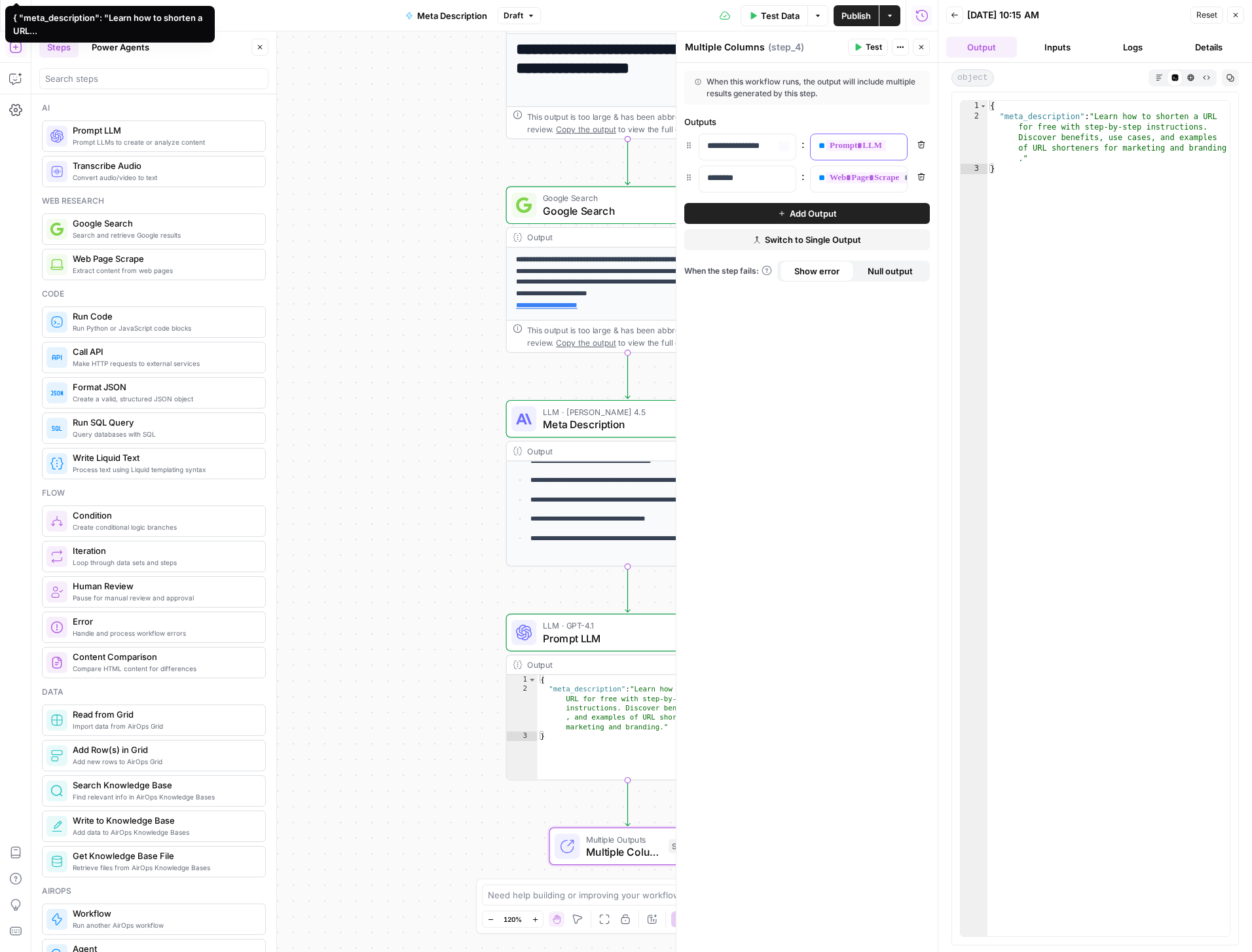
click at [862, 145] on span "**********" at bounding box center [880, 146] width 108 height 11
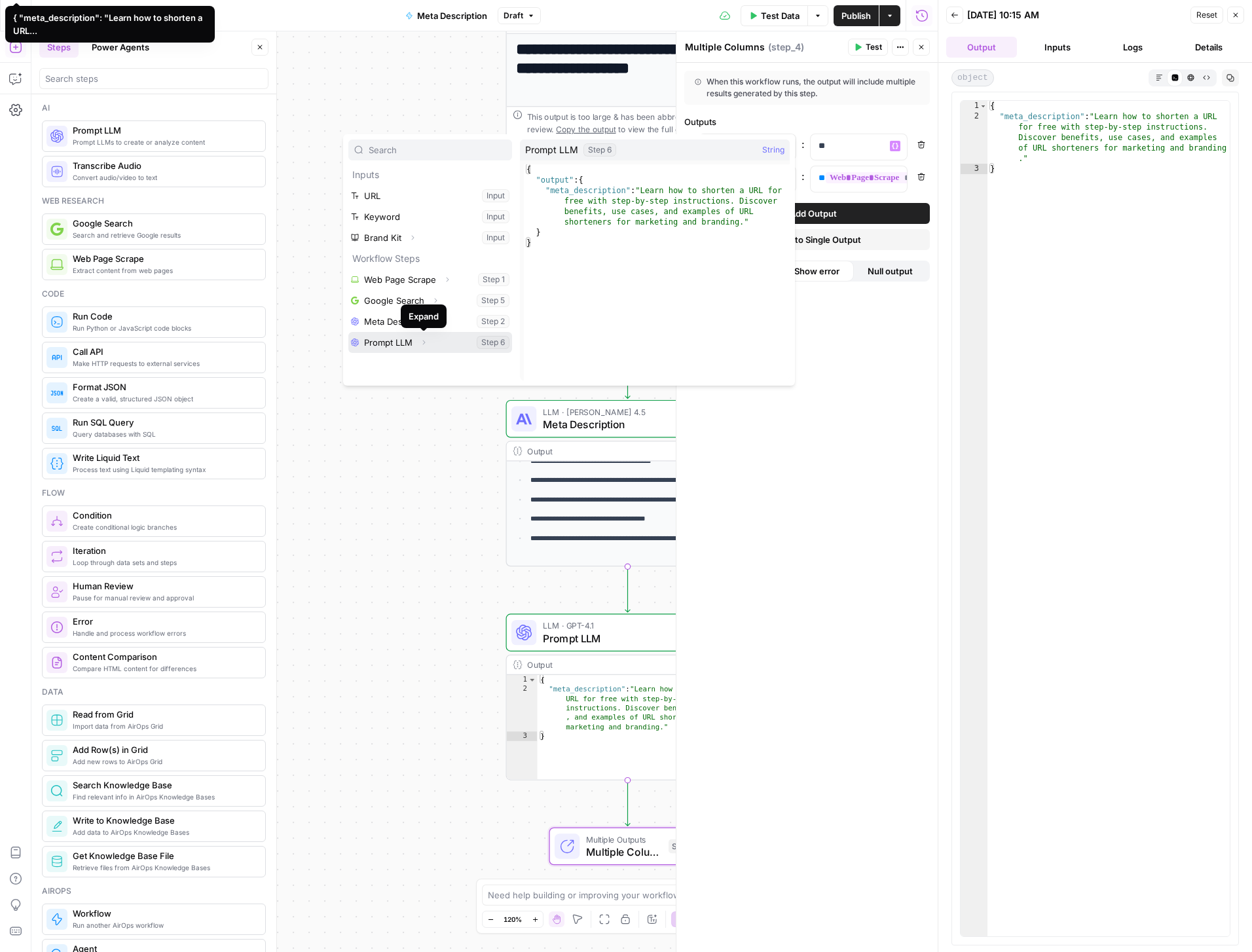
click at [425, 344] on icon "button" at bounding box center [424, 343] width 8 height 8
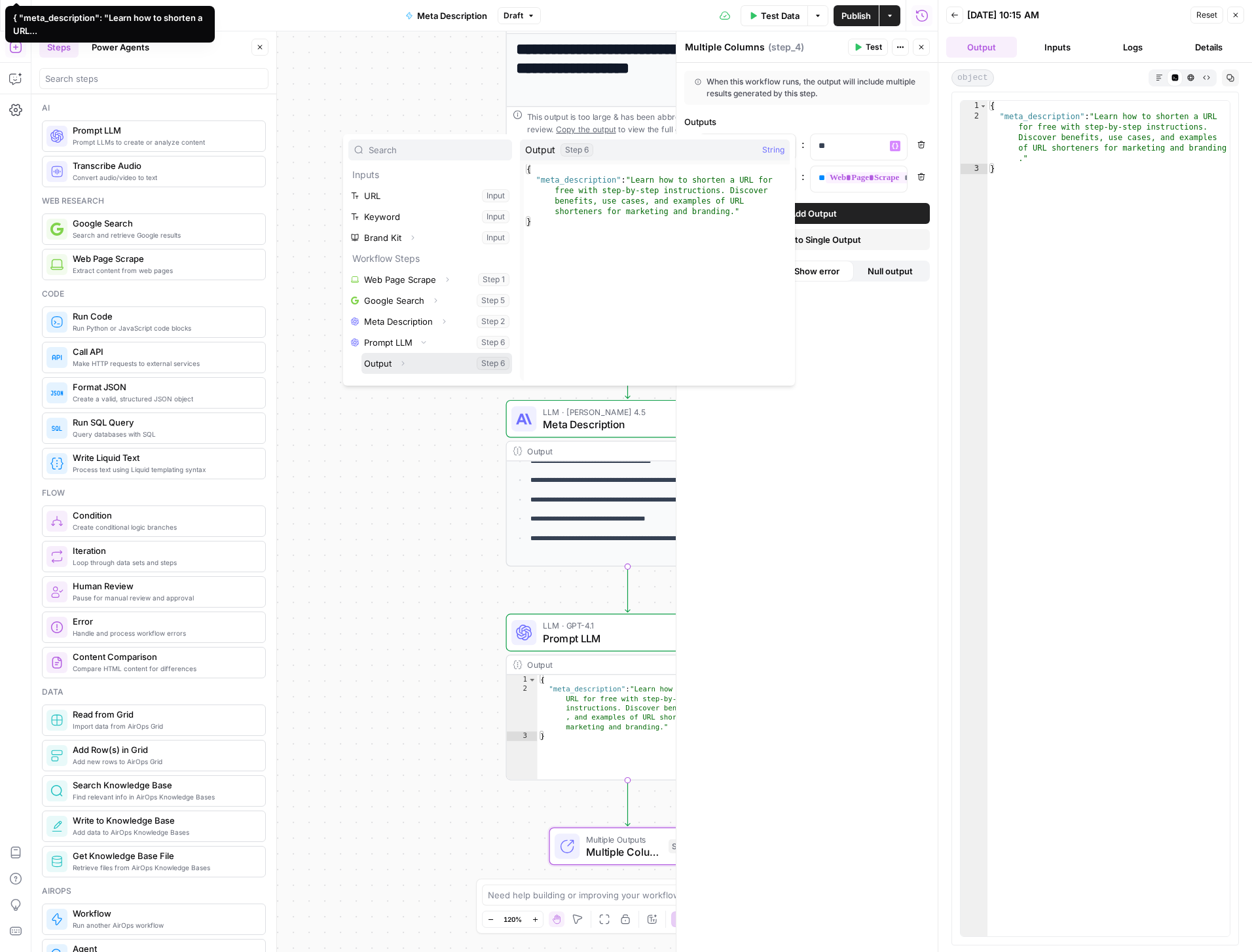
click at [403, 364] on icon "button" at bounding box center [403, 364] width 8 height 8
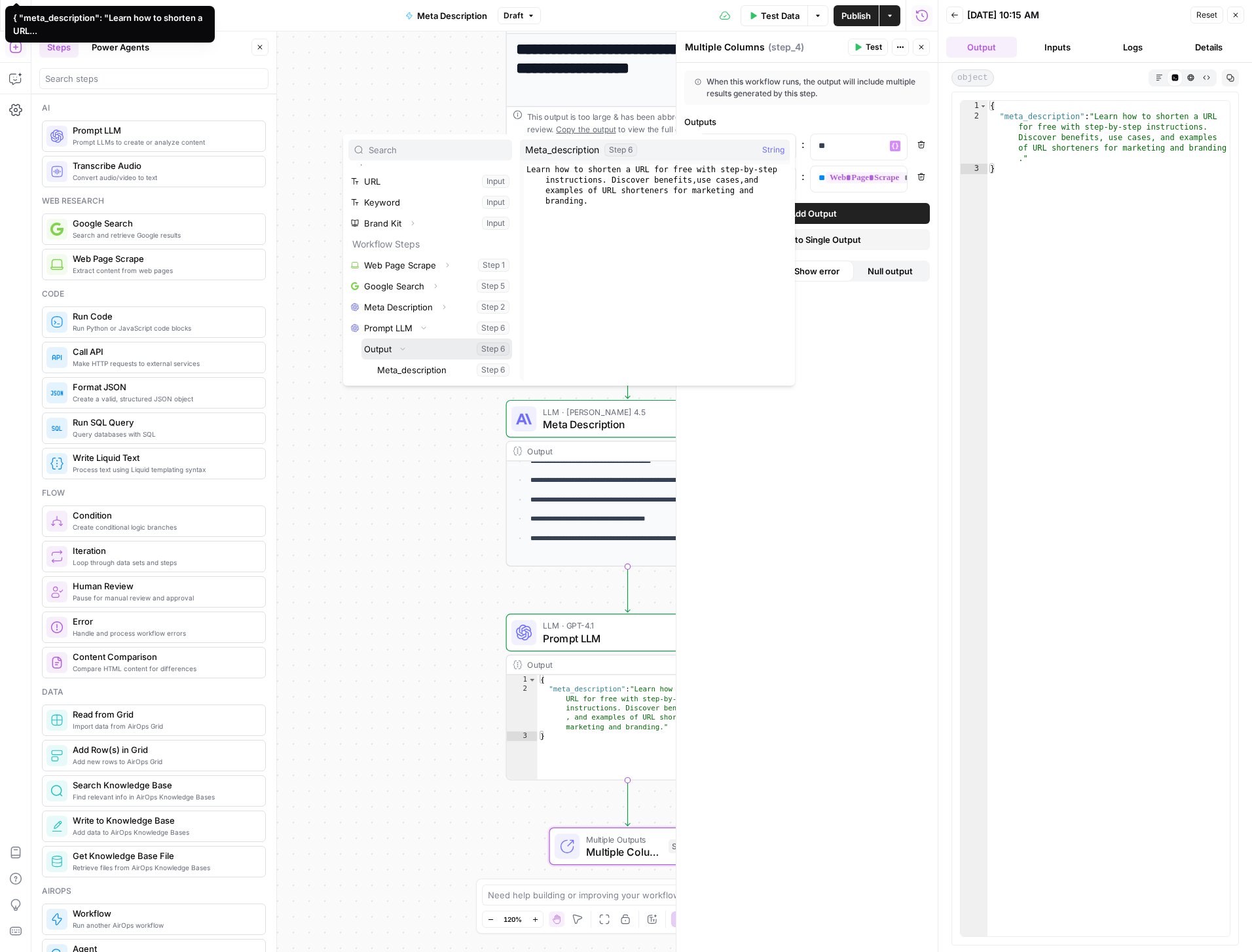
scroll to position [14, 0]
click at [430, 372] on button "Select variable Meta_description" at bounding box center [443, 371] width 137 height 21
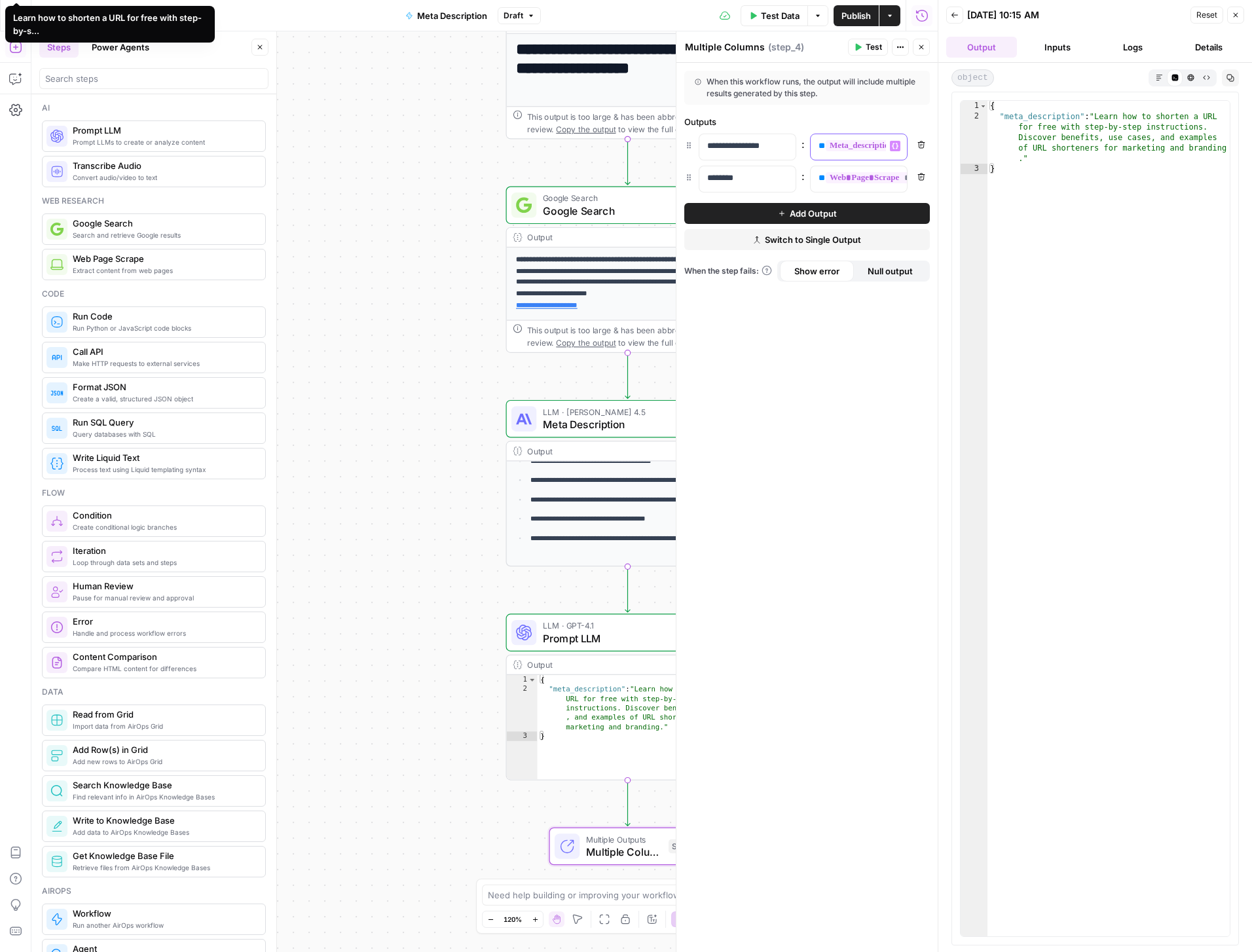
click at [863, 149] on span "**********" at bounding box center [913, 146] width 175 height 11
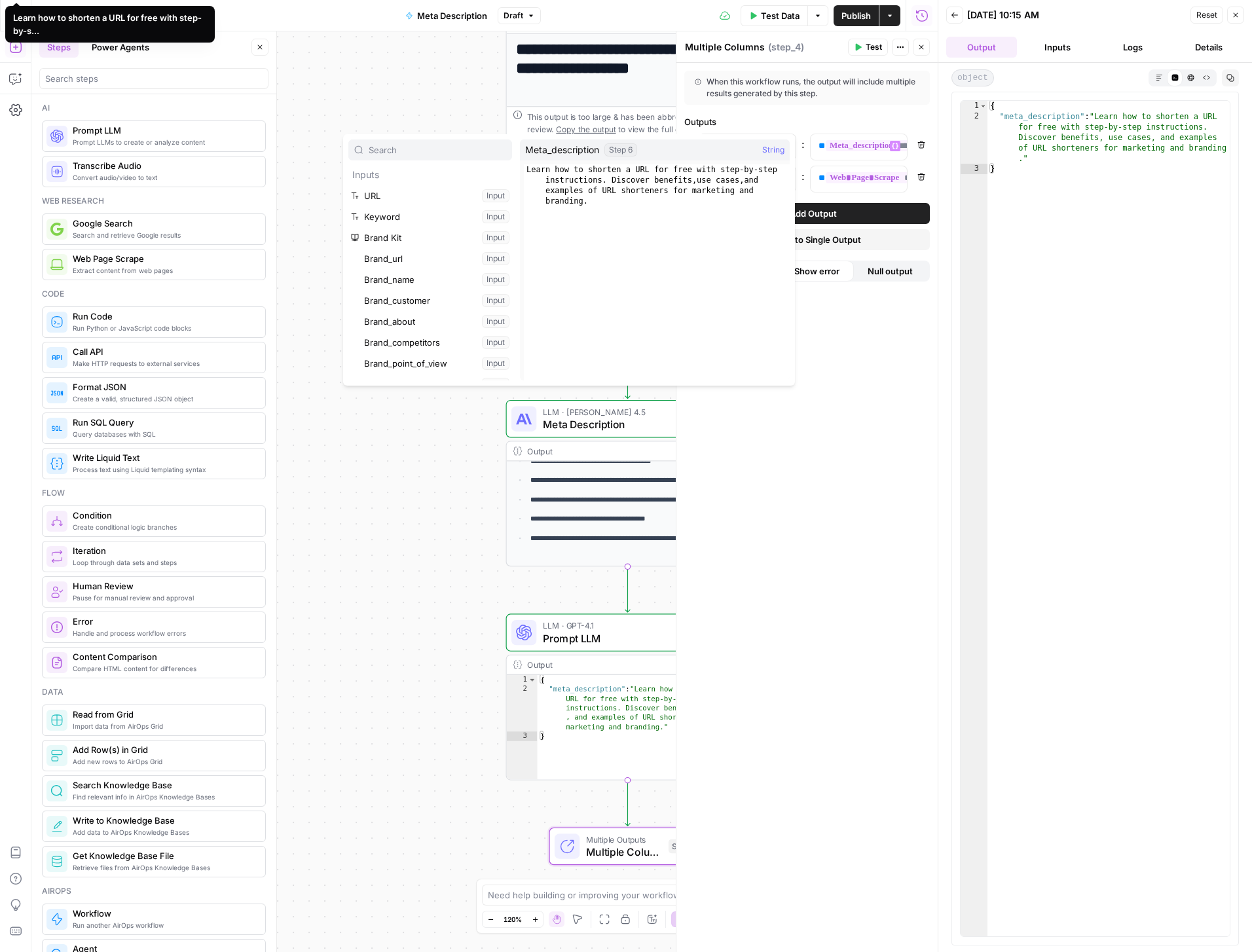
scroll to position [434, 0]
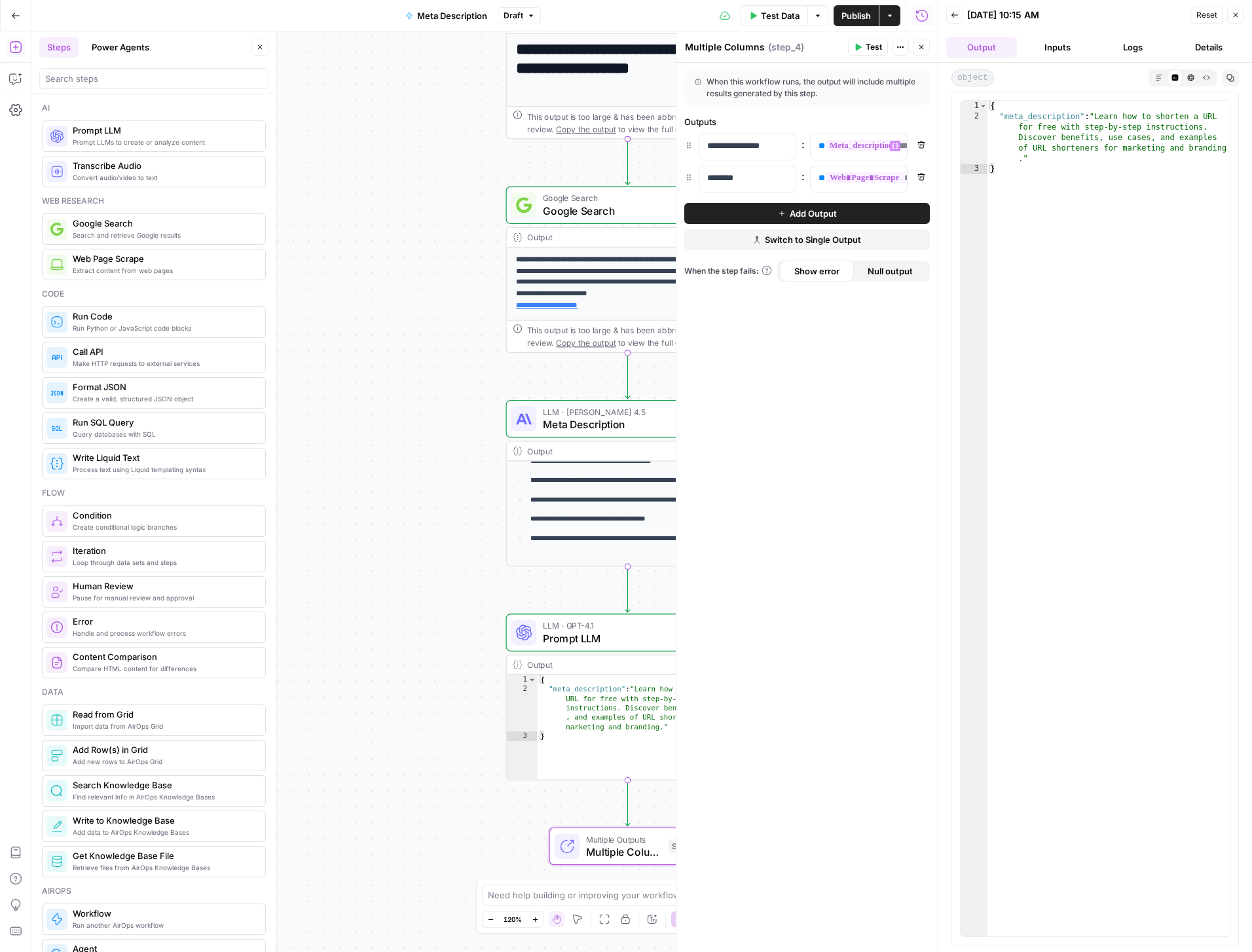
click at [860, 46] on icon "button" at bounding box center [858, 48] width 8 height 8
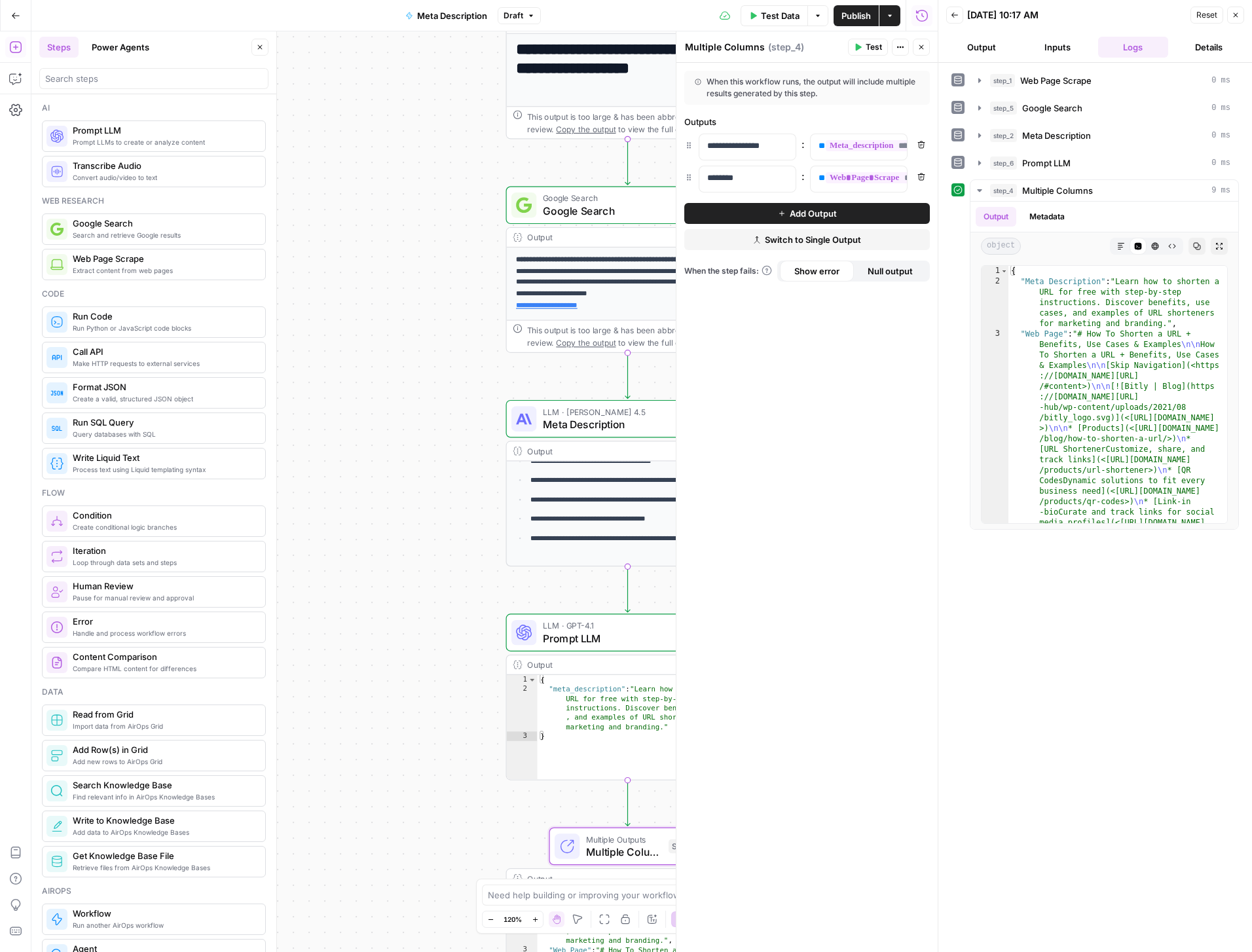
click at [985, 46] on button "Output" at bounding box center [982, 48] width 71 height 21
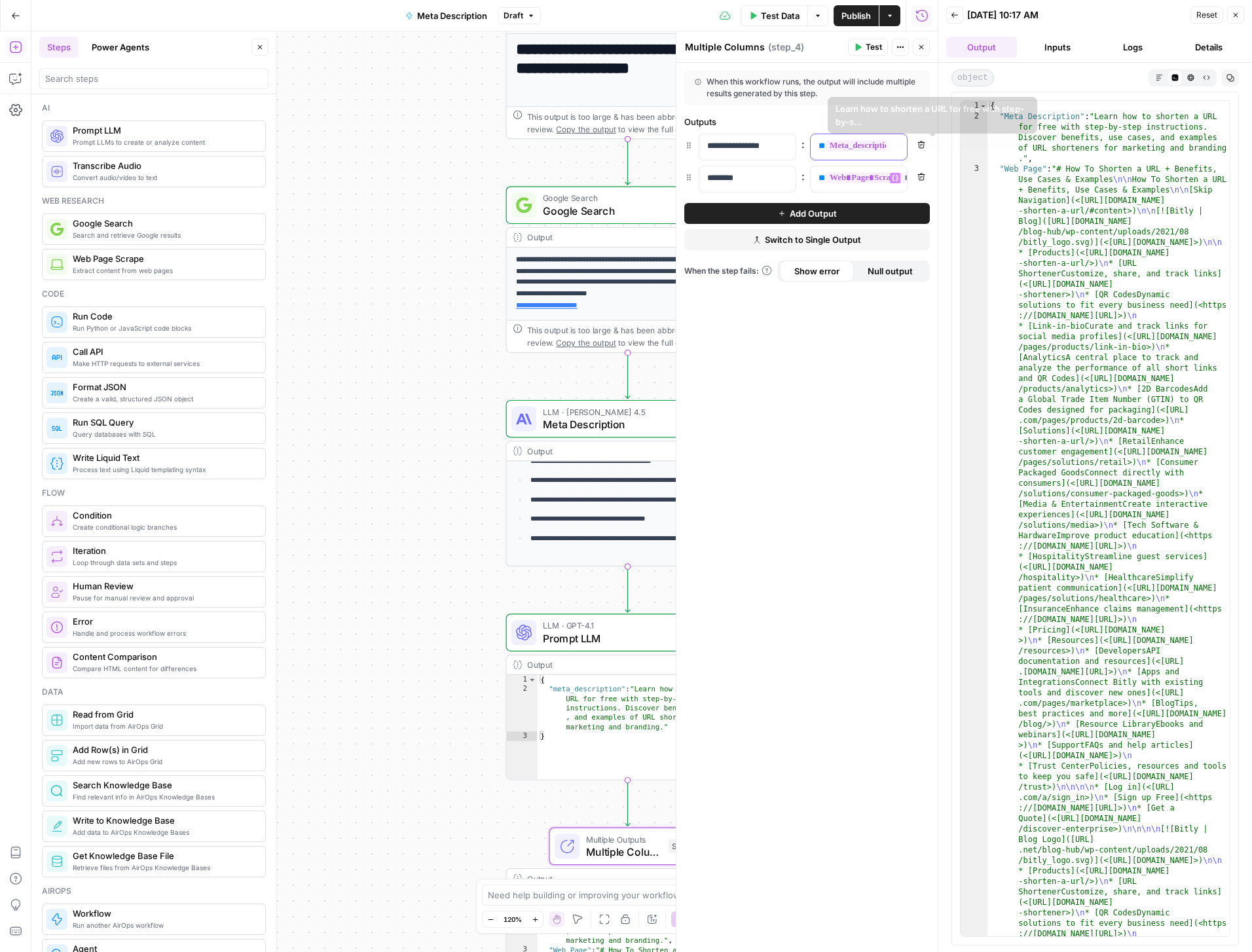
click at [840, 151] on span "**********" at bounding box center [913, 146] width 175 height 11
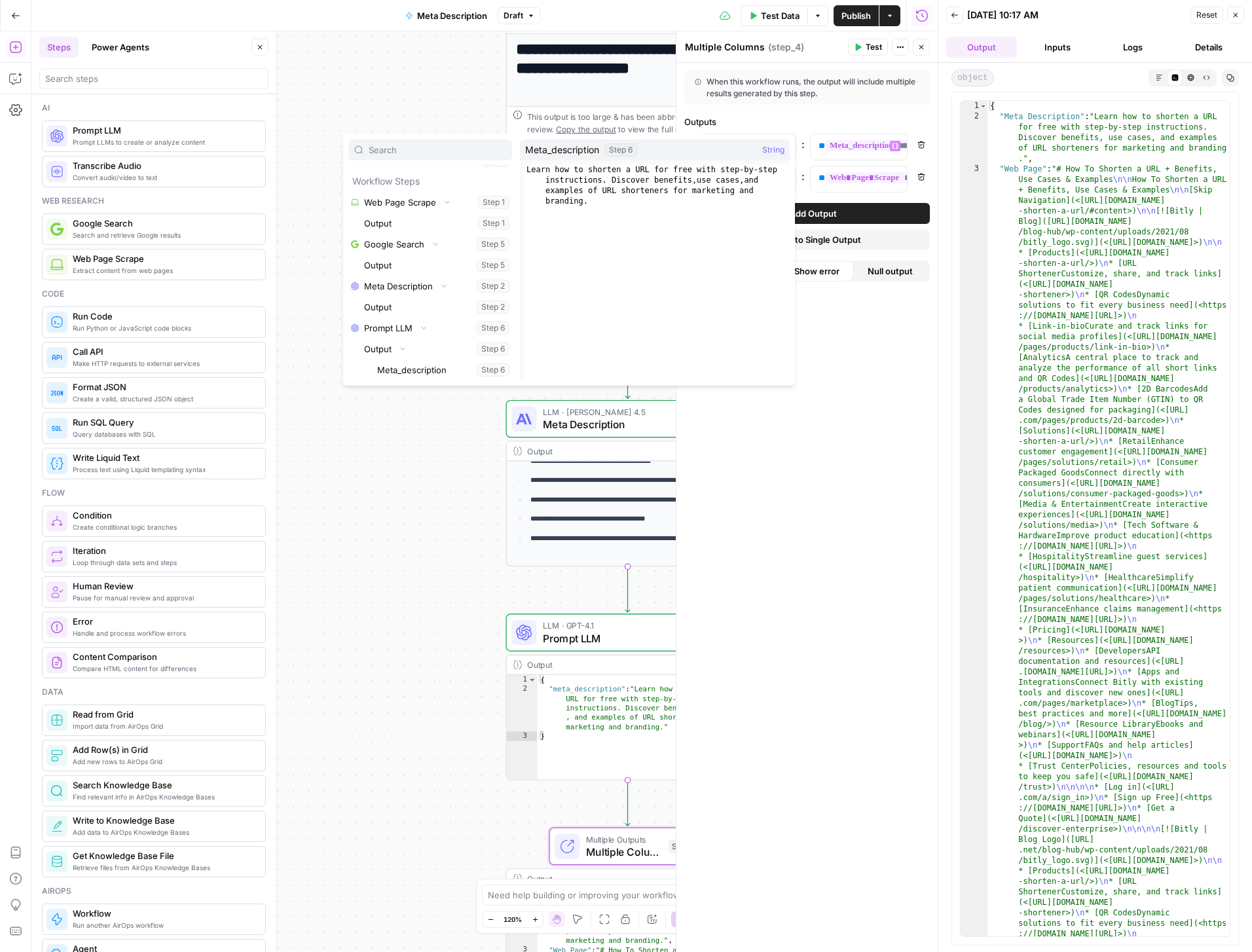
click at [338, 79] on div "**********" at bounding box center [484, 491] width 906 height 921
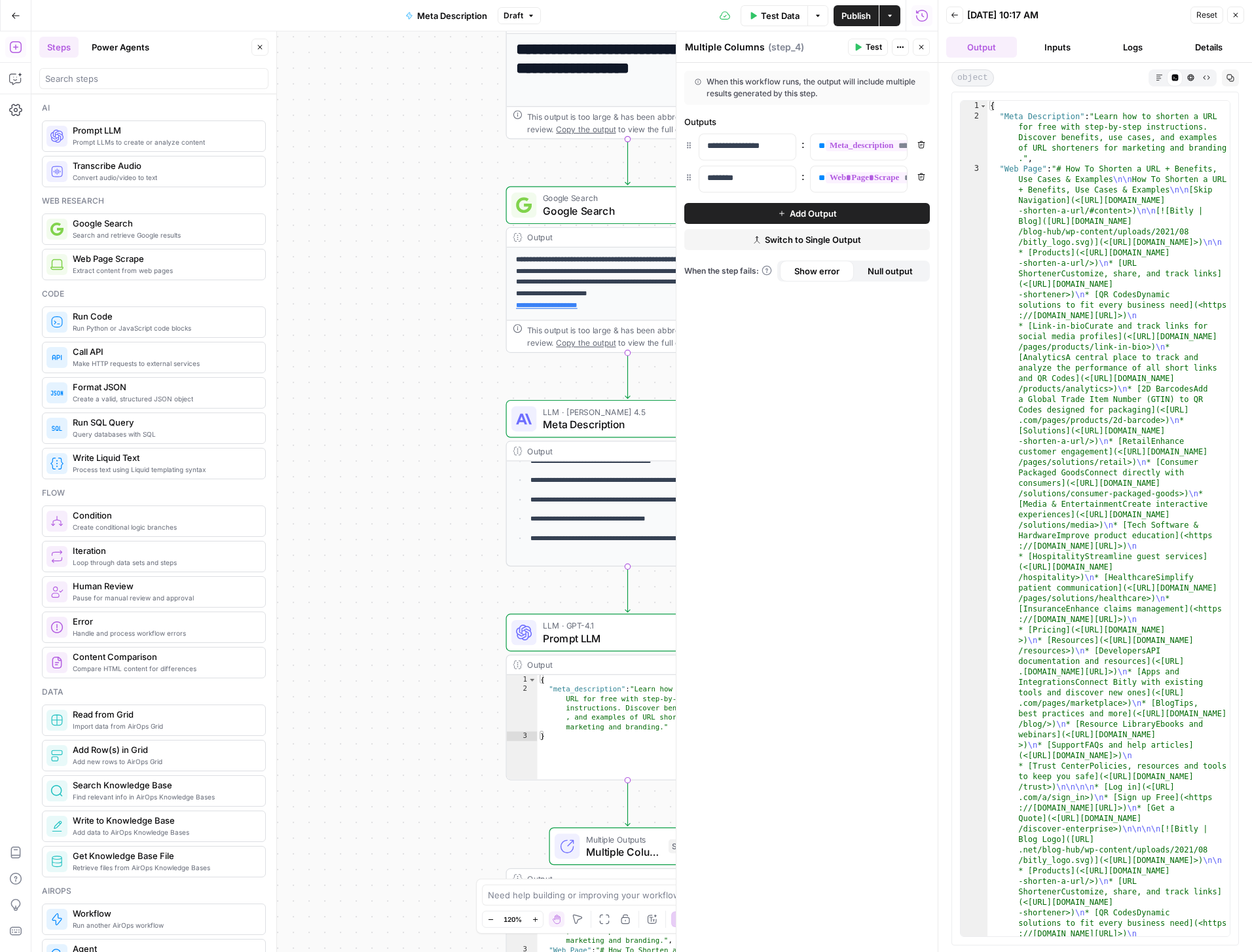
type textarea "**********"
click at [584, 705] on div "{ "meta_description" : "Learn how to shorten a URL for free with step-by-step i…" at bounding box center [644, 737] width 212 height 123
click at [598, 642] on span "Prompt LLM" at bounding box center [624, 638] width 163 height 16
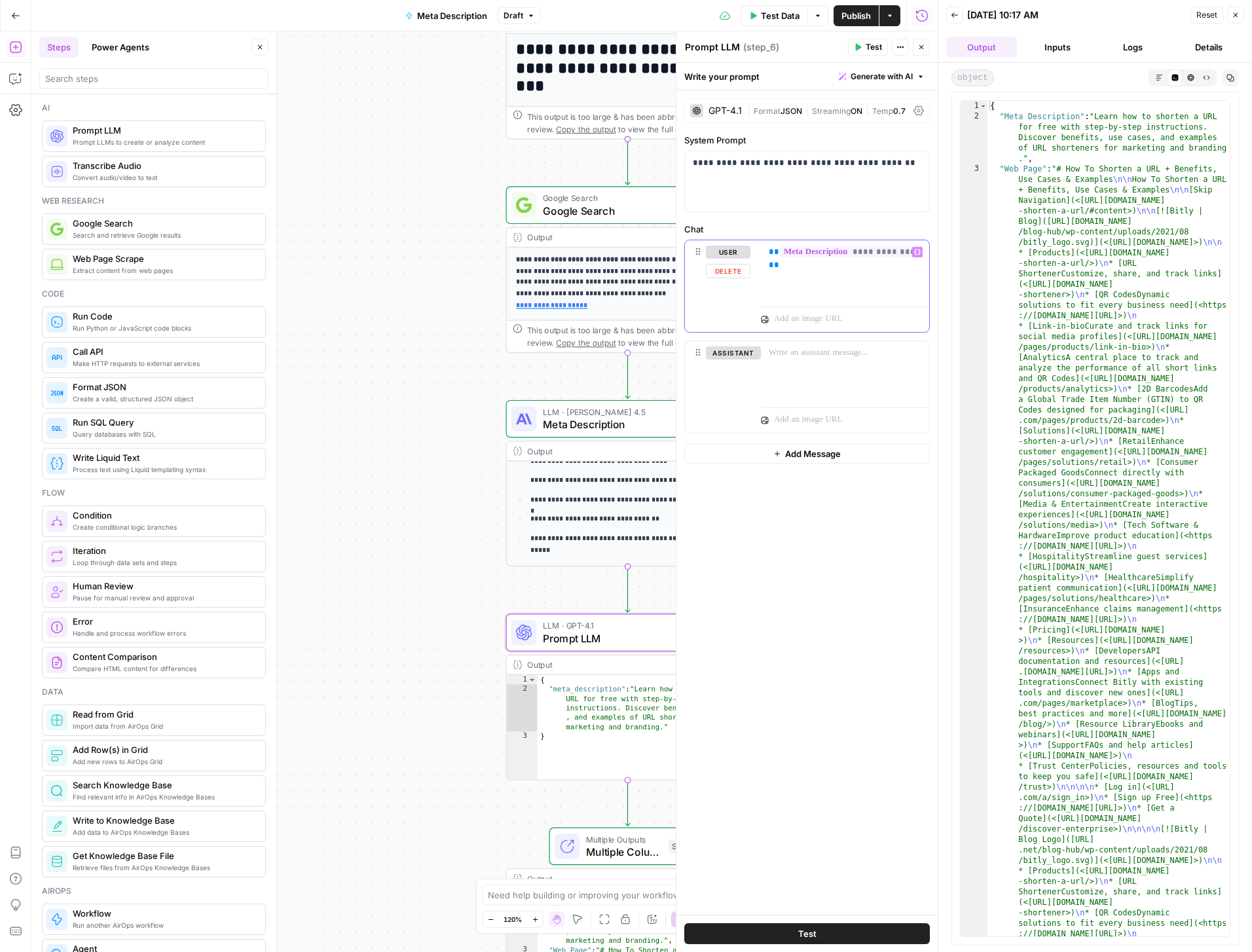
click at [803, 289] on div "**********" at bounding box center [845, 270] width 168 height 60
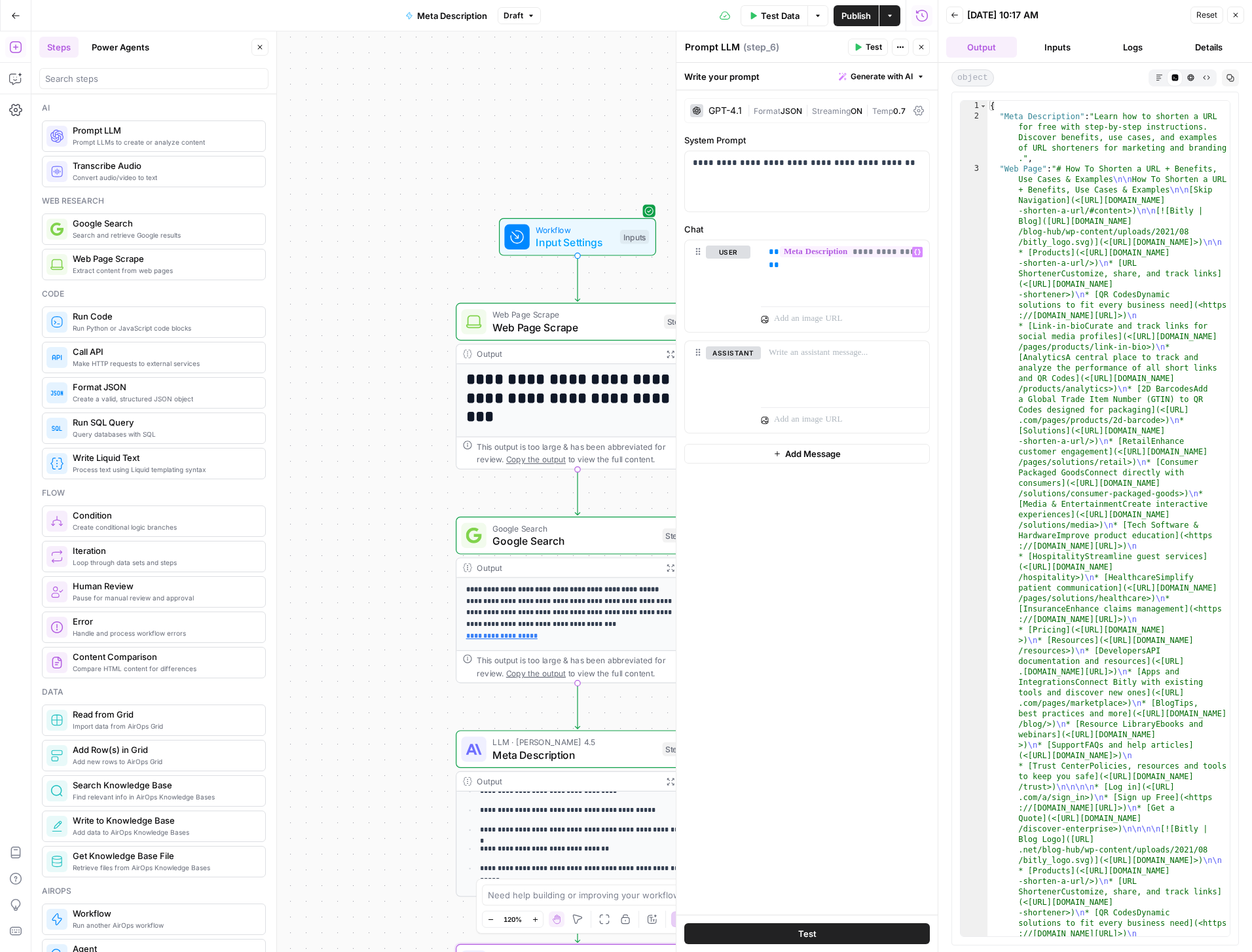
click at [596, 237] on span "Input Settings" at bounding box center [574, 241] width 78 height 16
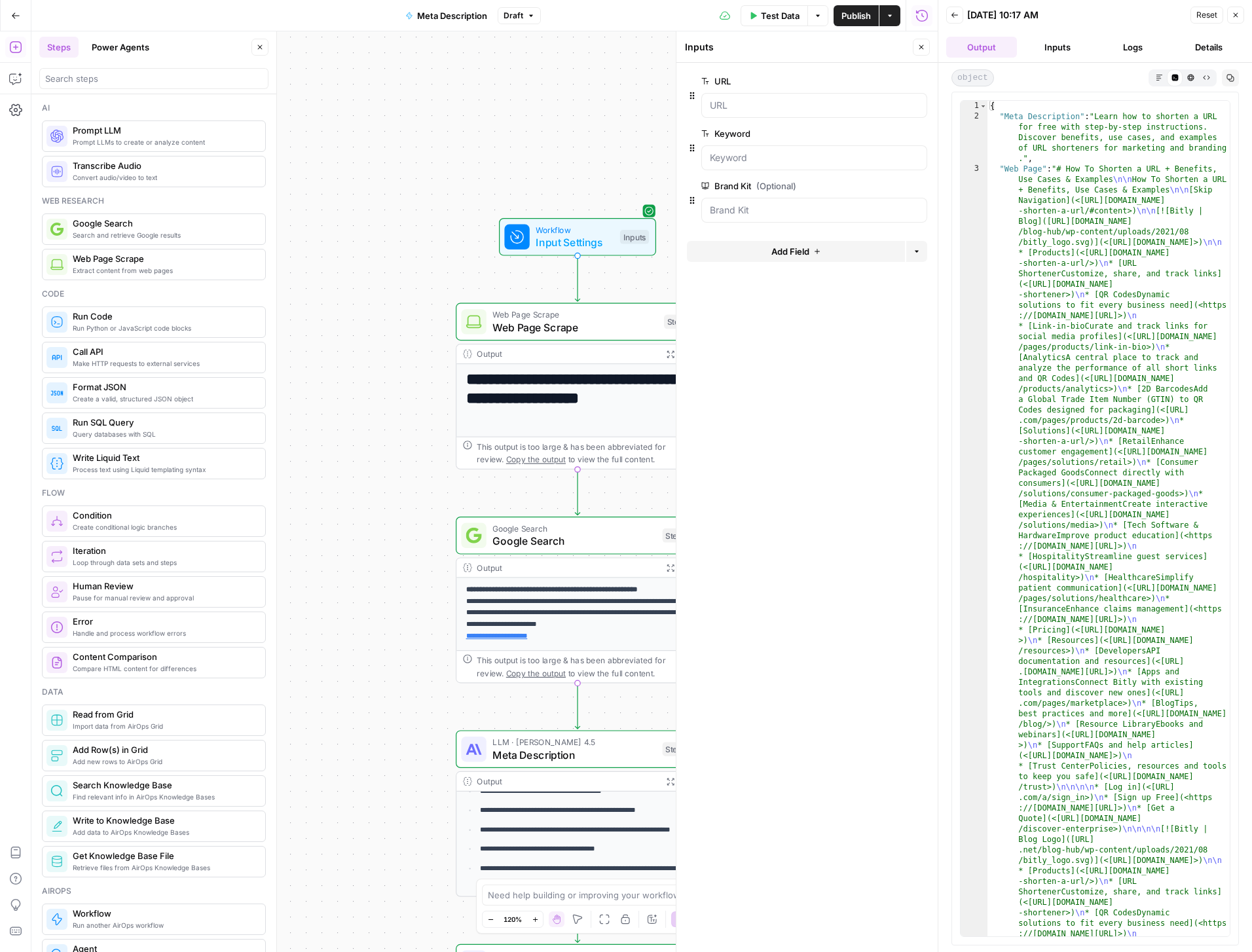
click at [854, 19] on span "Publish" at bounding box center [857, 16] width 30 height 13
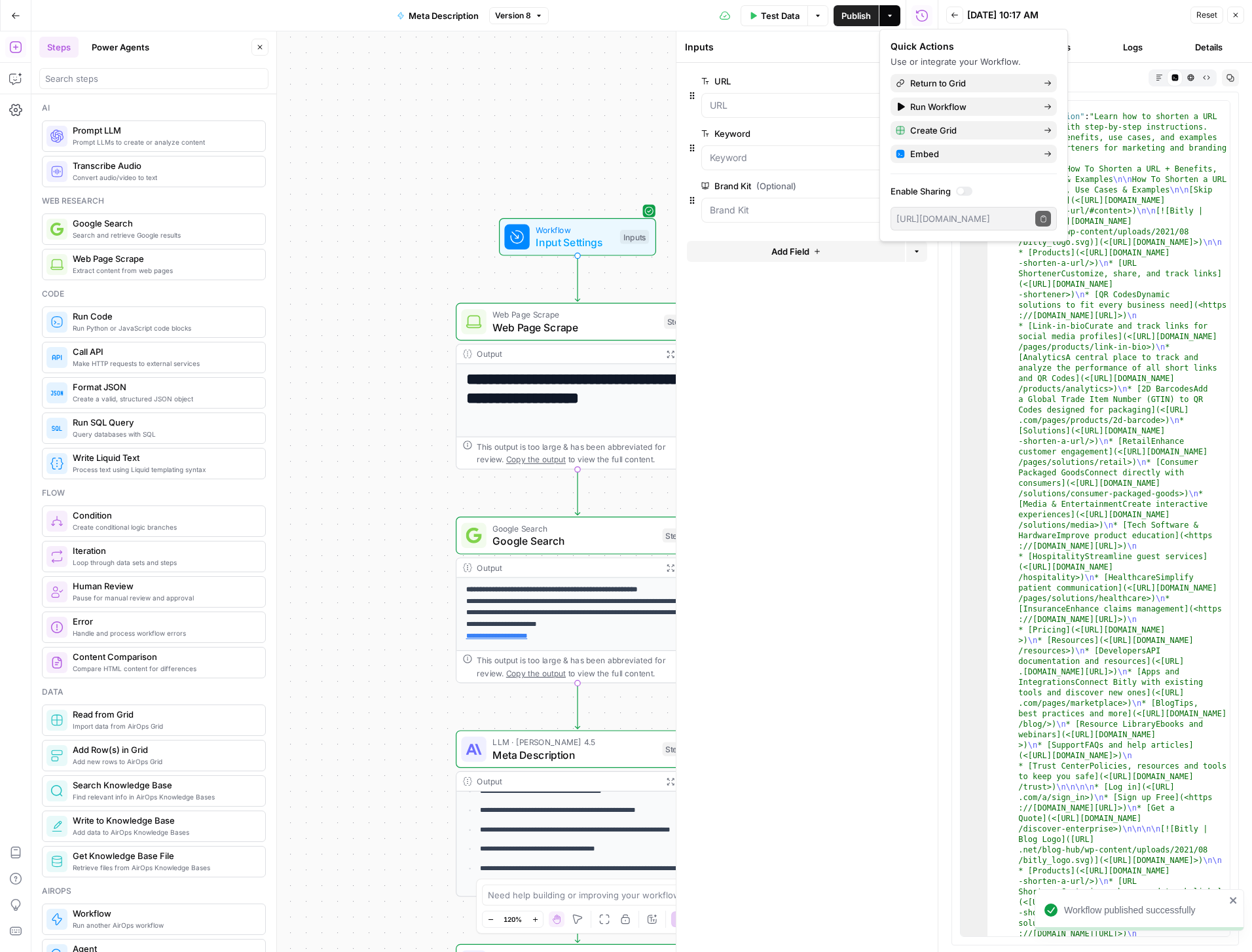
click at [384, 531] on div "**********" at bounding box center [484, 491] width 906 height 921
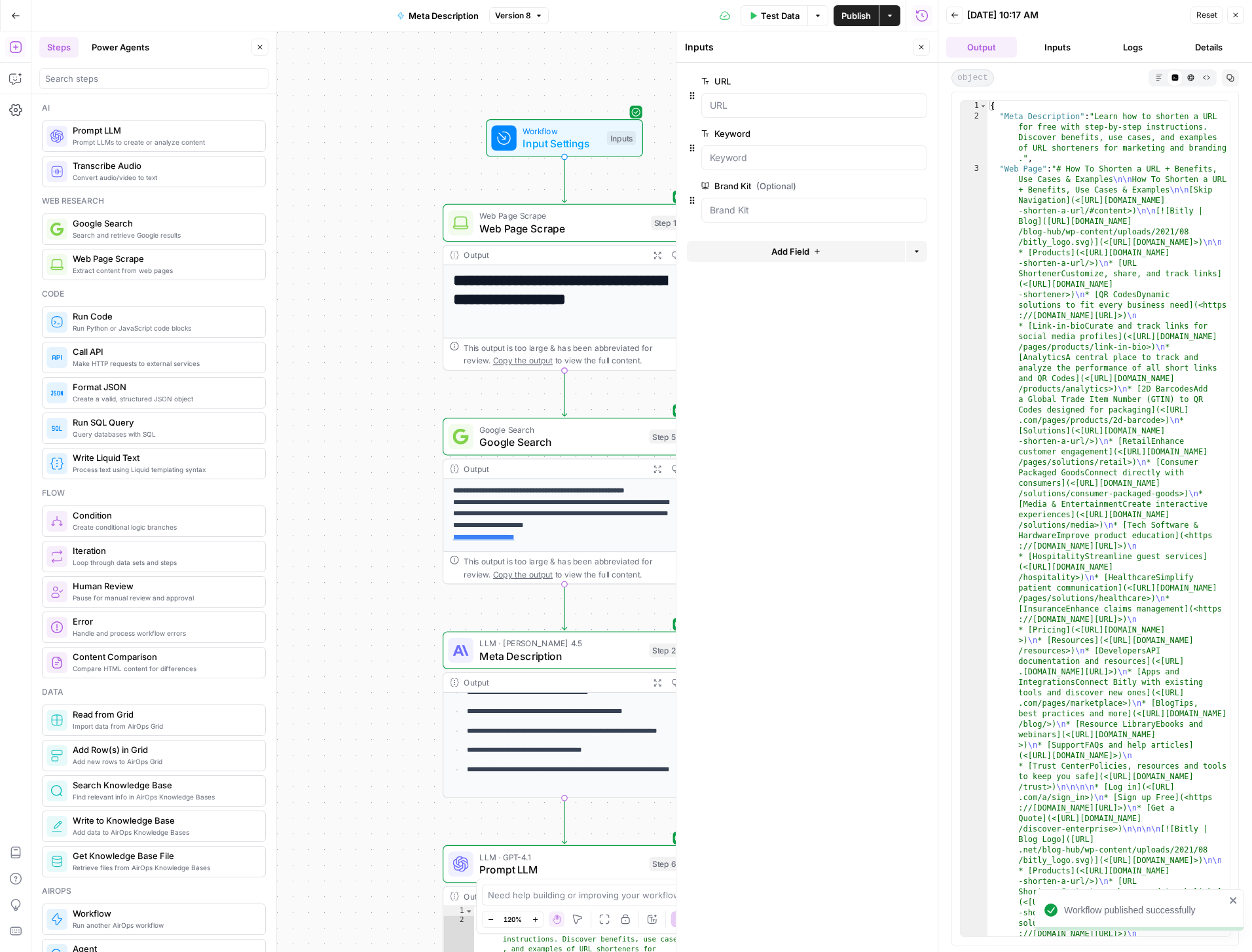
drag, startPoint x: 384, startPoint y: 573, endPoint x: 370, endPoint y: 459, distance: 114.9
click at [370, 459] on div "**********" at bounding box center [484, 491] width 906 height 921
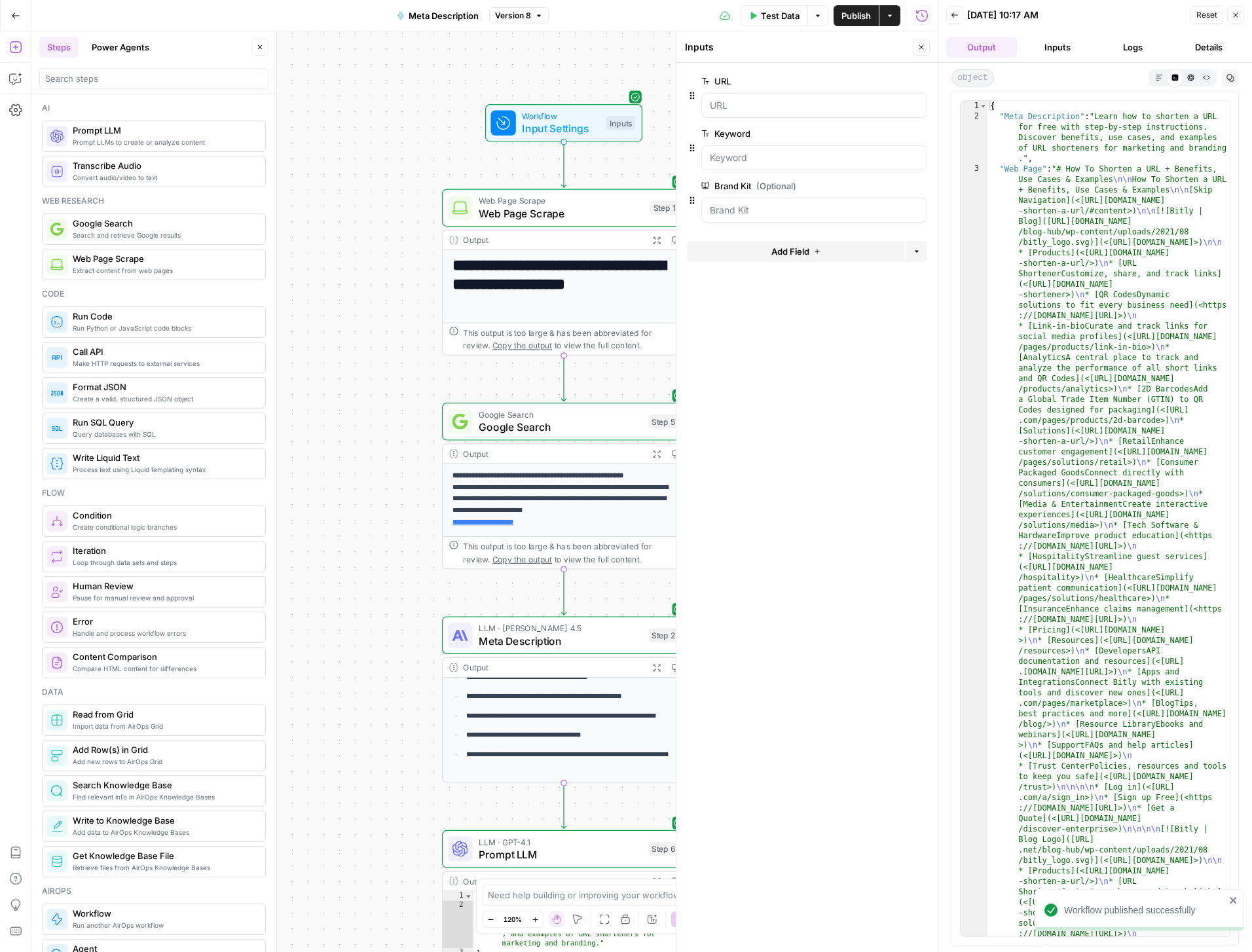
click at [893, 19] on icon "button" at bounding box center [891, 16] width 8 height 8
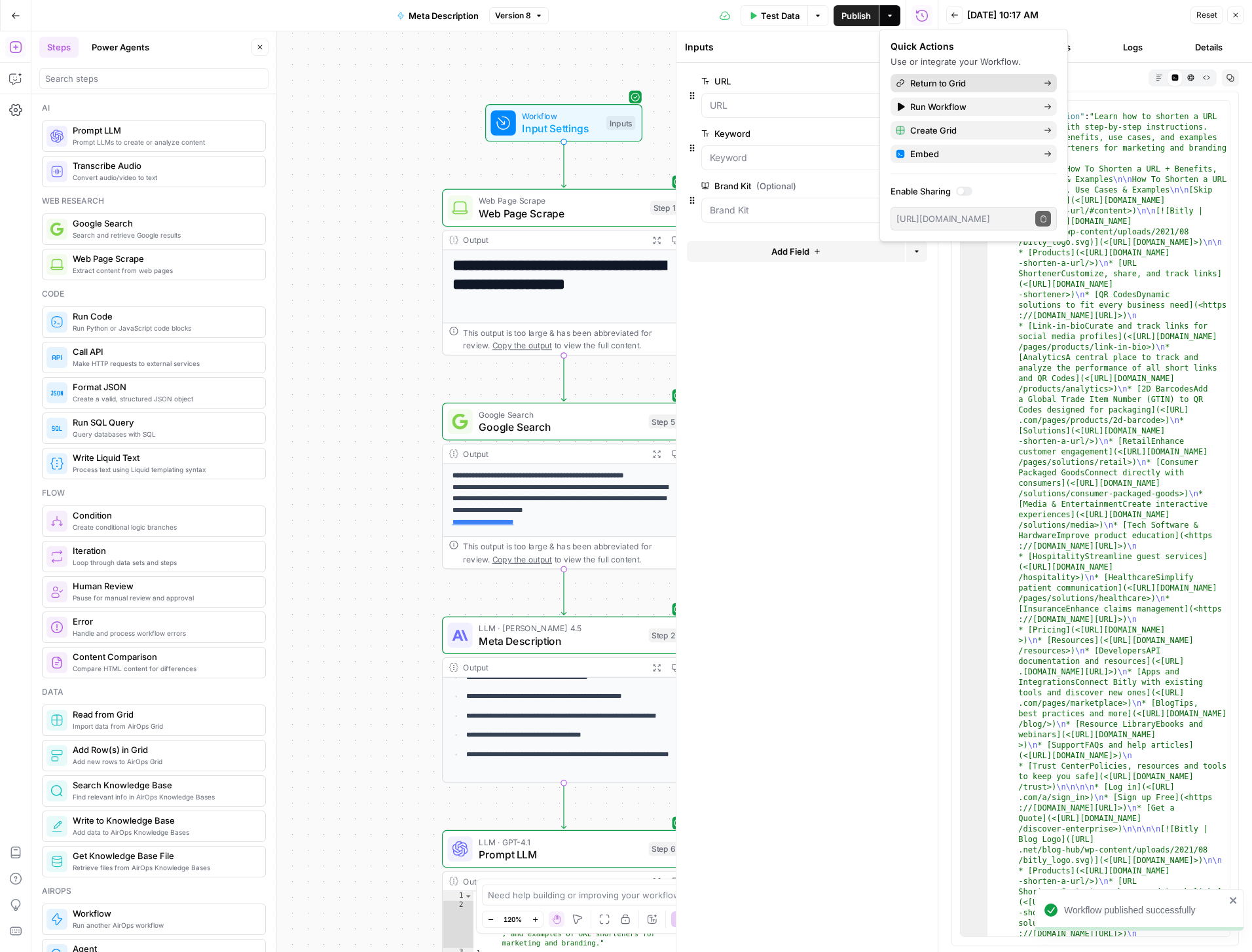
click at [939, 81] on span "Return to Grid" at bounding box center [972, 83] width 123 height 13
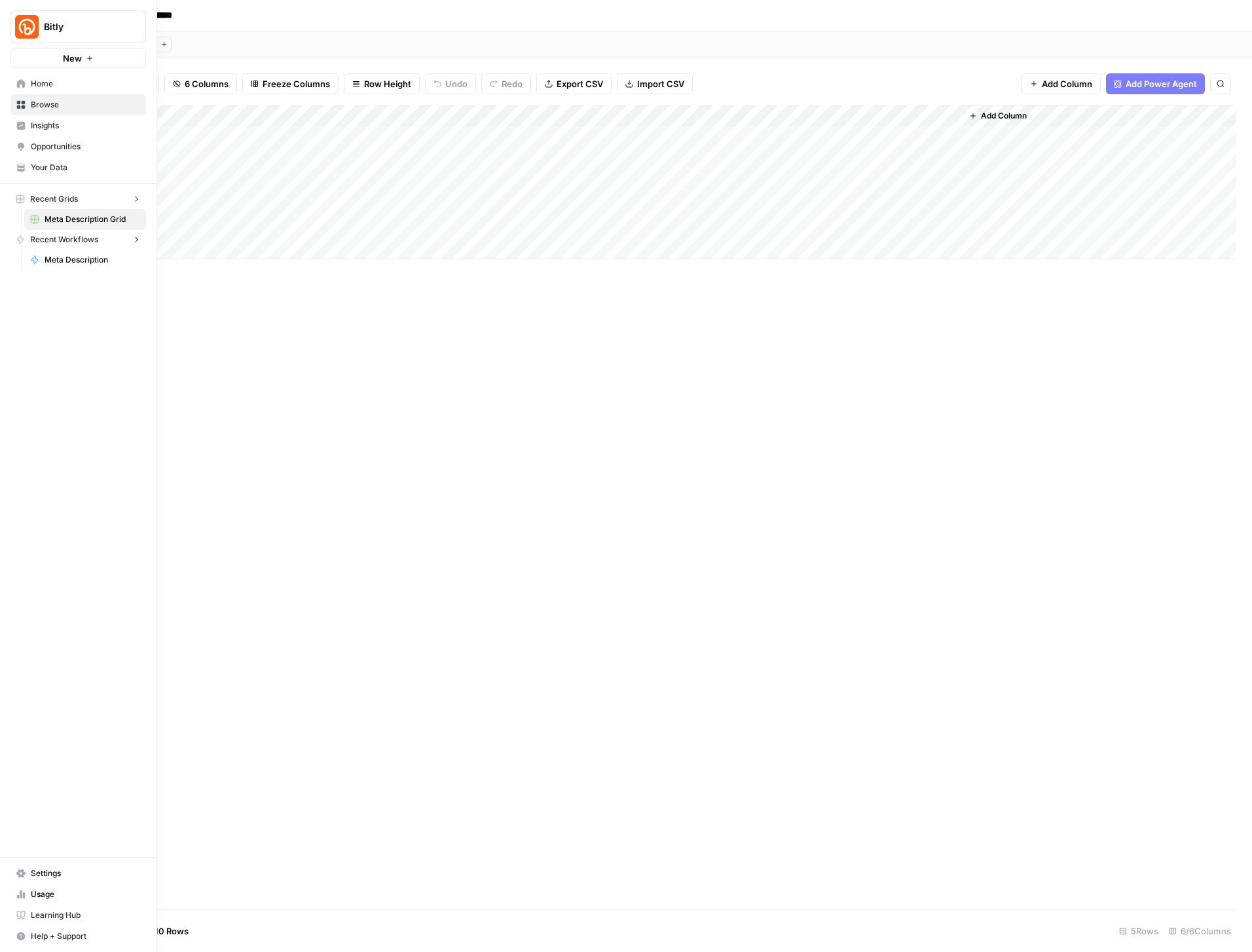
click at [19, 89] on link "Home" at bounding box center [78, 84] width 136 height 21
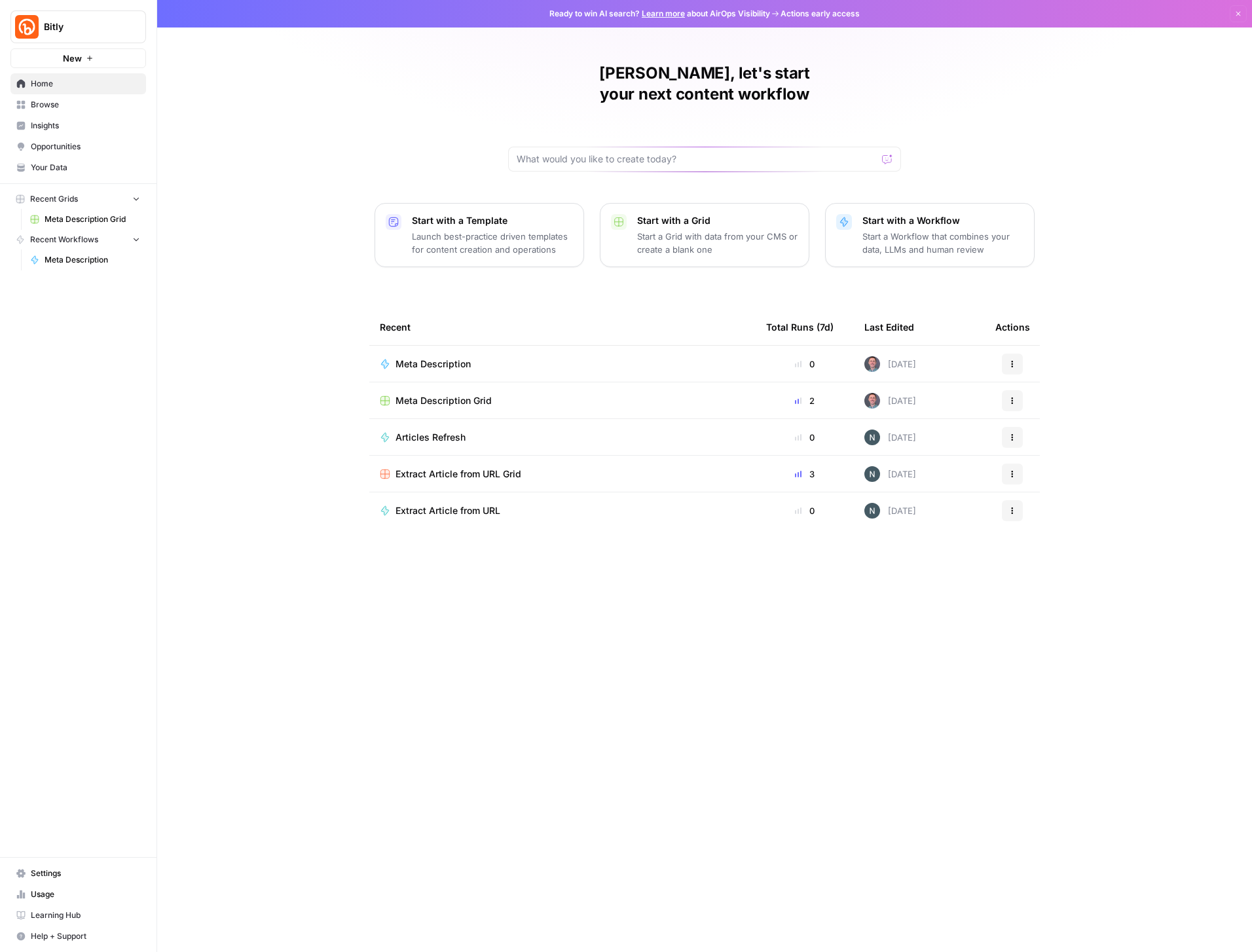
click at [312, 113] on div "[PERSON_NAME], let's start your next content workflow Start with a Template Lau…" at bounding box center [704, 476] width 1095 height 952
click at [50, 163] on span "Your Data" at bounding box center [85, 168] width 109 height 11
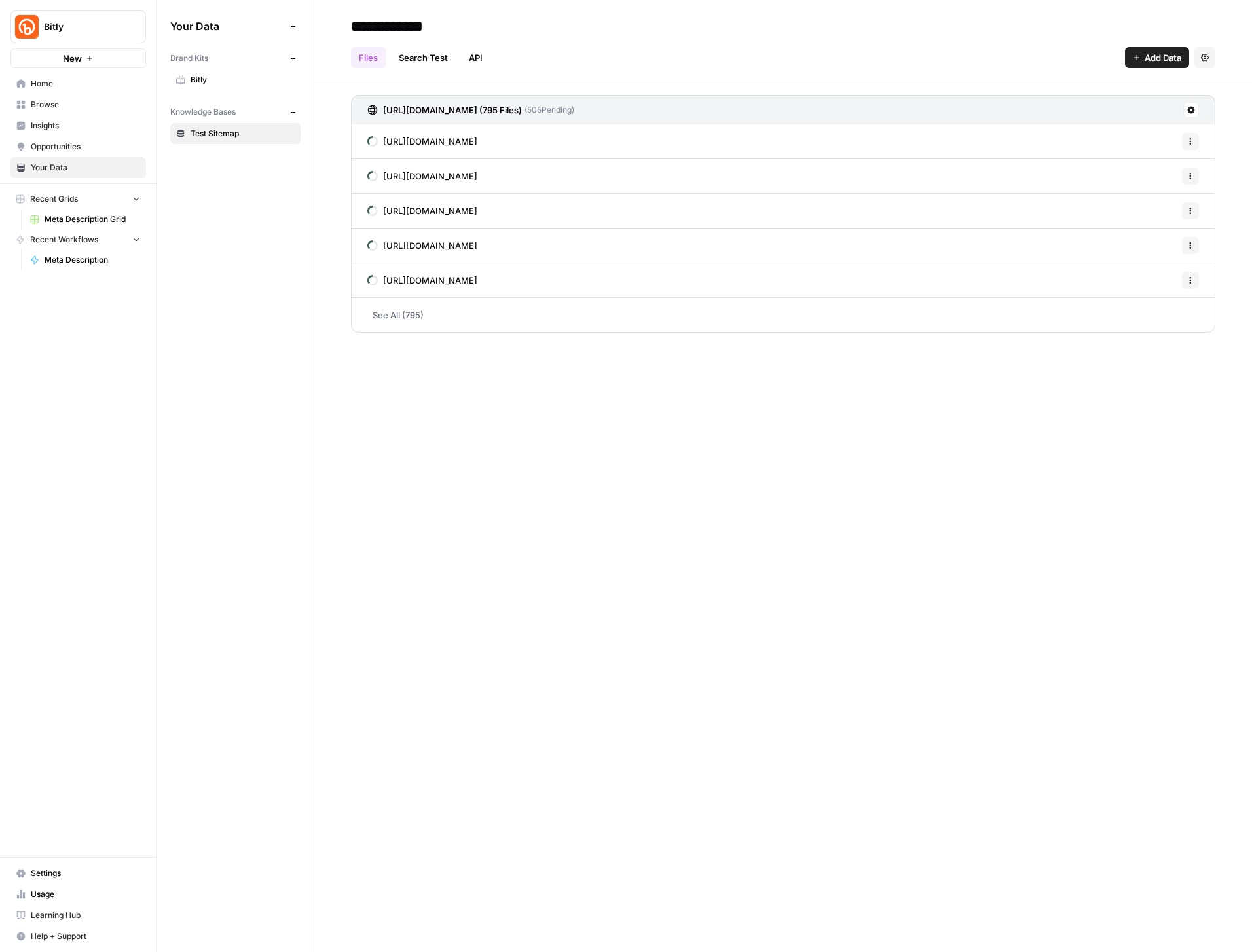
click at [50, 80] on span "Home" at bounding box center [85, 84] width 109 height 11
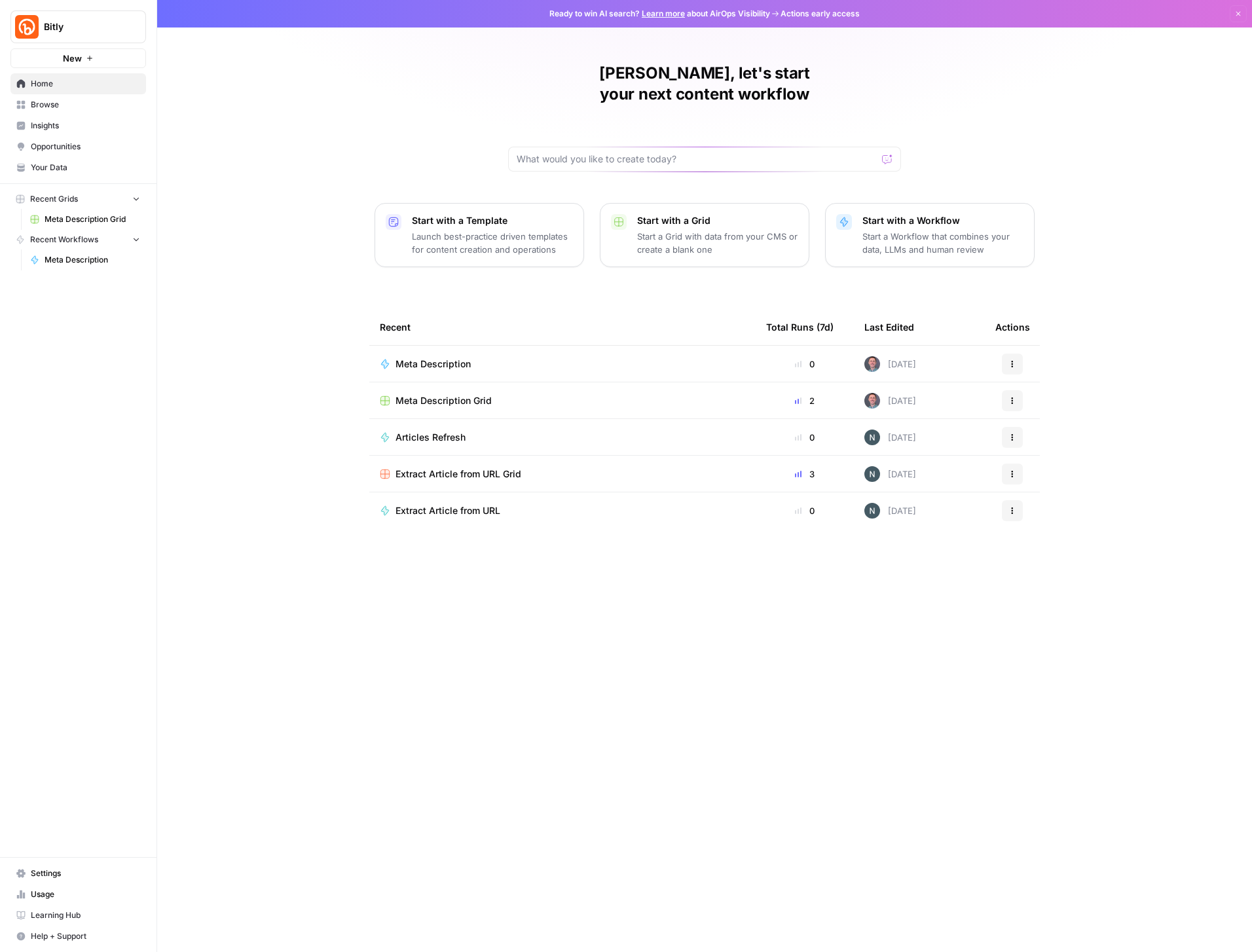
click at [54, 126] on span "Insights" at bounding box center [85, 126] width 109 height 11
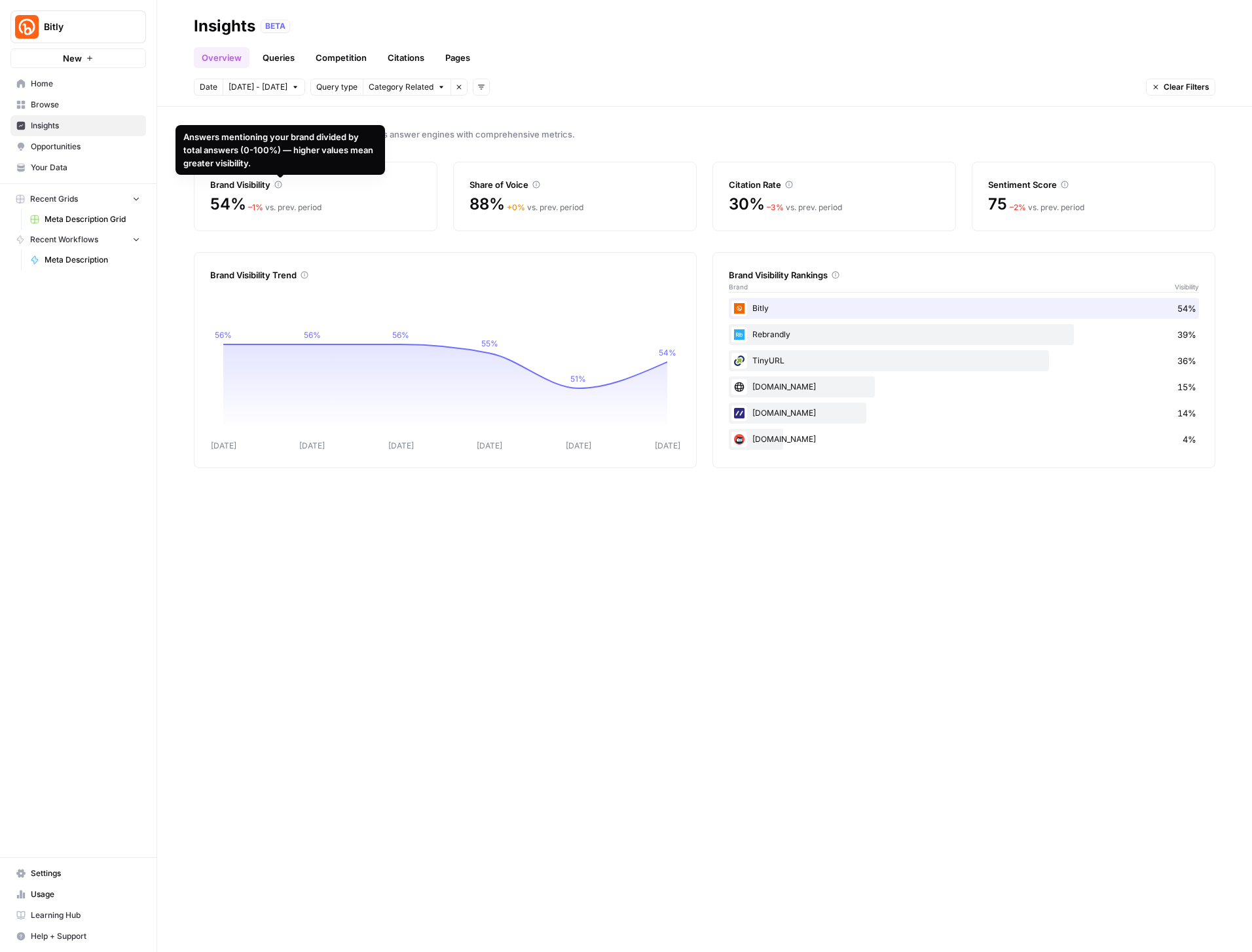
click at [348, 186] on div "Brand Visibility" at bounding box center [315, 185] width 211 height 13
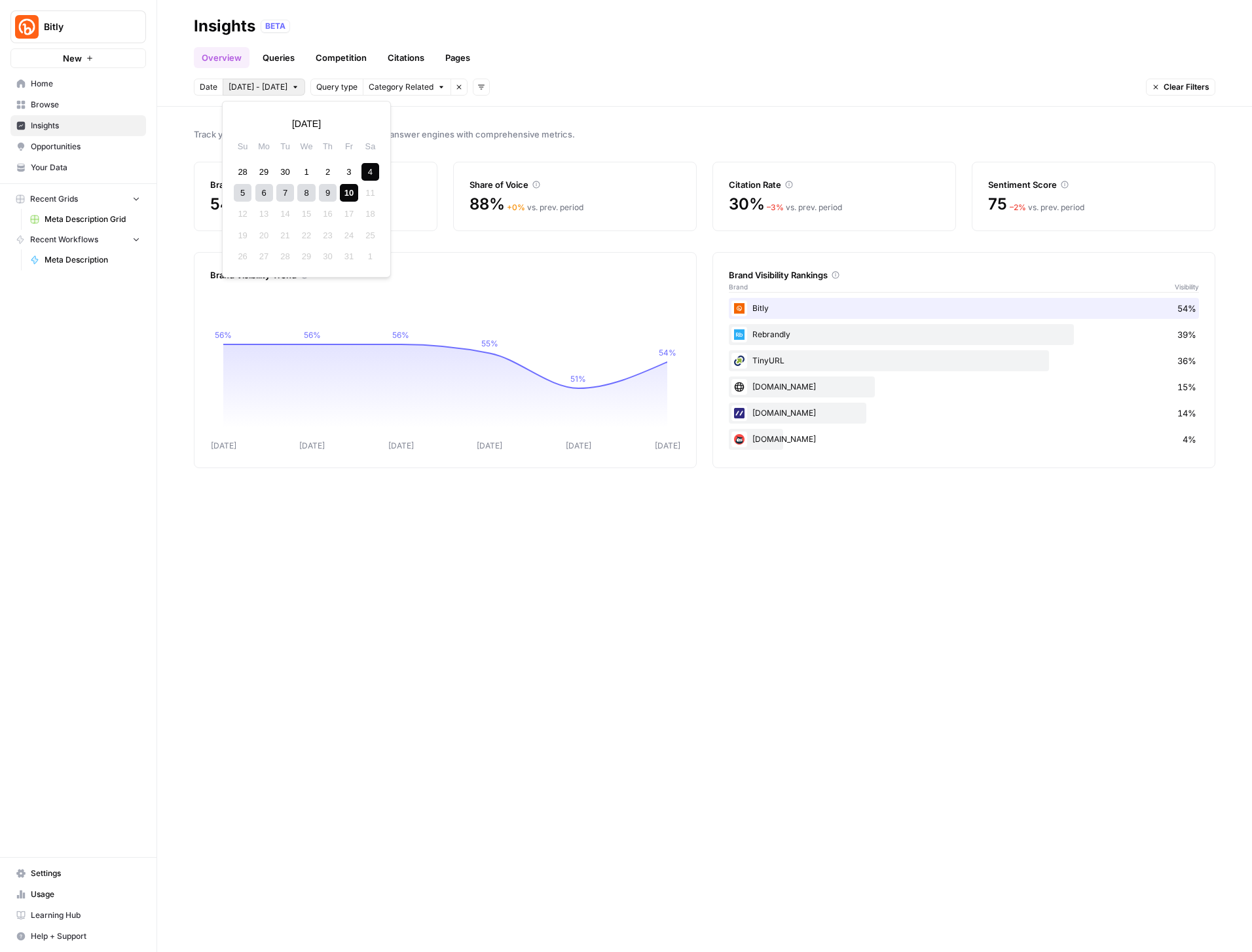
click at [267, 85] on span "[DATE] - [DATE]" at bounding box center [258, 87] width 59 height 11
click at [244, 122] on icon "button" at bounding box center [245, 123] width 9 height 9
click at [286, 170] on div "1" at bounding box center [285, 172] width 18 height 18
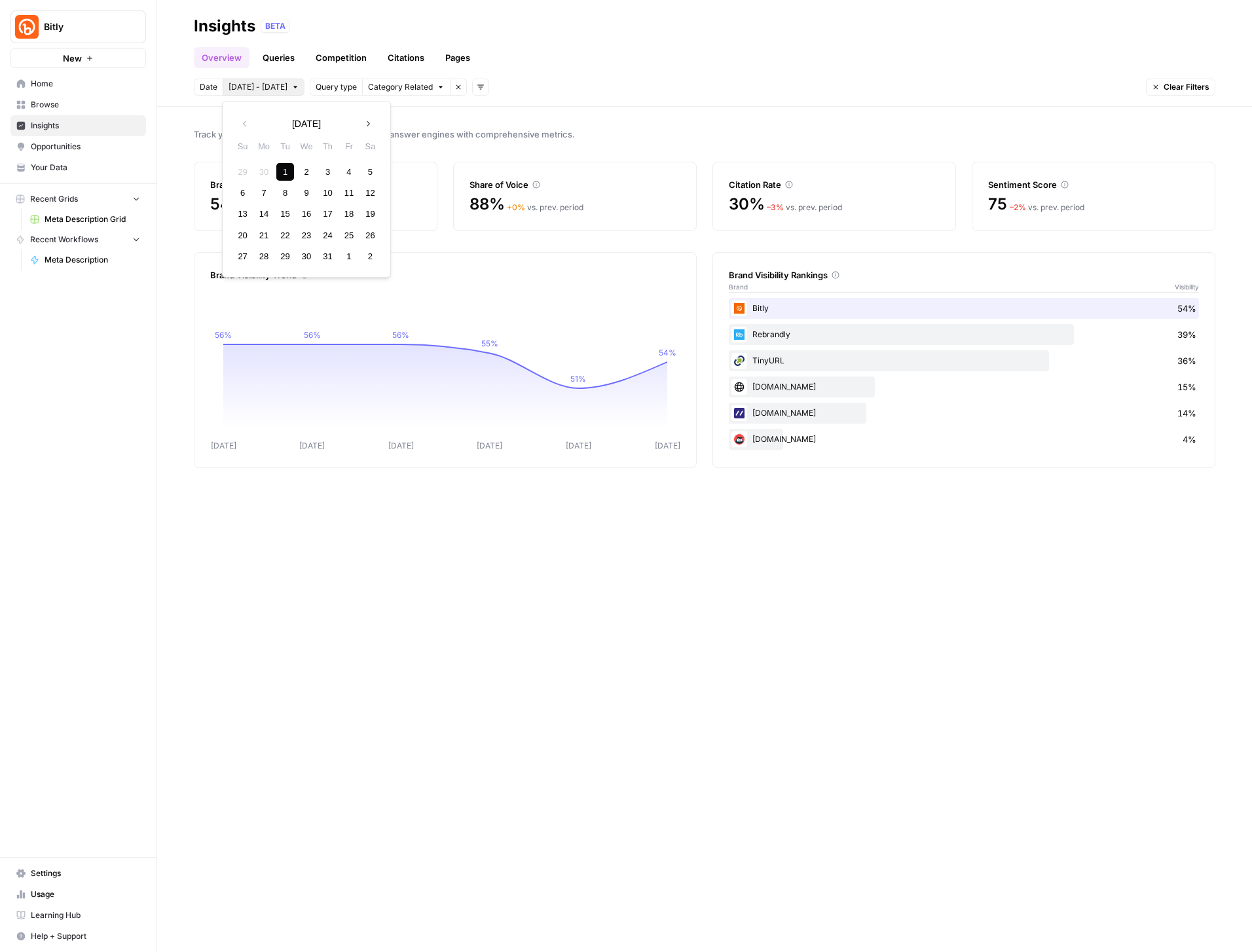
click at [369, 122] on icon "button" at bounding box center [368, 123] width 9 height 9
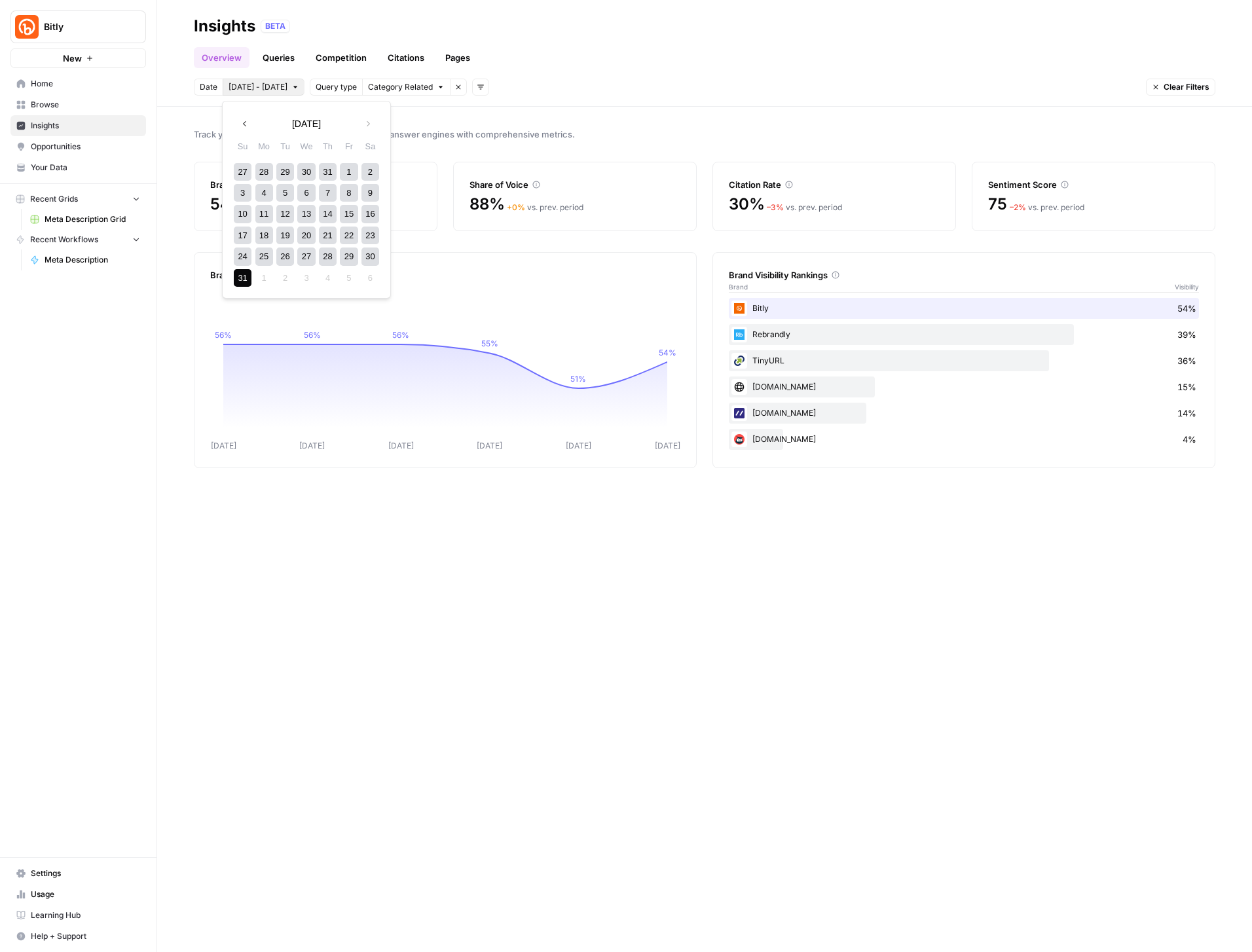
click at [239, 273] on div "31" at bounding box center [243, 278] width 18 height 18
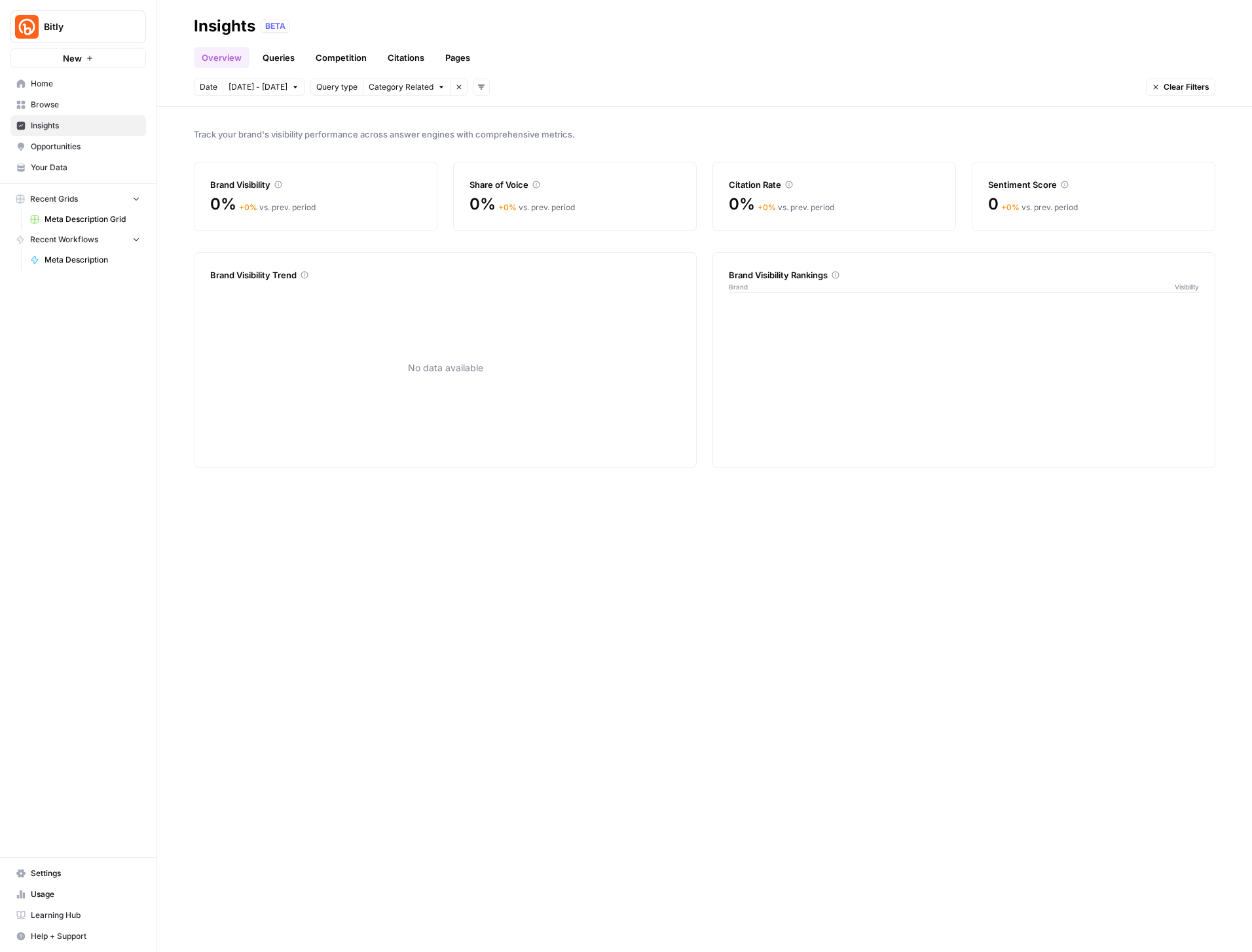
click at [280, 86] on button "[DATE] - [DATE]" at bounding box center [264, 87] width 82 height 17
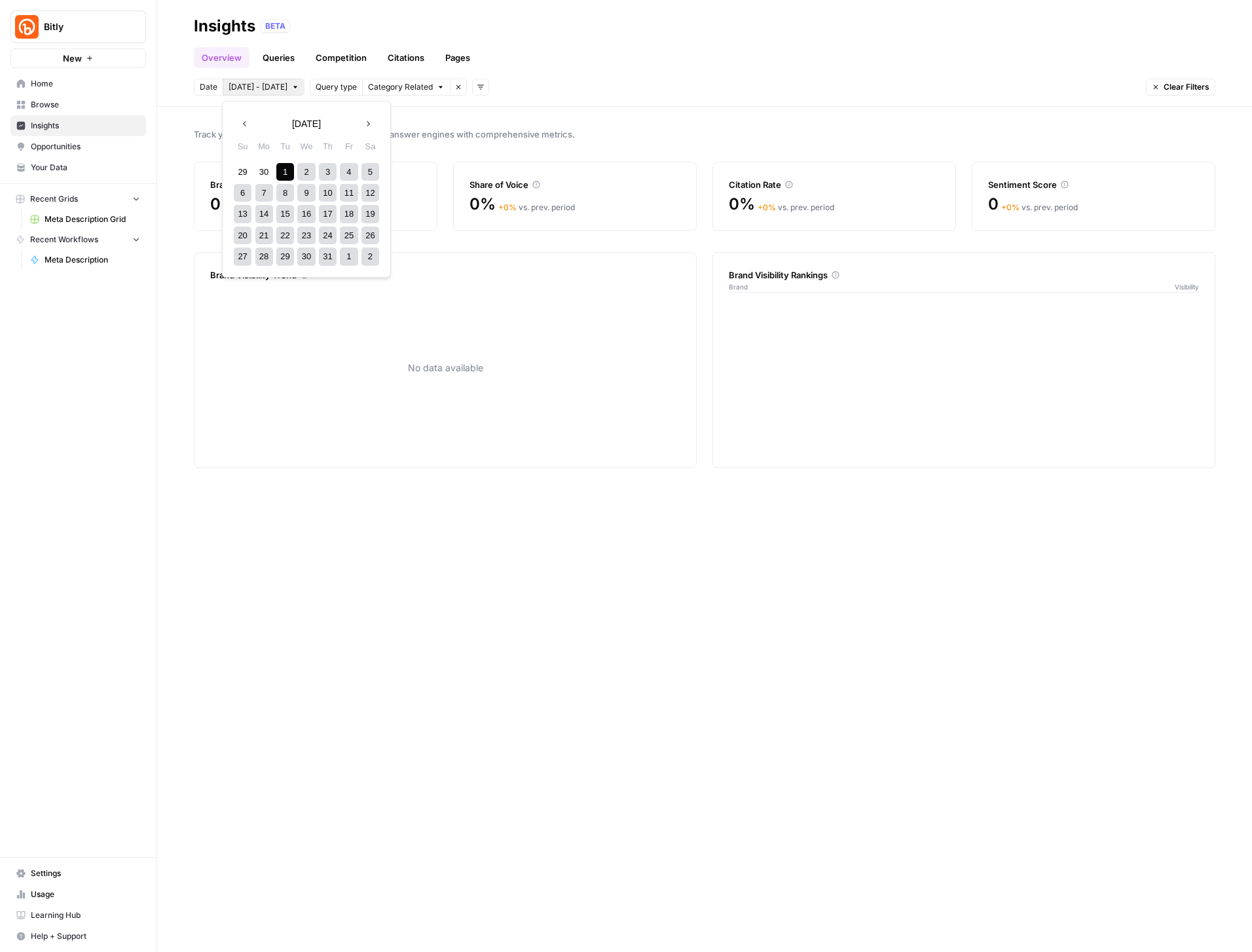
click at [367, 122] on icon "button" at bounding box center [369, 124] width 3 height 5
click at [266, 172] on div "1" at bounding box center [265, 172] width 18 height 18
click at [372, 124] on span "Next month" at bounding box center [372, 124] width 1 height 1
click at [353, 196] on div "10" at bounding box center [349, 193] width 18 height 18
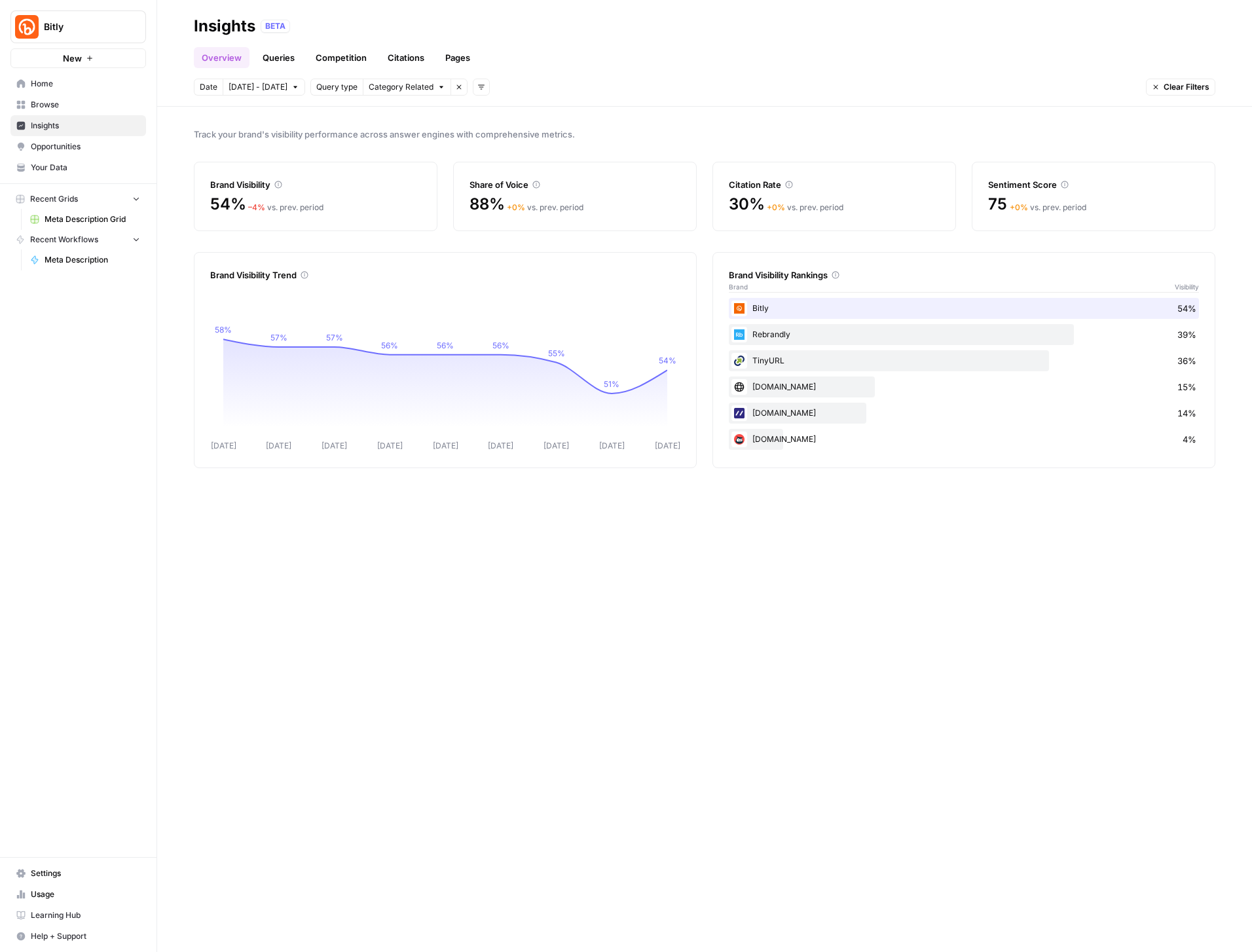
click at [49, 82] on span "Home" at bounding box center [85, 84] width 109 height 11
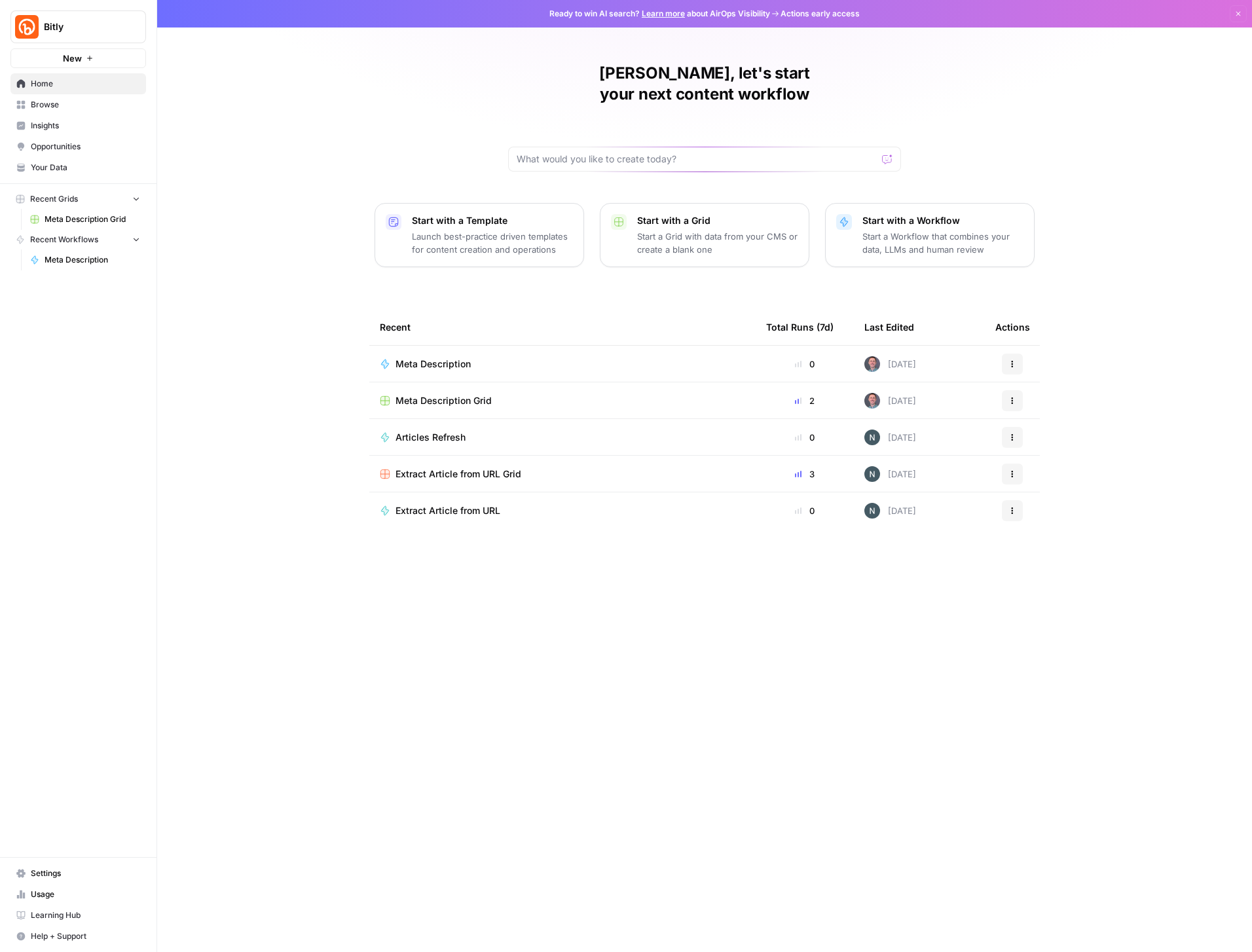
click at [56, 118] on link "Insights" at bounding box center [78, 126] width 136 height 21
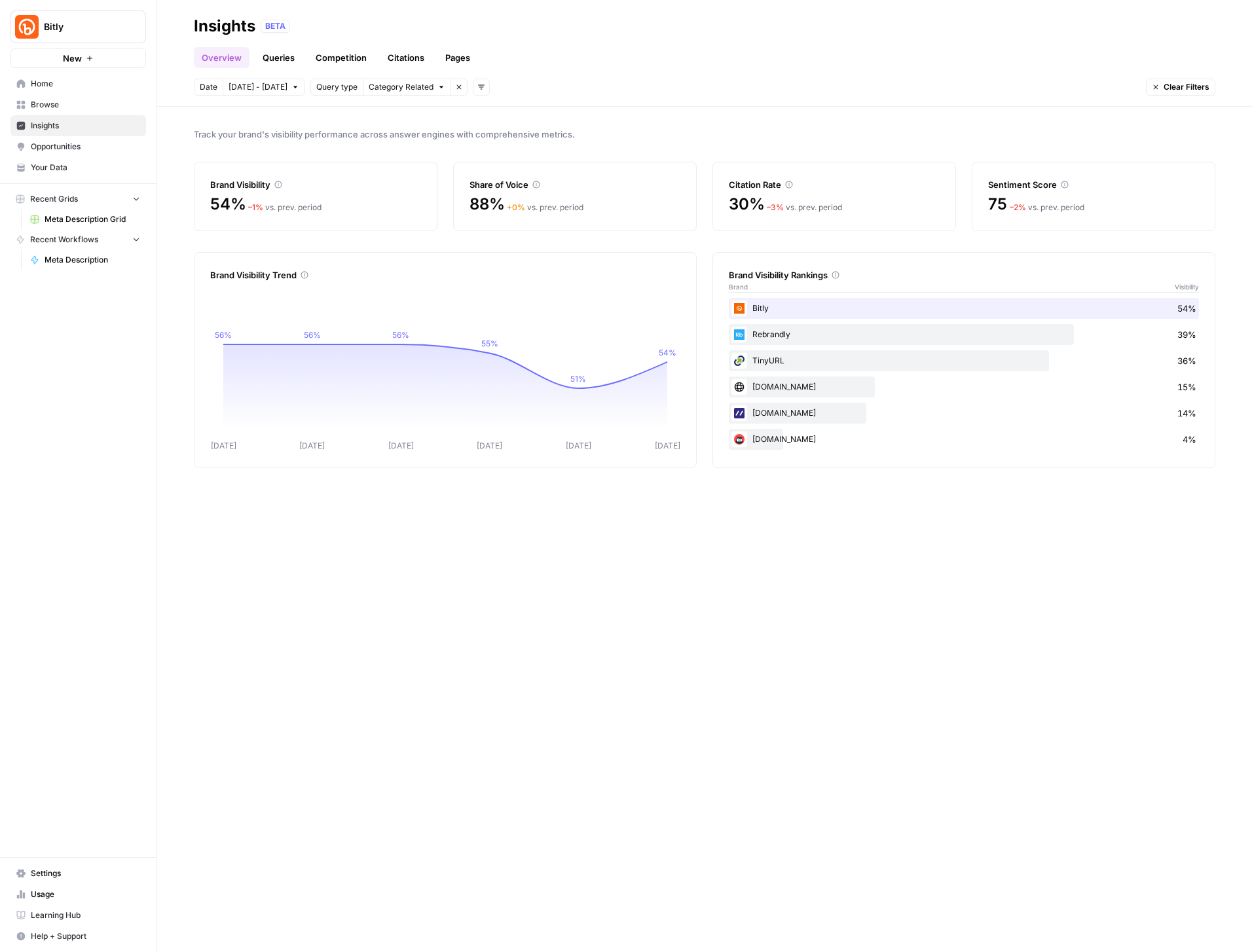
click at [343, 60] on link "Competition" at bounding box center [341, 57] width 67 height 21
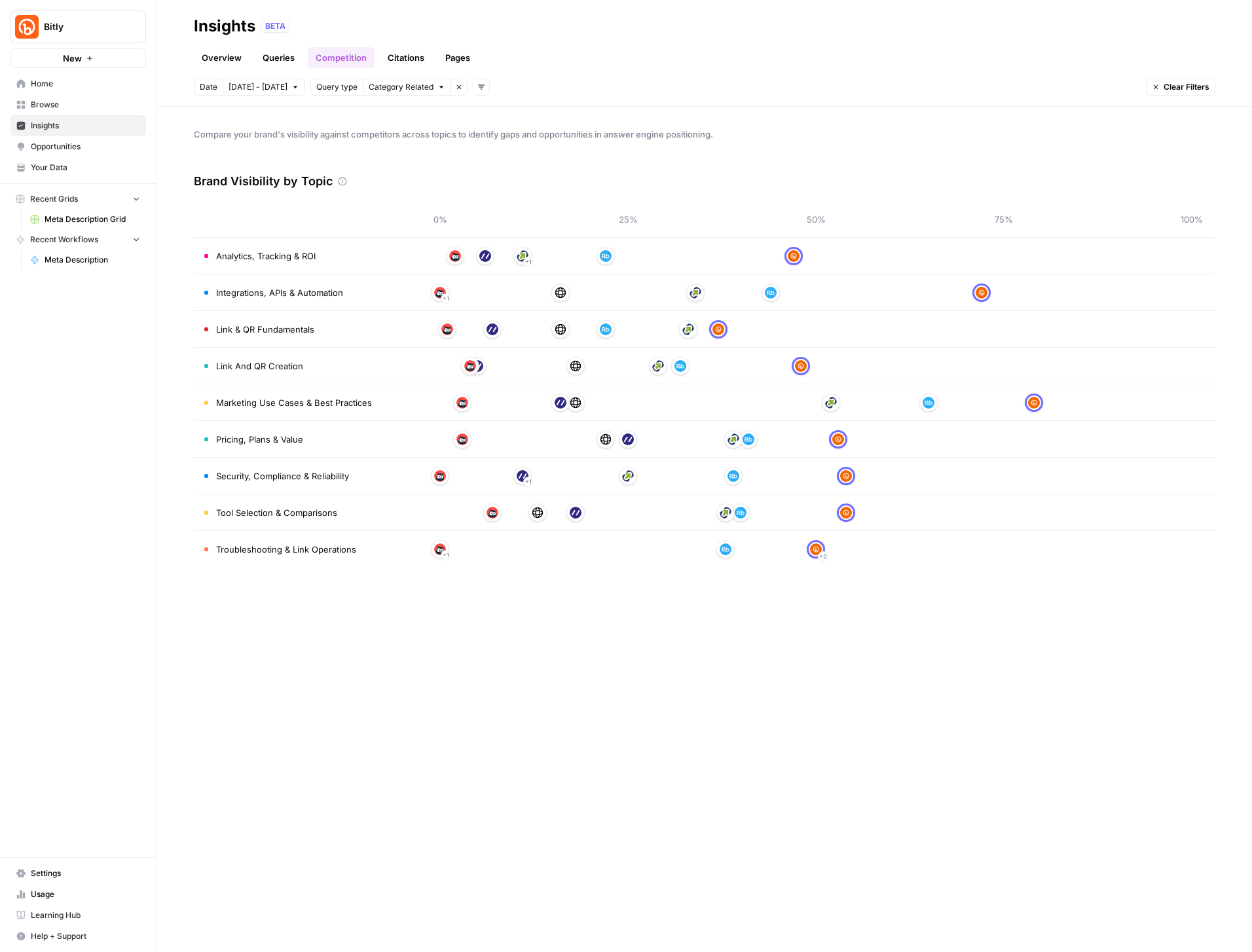
click at [228, 54] on link "Overview" at bounding box center [222, 57] width 56 height 21
